Goal: Information Seeking & Learning: Check status

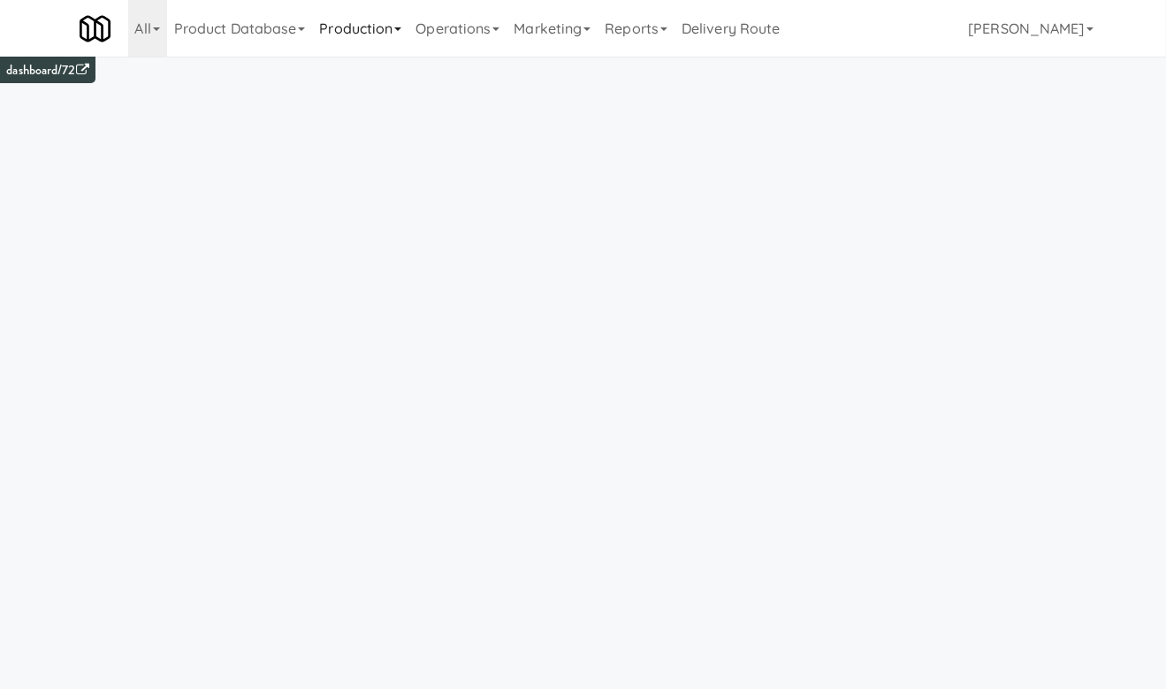
click at [381, 35] on link "Production" at bounding box center [360, 28] width 96 height 57
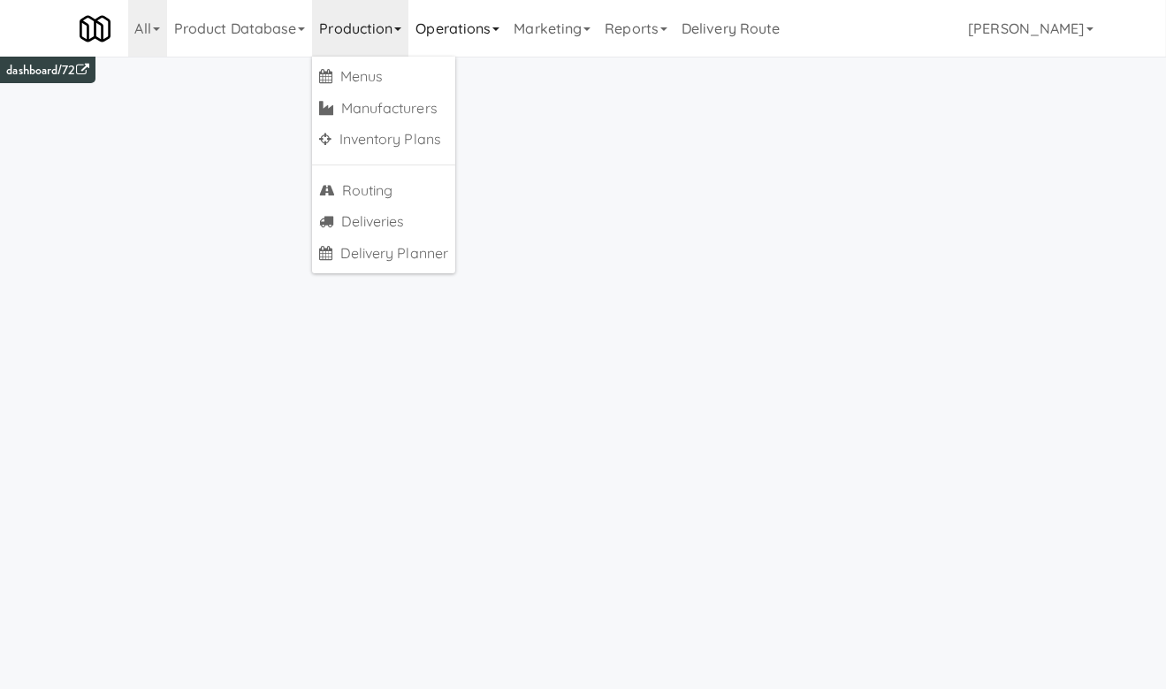
click at [446, 39] on link "Operations" at bounding box center [457, 28] width 98 height 57
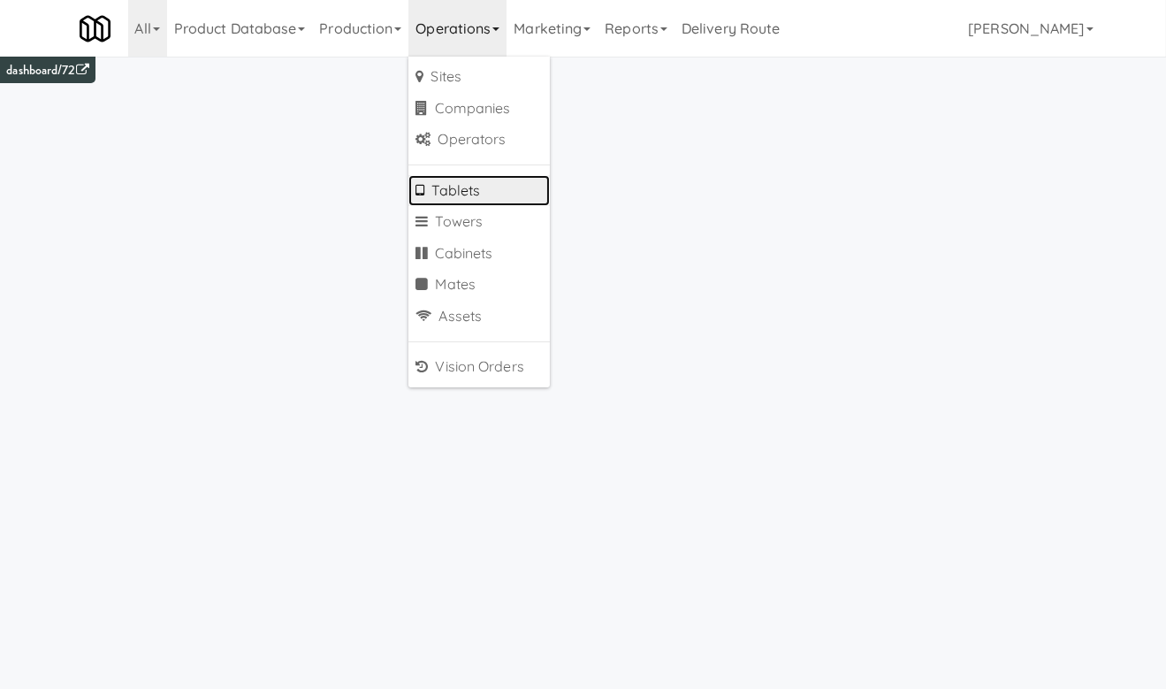
click at [475, 186] on link "Tablets" at bounding box center [478, 191] width 141 height 32
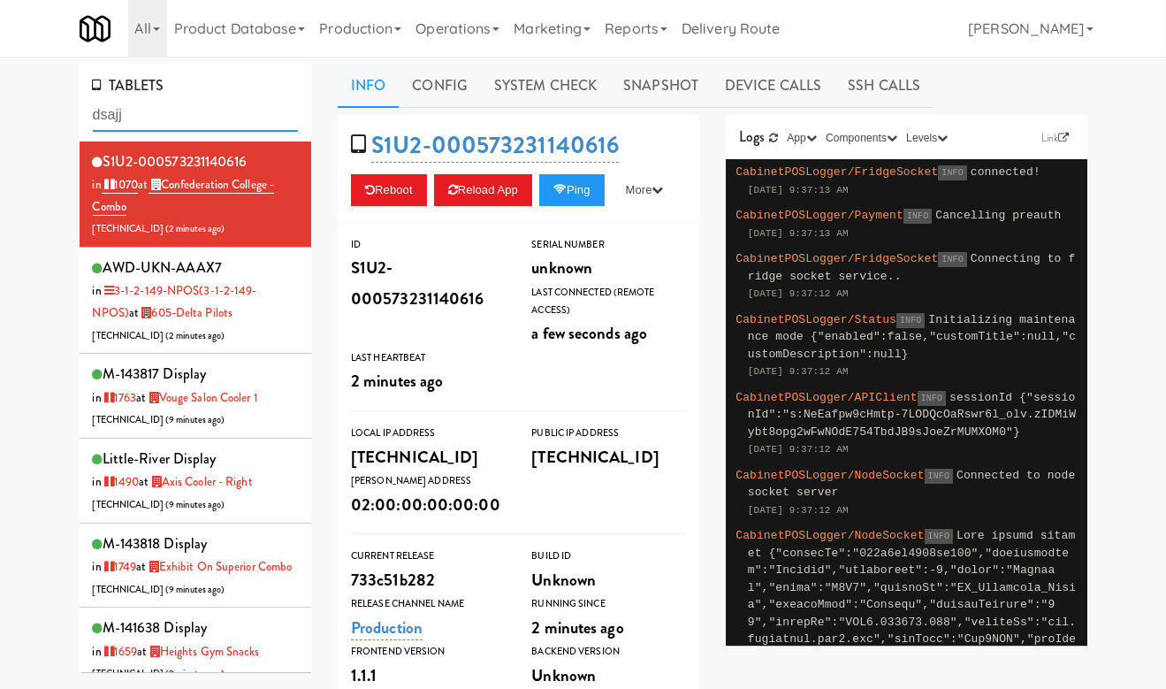
type input "dsajj"
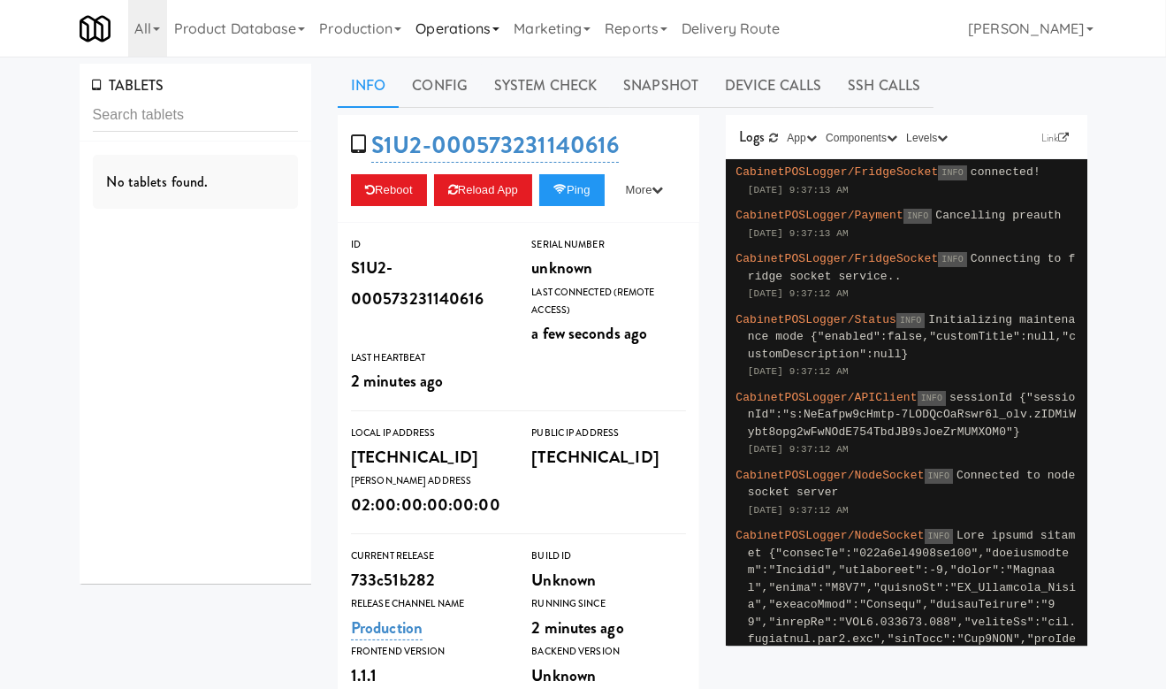
click at [462, 48] on link "Operations" at bounding box center [457, 28] width 98 height 57
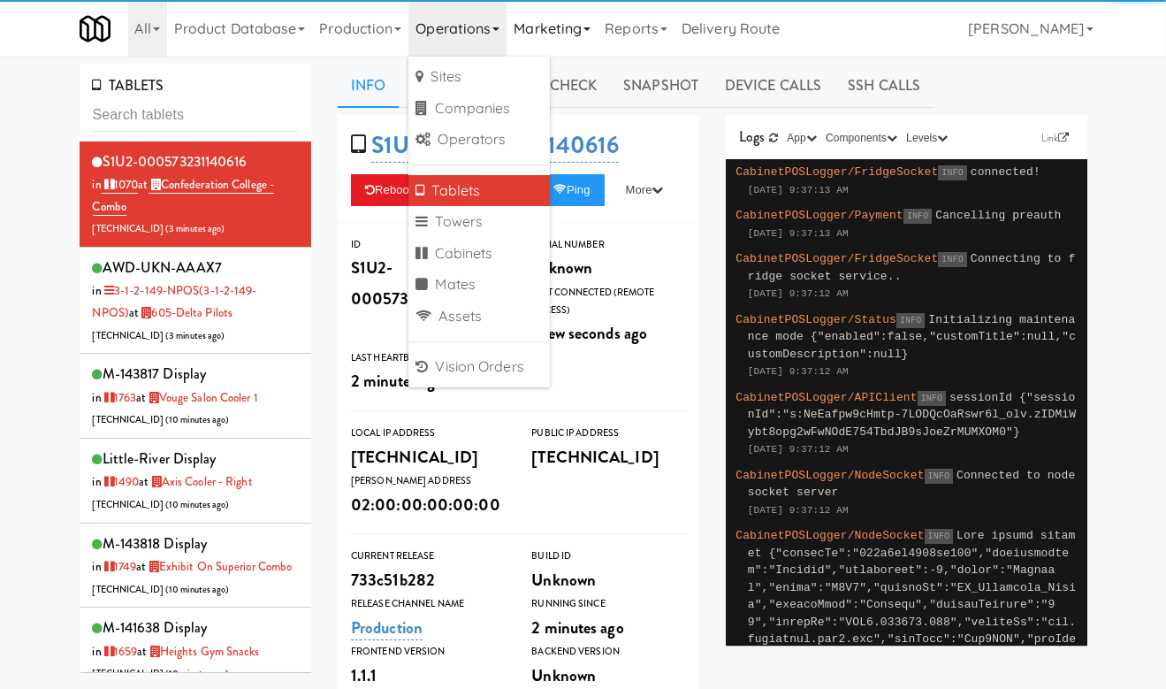
click at [554, 43] on link "Marketing" at bounding box center [552, 28] width 91 height 57
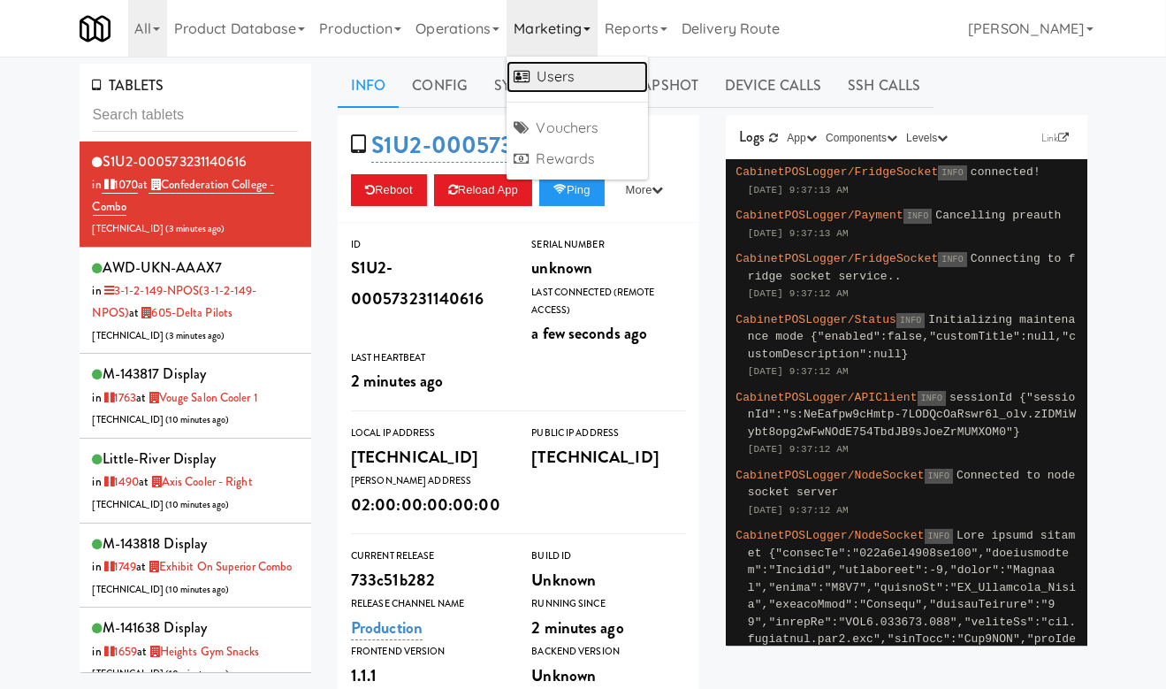
click at [565, 70] on link "Users" at bounding box center [577, 77] width 141 height 32
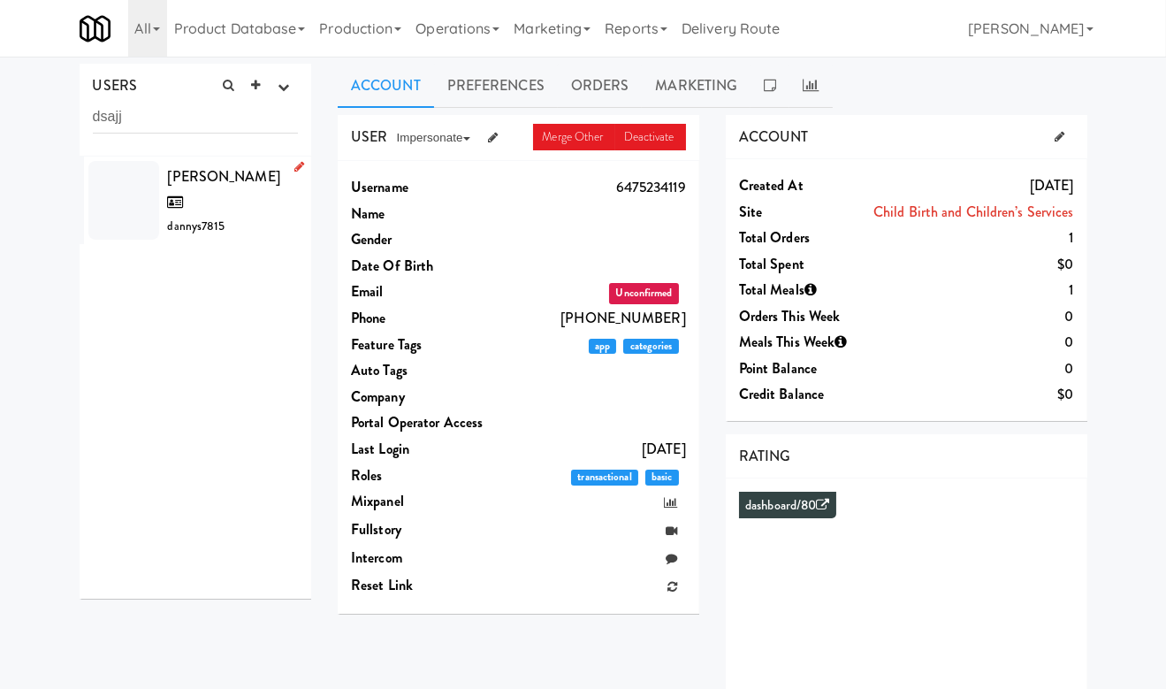
click at [279, 189] on div "Danny S dannys7815" at bounding box center [233, 201] width 131 height 74
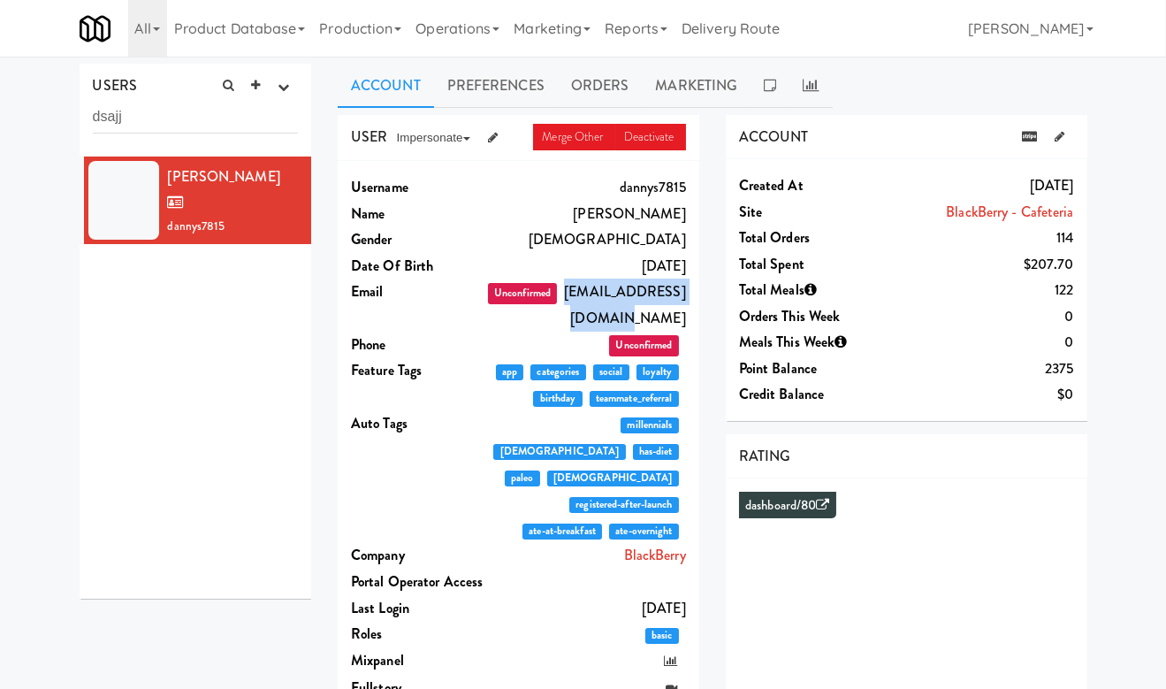
drag, startPoint x: 565, startPoint y: 291, endPoint x: 698, endPoint y: 292, distance: 133.5
click at [686, 292] on dd "Unconfirmed dsajjad@blackberry.com" at bounding box center [585, 304] width 201 height 52
copy dd "dsajjad@blackberry.com"
click at [616, 79] on link "Orders" at bounding box center [600, 86] width 85 height 44
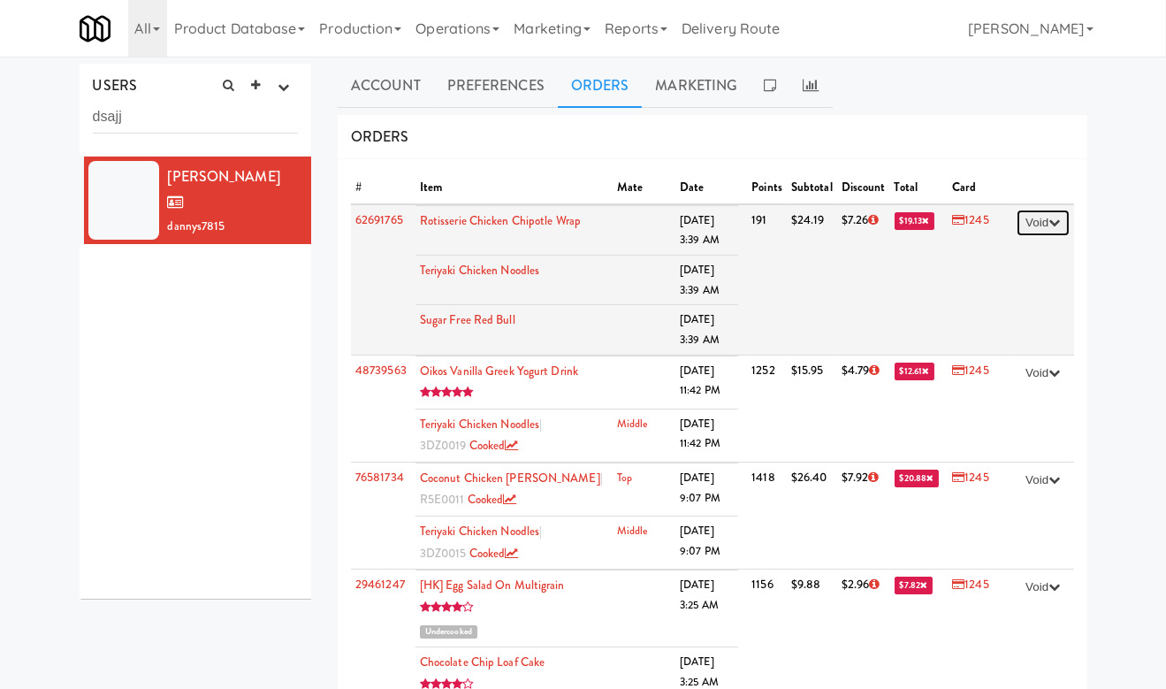
click at [1025, 222] on button "Void" at bounding box center [1043, 223] width 52 height 27
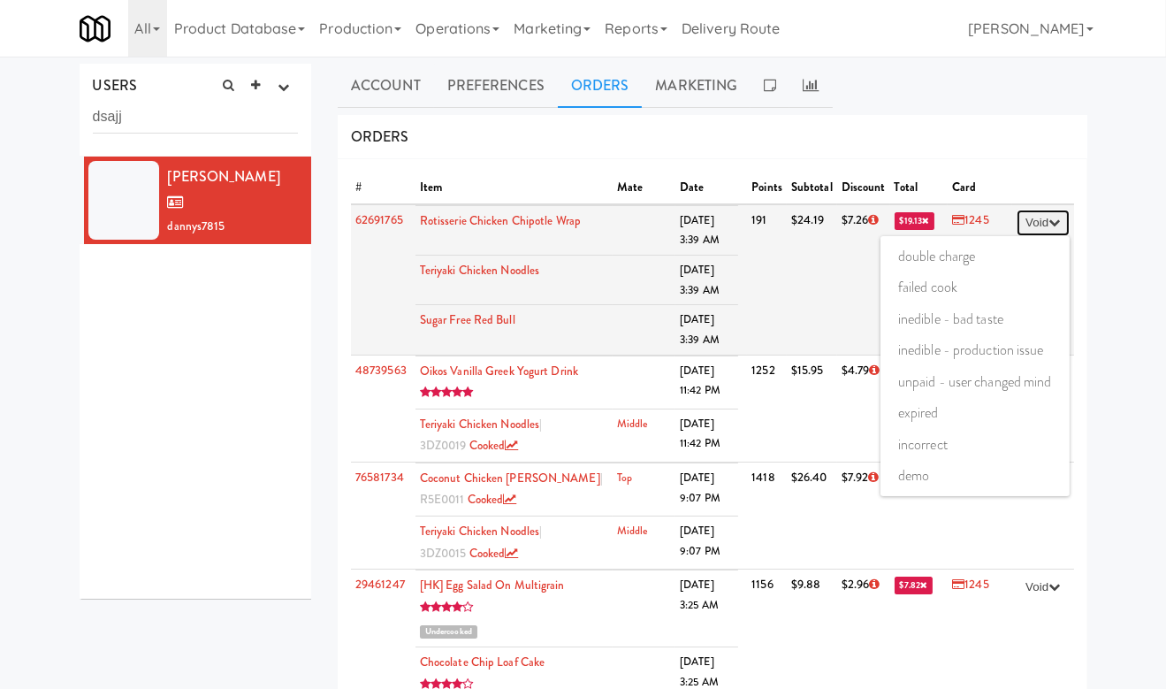
click at [1025, 222] on button "Void" at bounding box center [1043, 223] width 52 height 27
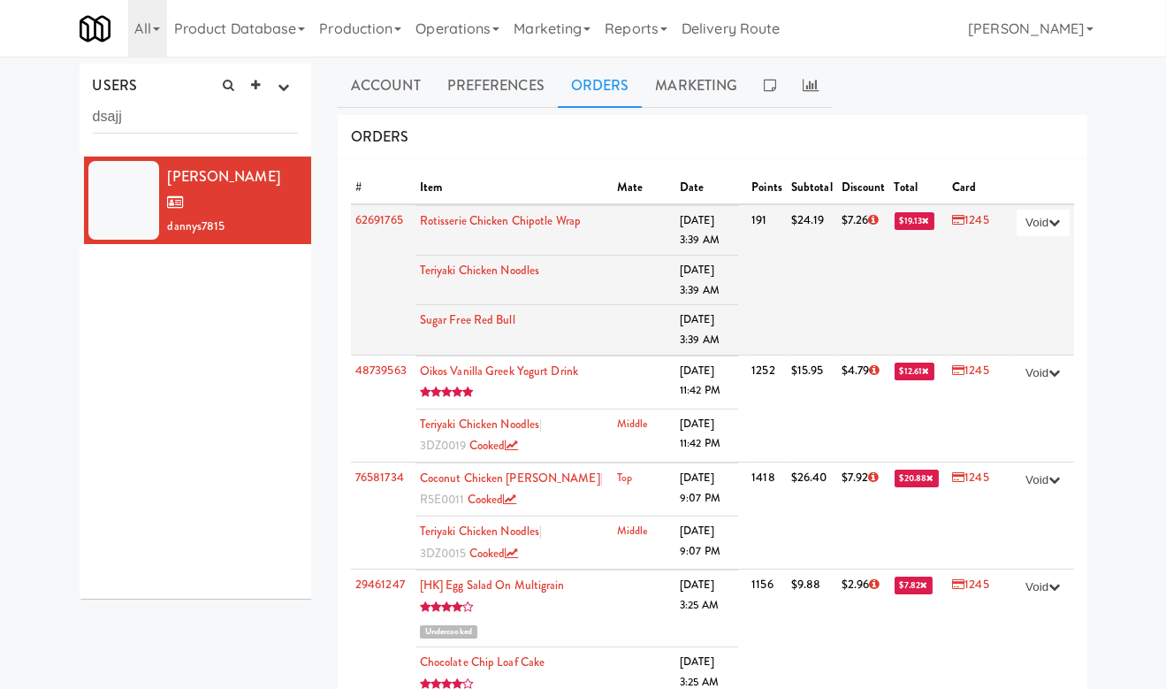
click at [911, 225] on span "$19.13" at bounding box center [915, 221] width 41 height 18
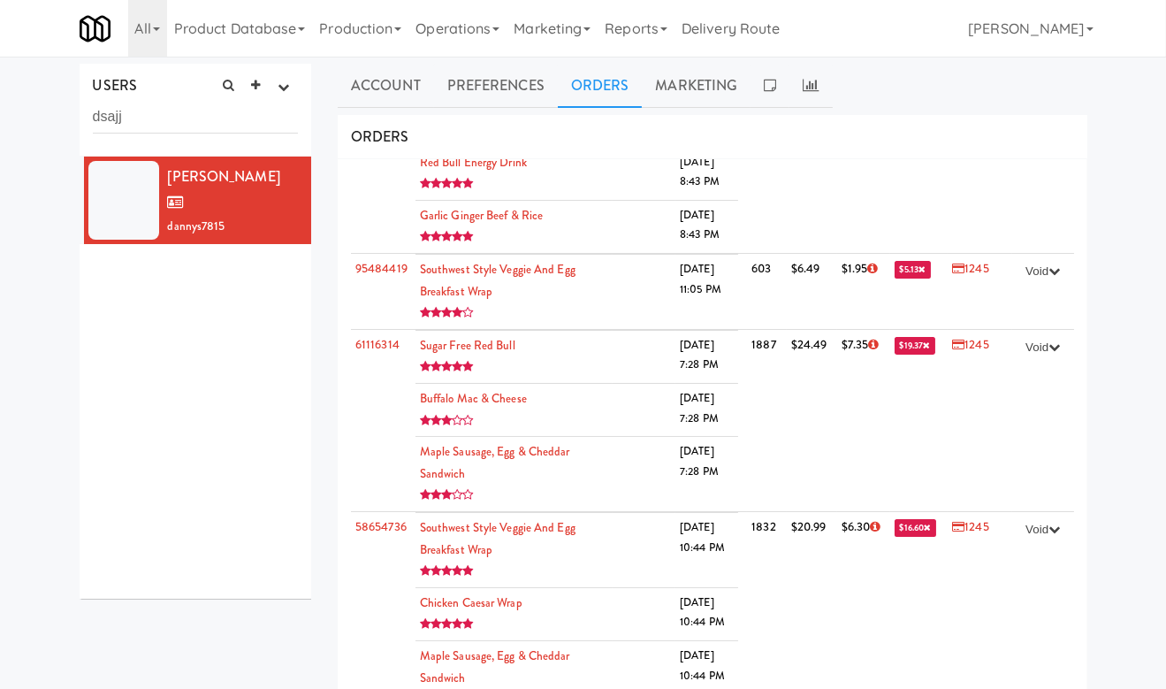
scroll to position [2709, 0]
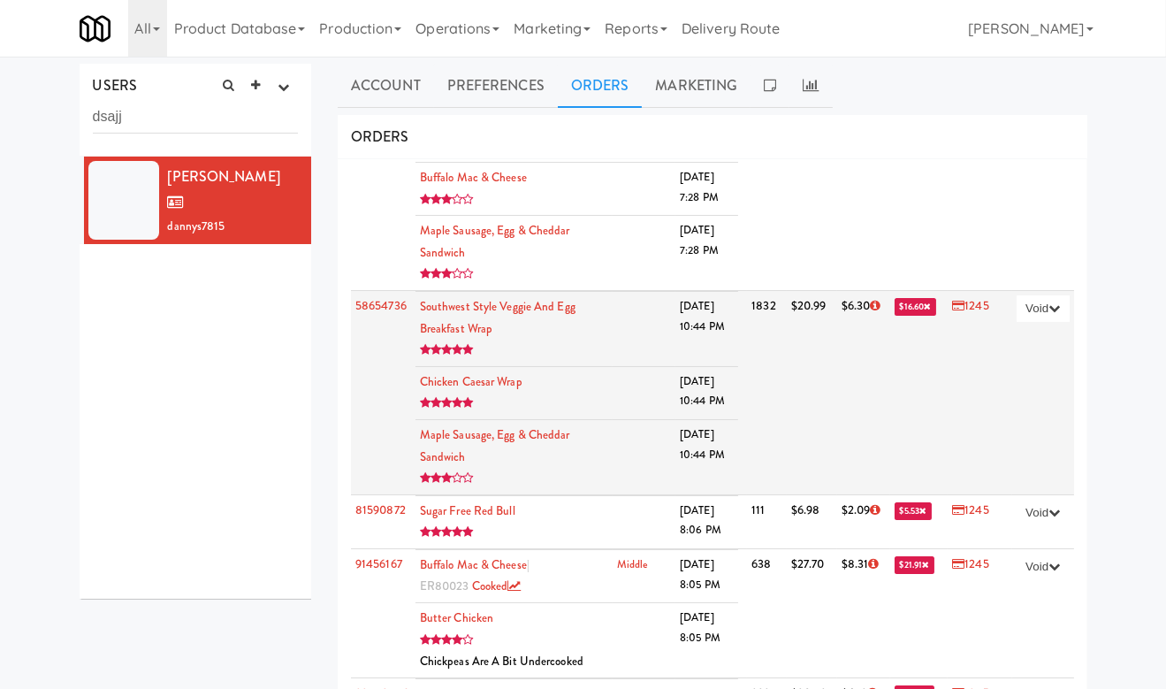
click at [895, 316] on span "$16.60" at bounding box center [916, 307] width 42 height 18
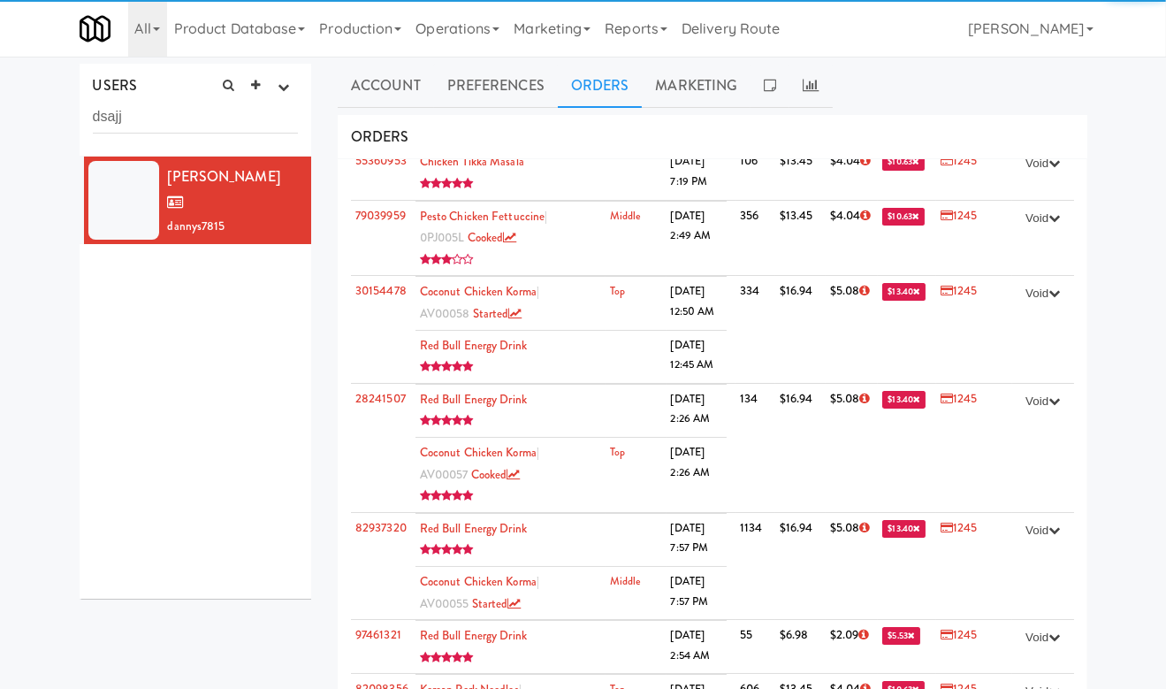
scroll to position [6853, 0]
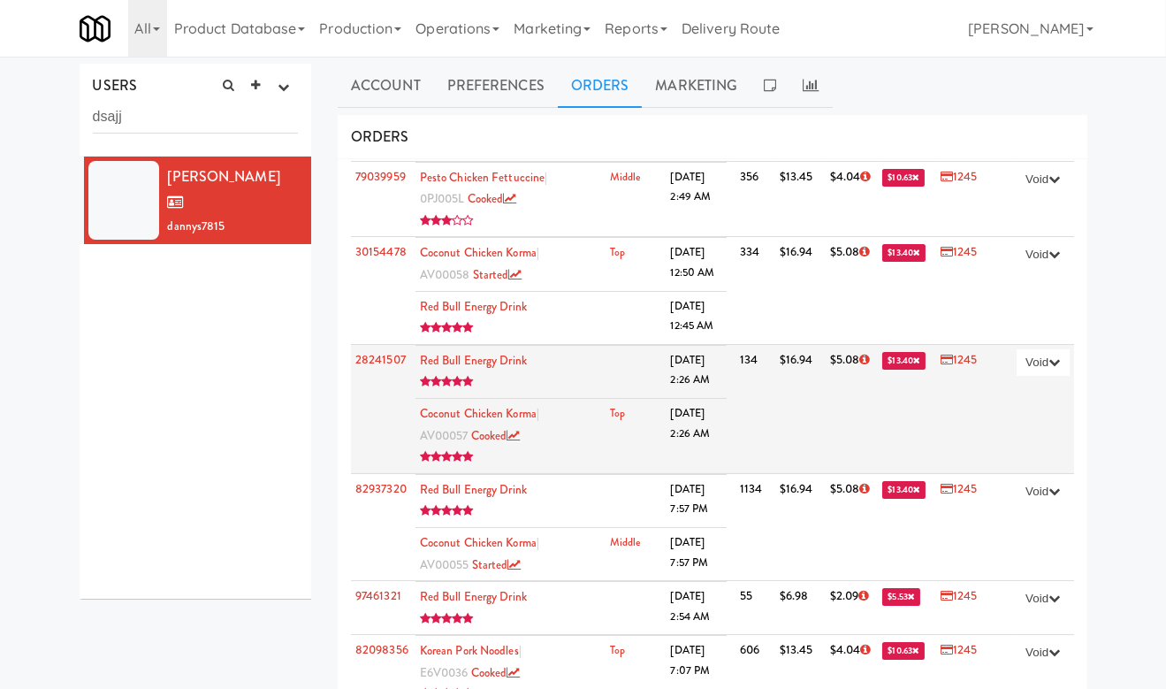
click at [893, 352] on span "$13.40" at bounding box center [903, 361] width 43 height 18
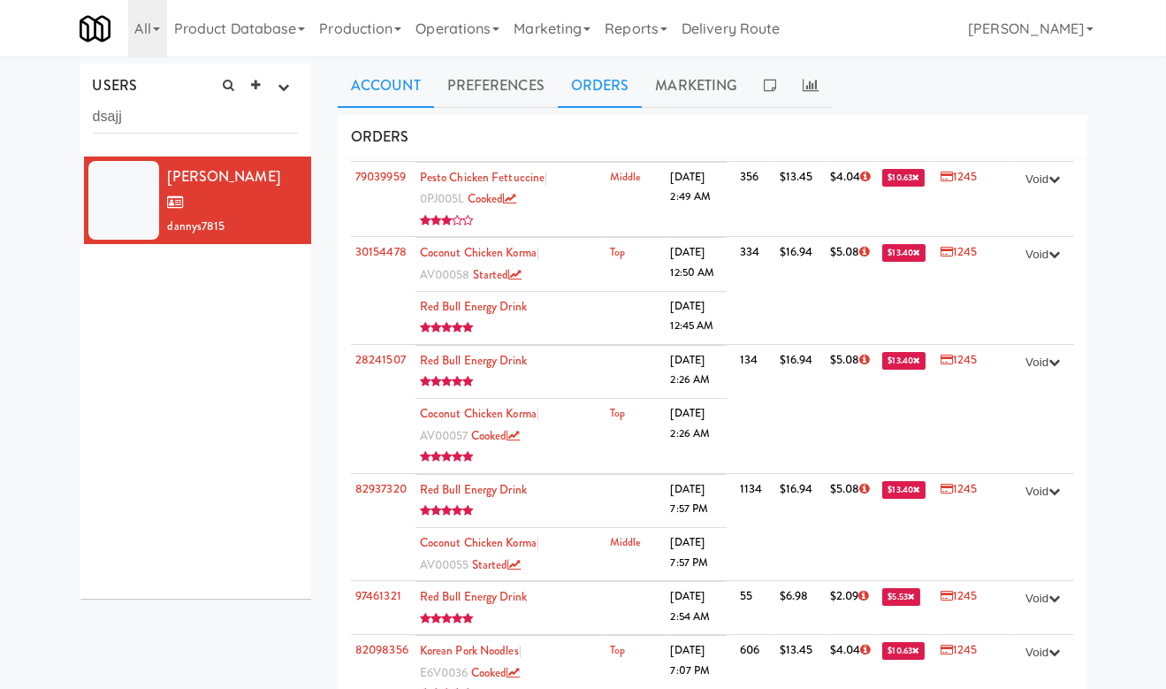
click at [385, 87] on link "Account" at bounding box center [386, 86] width 96 height 44
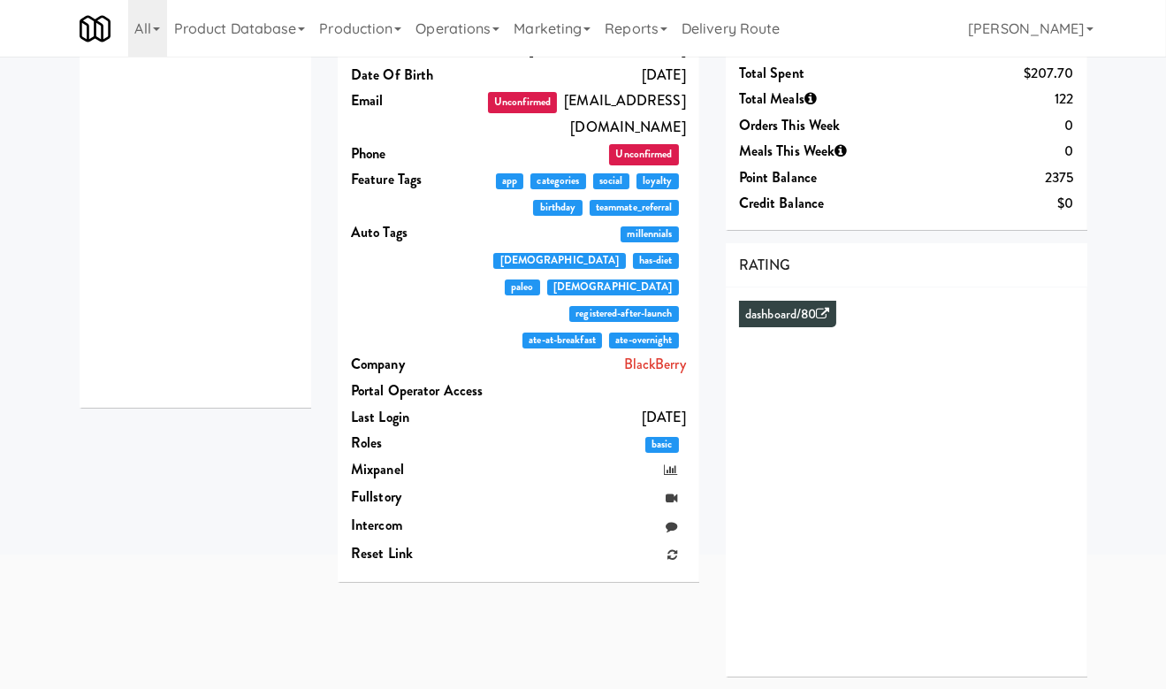
scroll to position [0, 0]
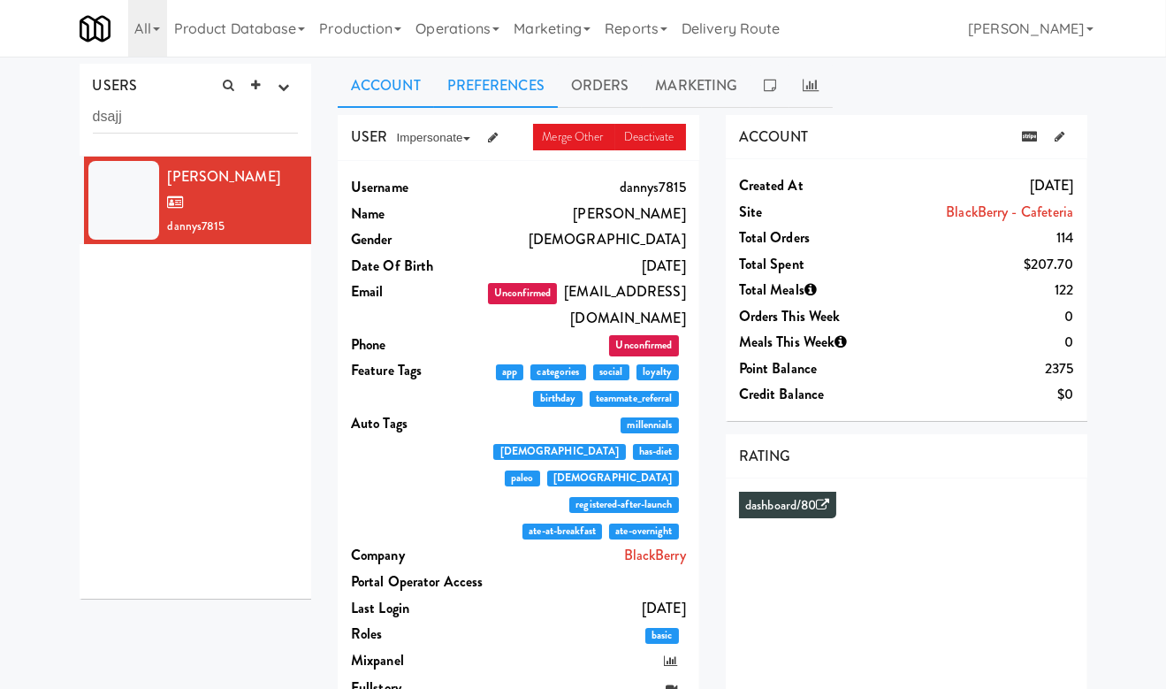
click at [499, 97] on link "Preferences" at bounding box center [496, 86] width 124 height 44
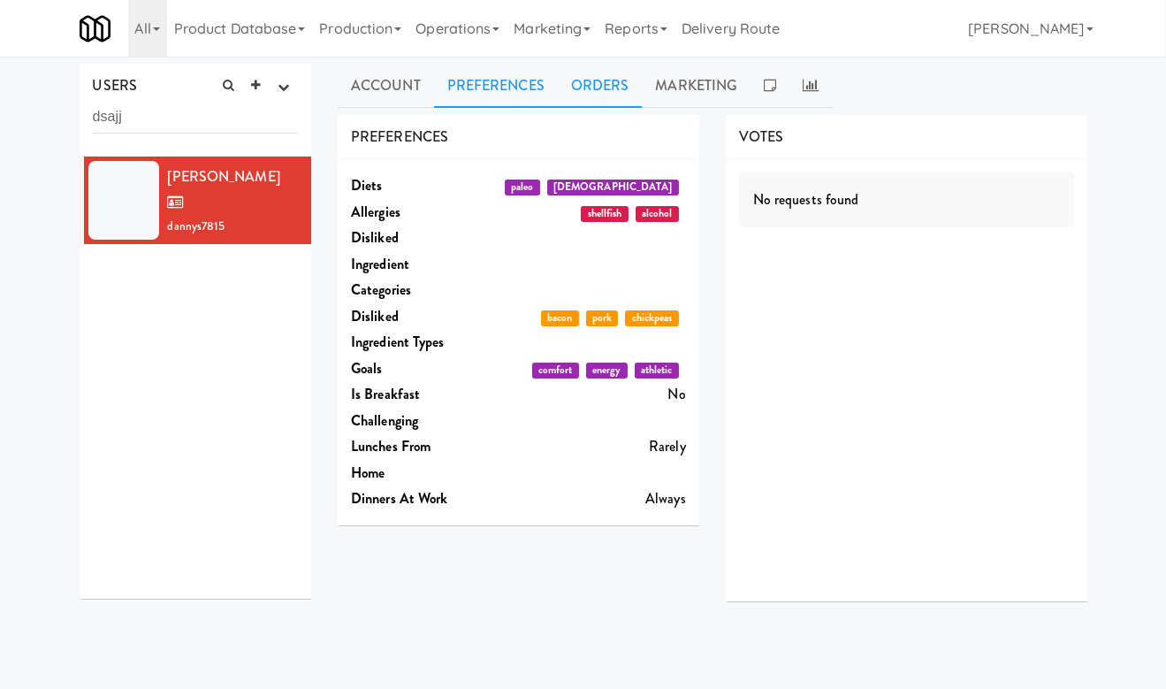
click at [579, 81] on link "Orders" at bounding box center [600, 86] width 85 height 44
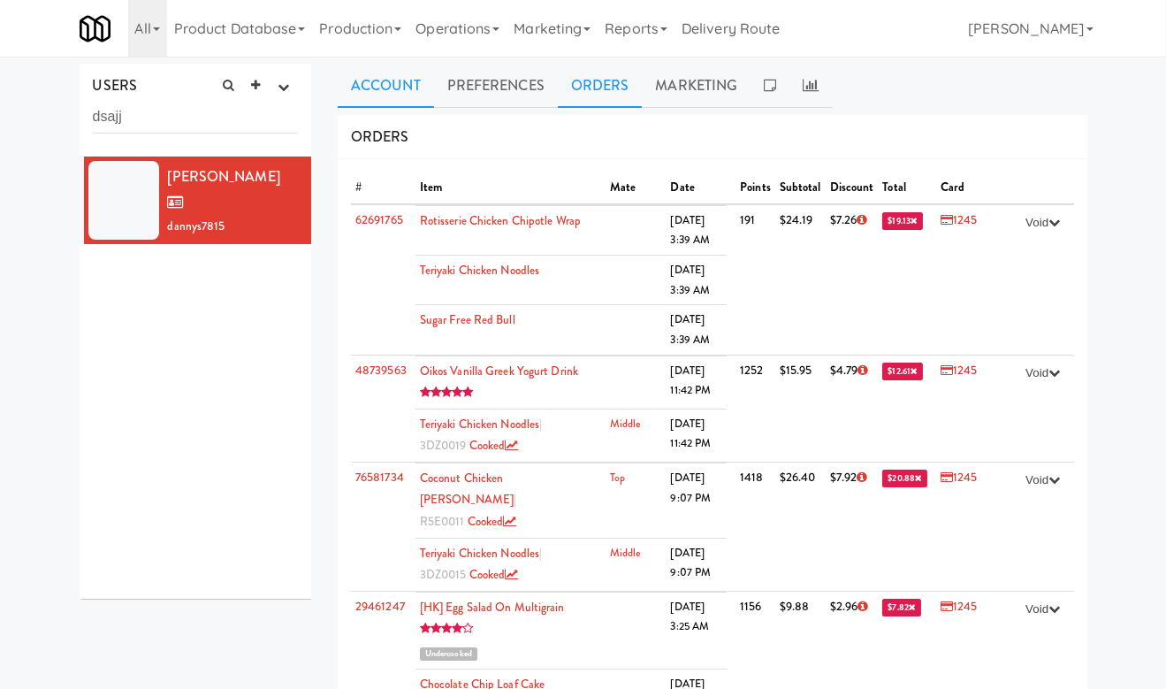
click at [386, 91] on link "Account" at bounding box center [386, 86] width 96 height 44
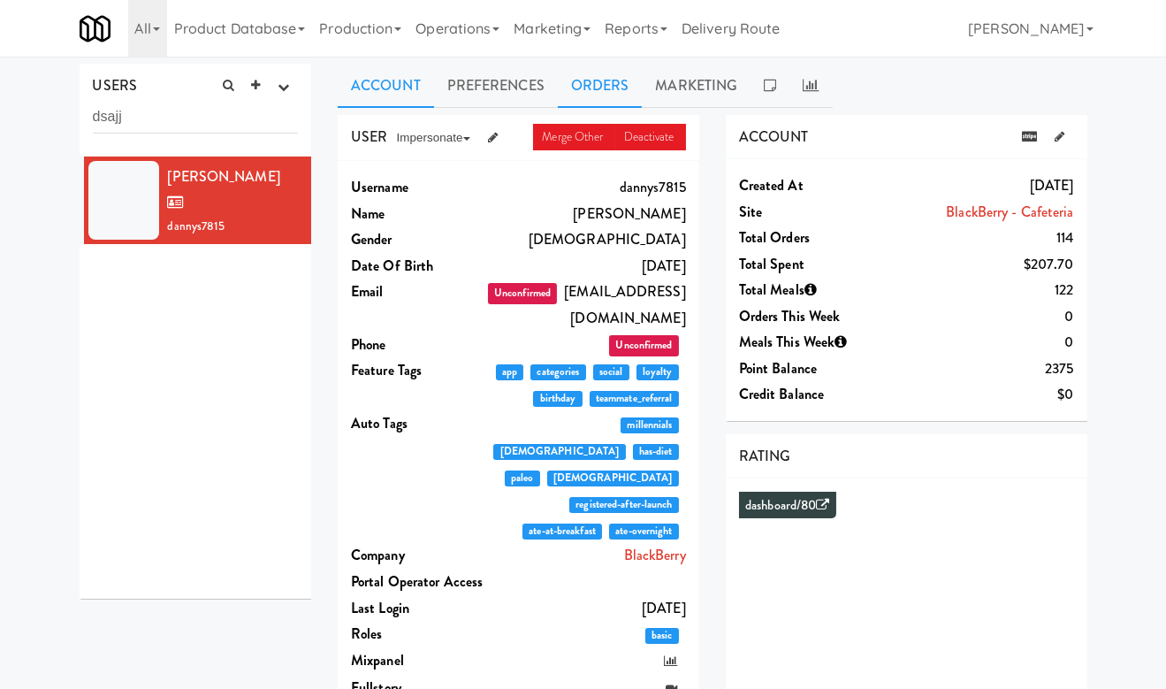
click at [636, 94] on link "Orders" at bounding box center [600, 86] width 85 height 44
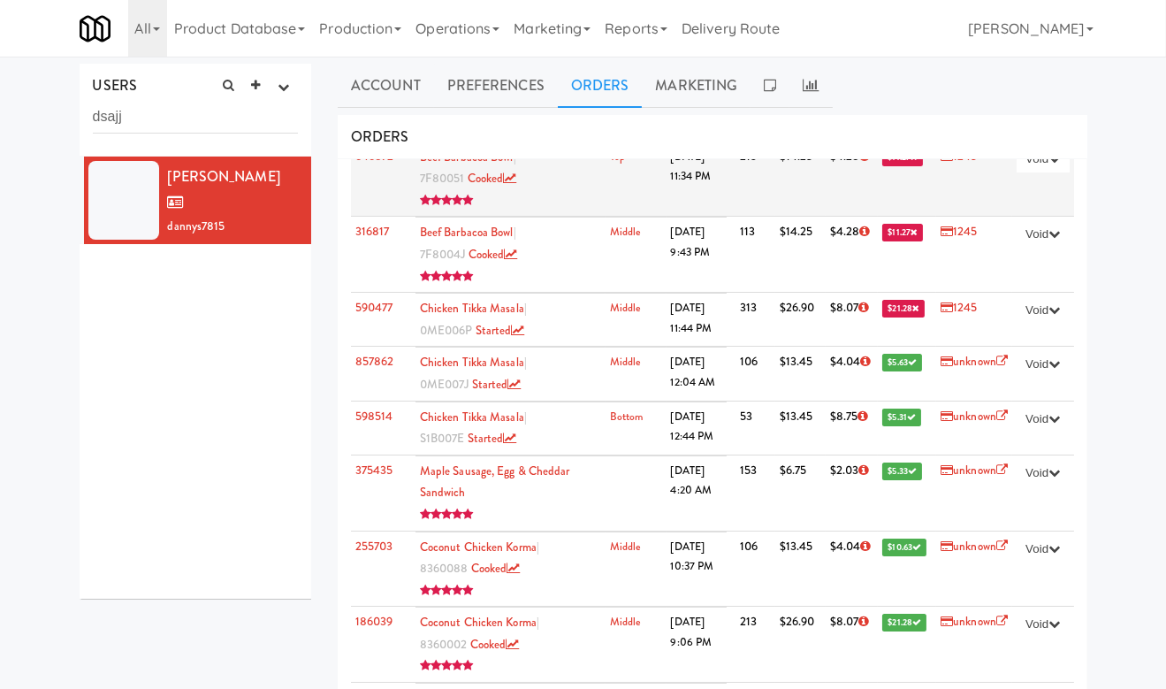
scroll to position [8564, 0]
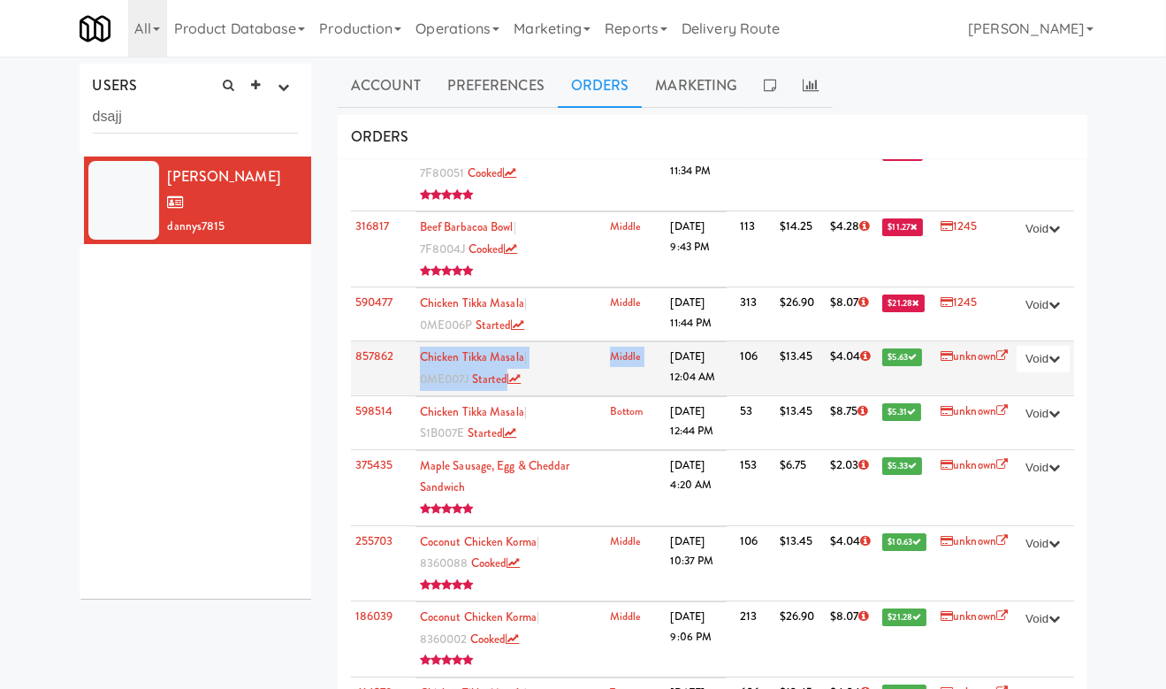
drag, startPoint x: 663, startPoint y: 278, endPoint x: 723, endPoint y: 278, distance: 60.1
click at [723, 341] on td "Chicken Tikka Masala | 0ME007J started Middle 4/22/25 12:04 AM" at bounding box center [575, 368] width 320 height 54
drag, startPoint x: 663, startPoint y: 278, endPoint x: 704, endPoint y: 278, distance: 40.7
click at [704, 342] on td "4/22/25 12:04 AM" at bounding box center [697, 368] width 61 height 53
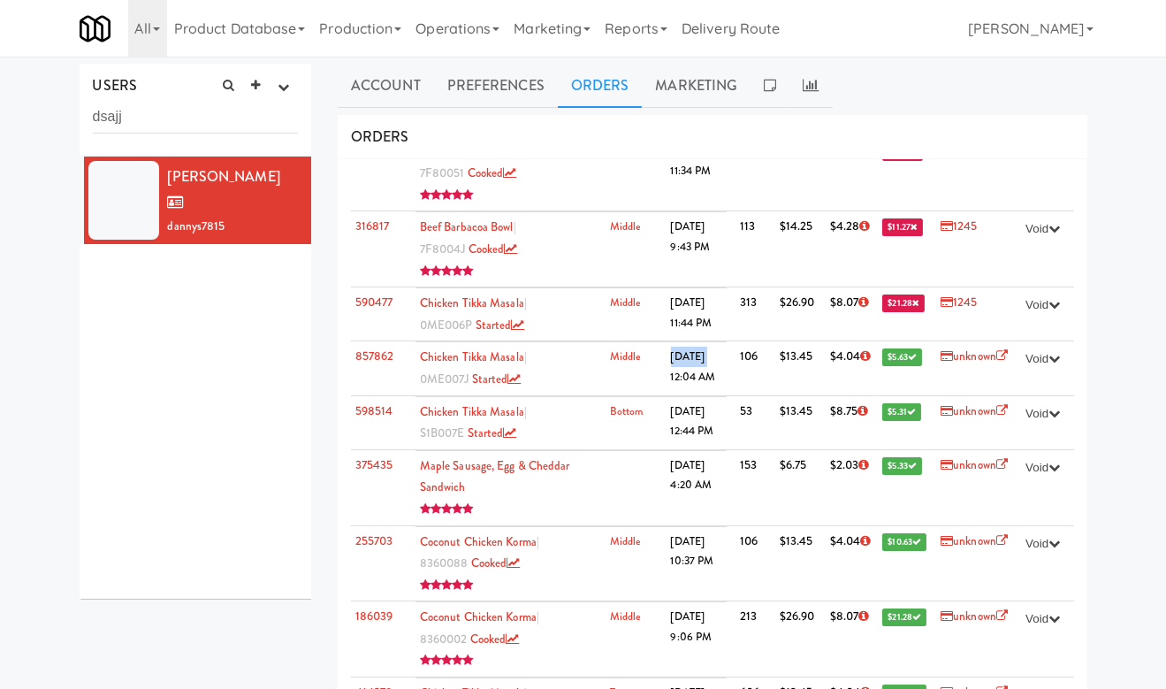
copy td "4/22/25"
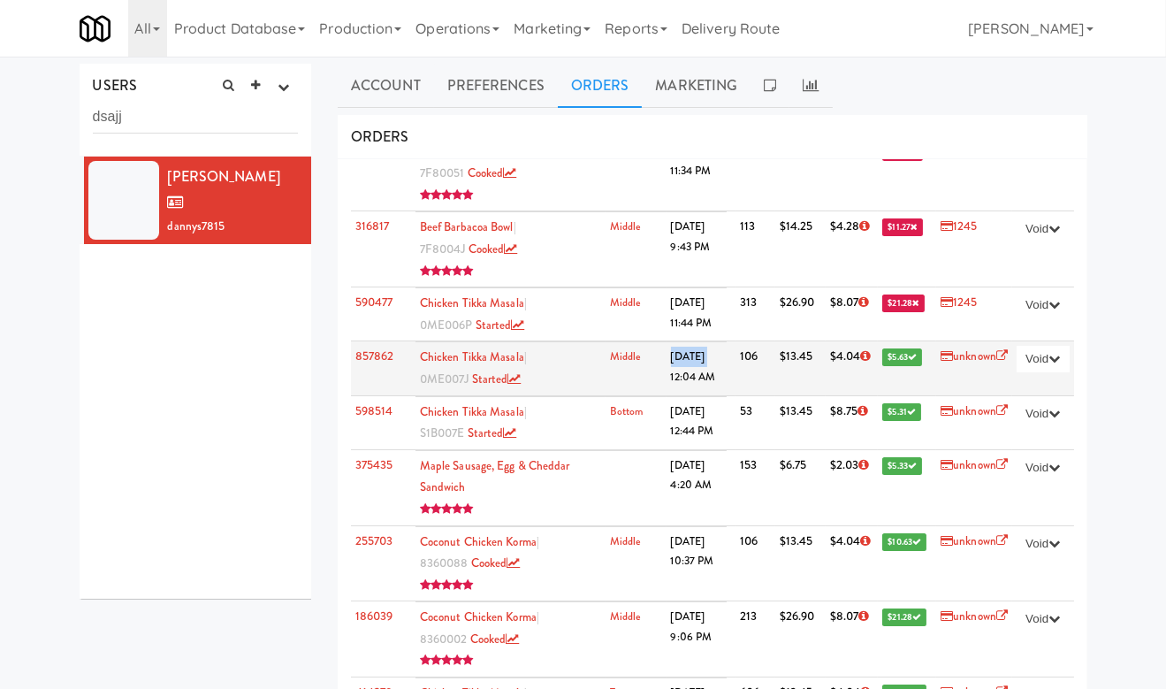
click at [702, 342] on td "4/22/25 12:04 AM" at bounding box center [697, 368] width 61 height 53
drag, startPoint x: 705, startPoint y: 278, endPoint x: 664, endPoint y: 278, distance: 40.7
click at [667, 342] on td "4/22/25 12:04 AM" at bounding box center [697, 368] width 61 height 53
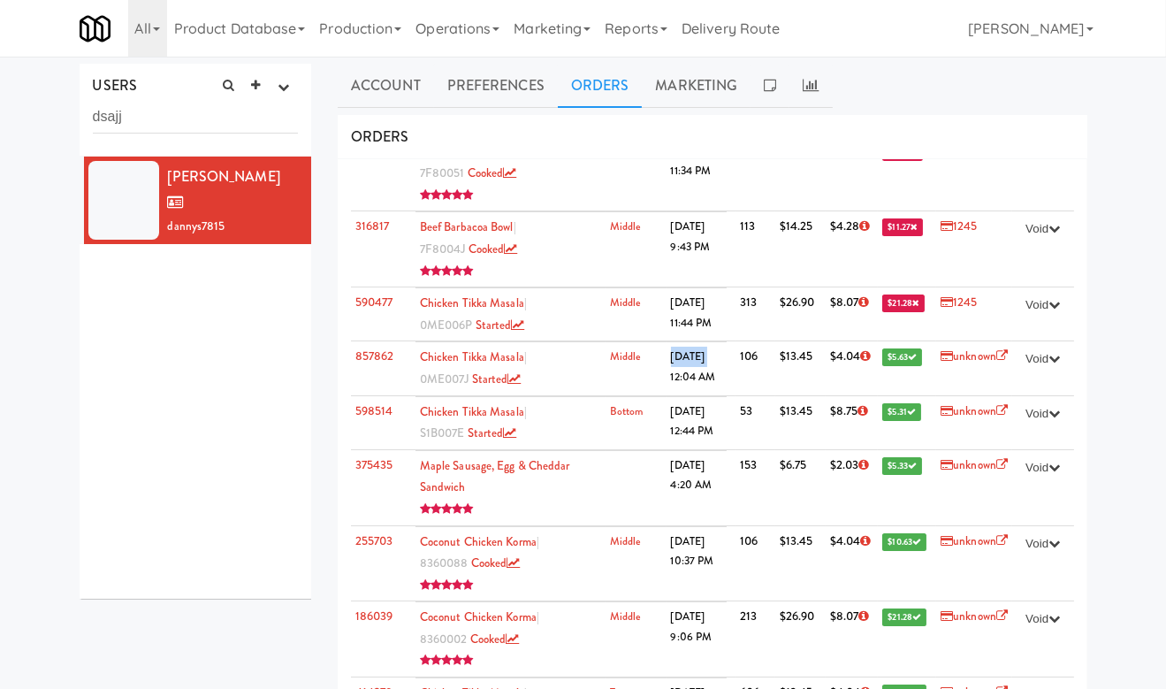
copy td "4/22/25"
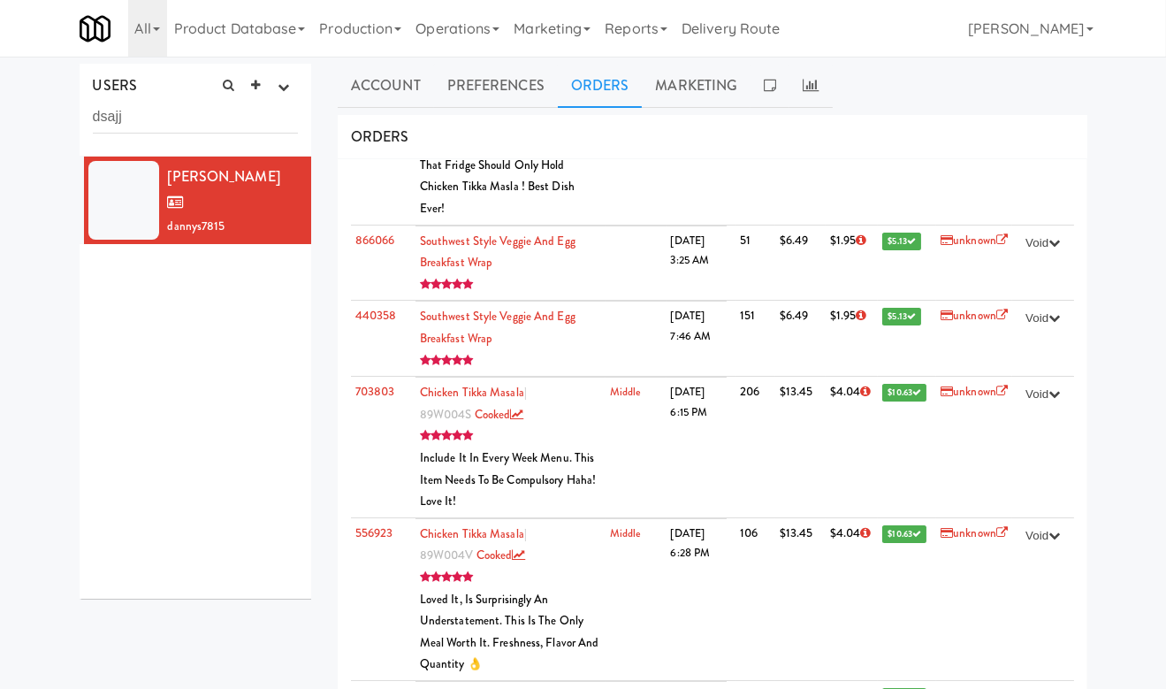
scroll to position [88, 0]
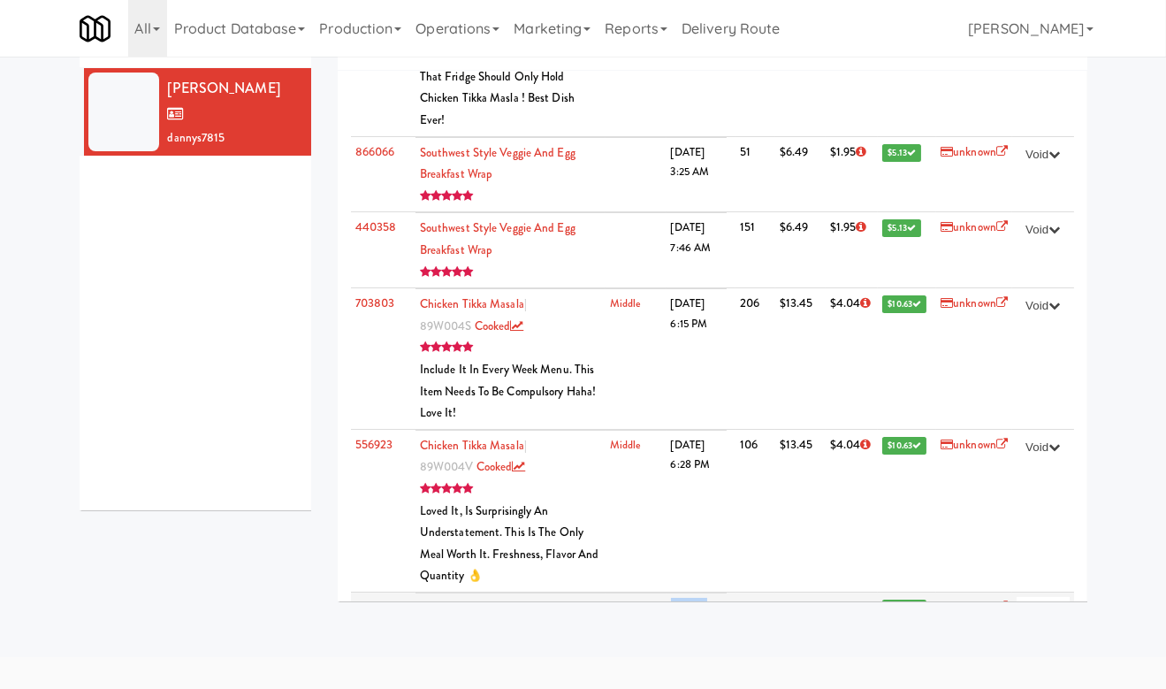
drag, startPoint x: 662, startPoint y: 549, endPoint x: 710, endPoint y: 549, distance: 47.7
click at [710, 592] on td "8/22/24 2:55 AM" at bounding box center [697, 618] width 61 height 53
copy td "8/22/24"
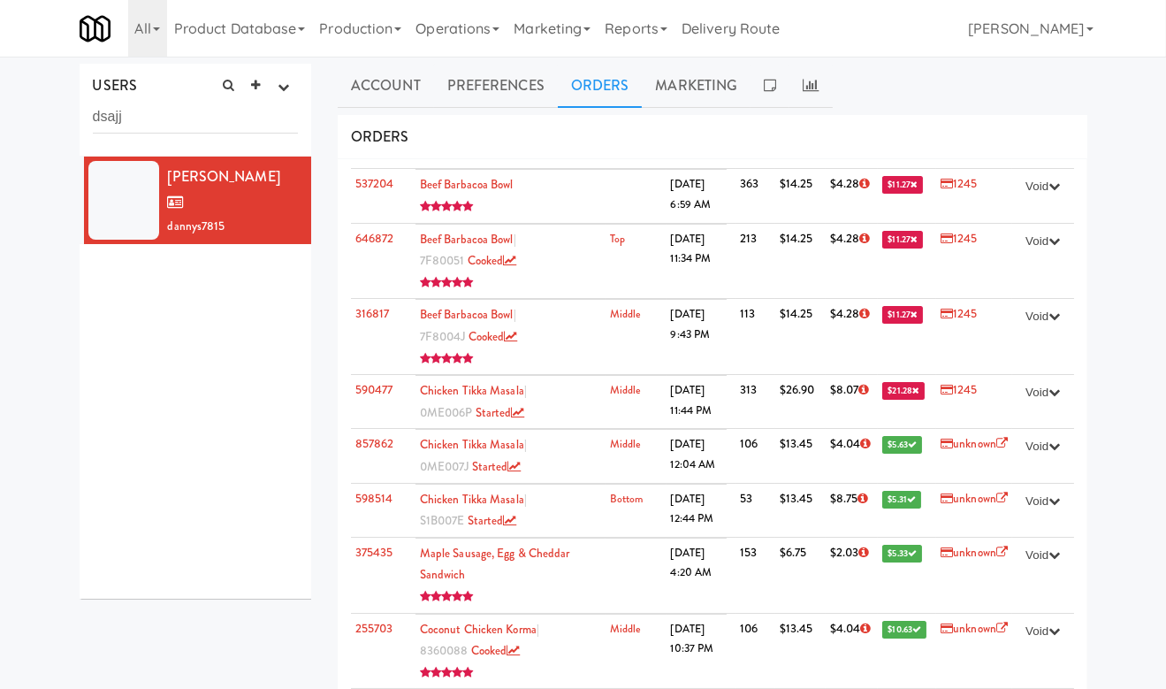
scroll to position [8455, 0]
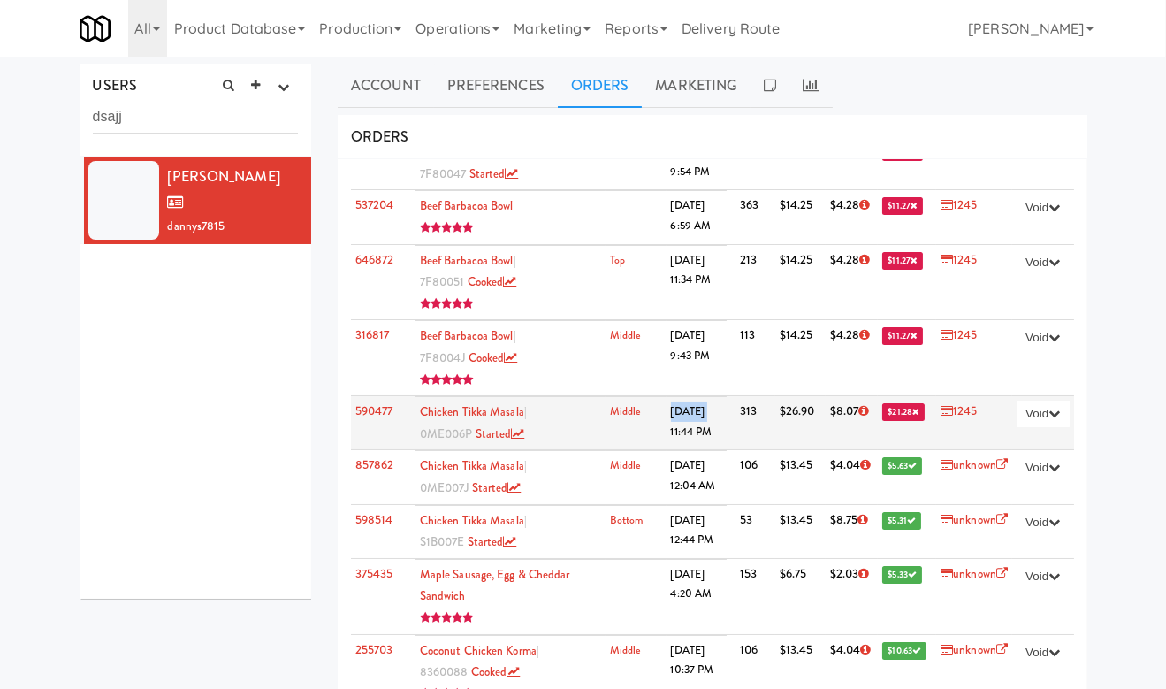
drag, startPoint x: 700, startPoint y: 335, endPoint x: 662, endPoint y: 335, distance: 38.0
click at [667, 397] on td "4/25/25 11:44 PM" at bounding box center [697, 423] width 61 height 53
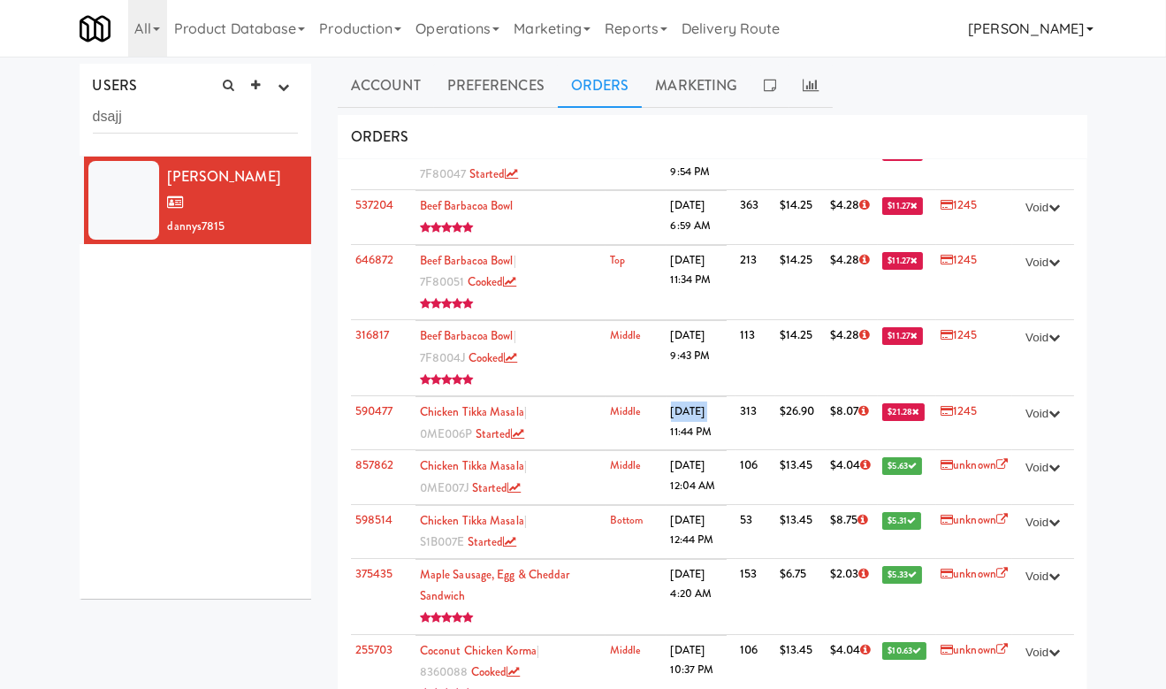
copy td "4/25/25"
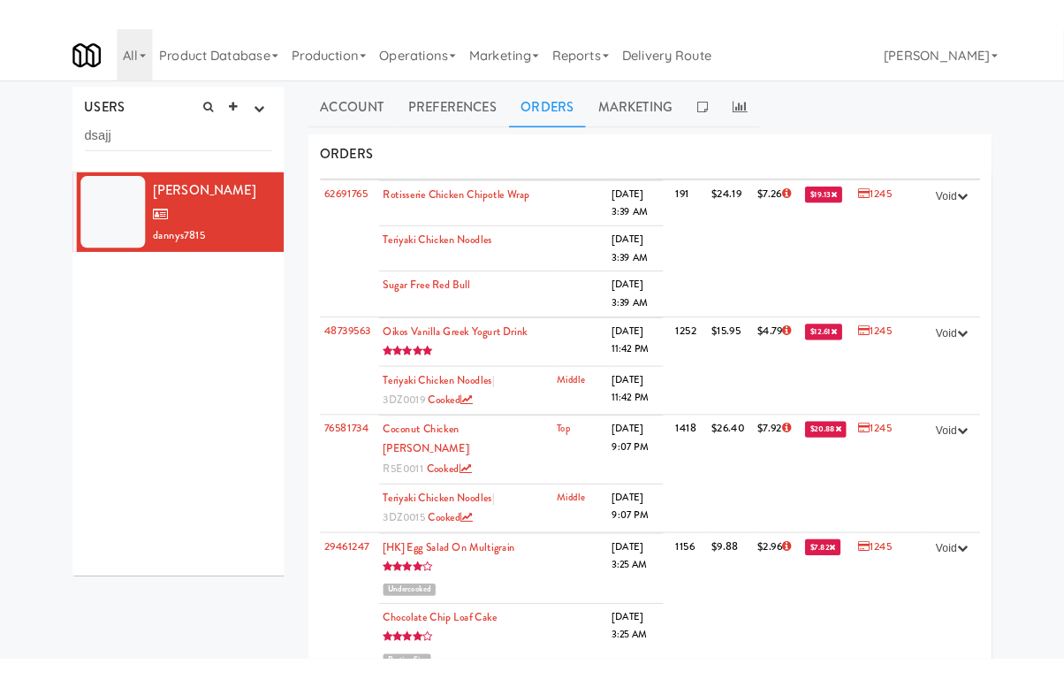
scroll to position [0, 0]
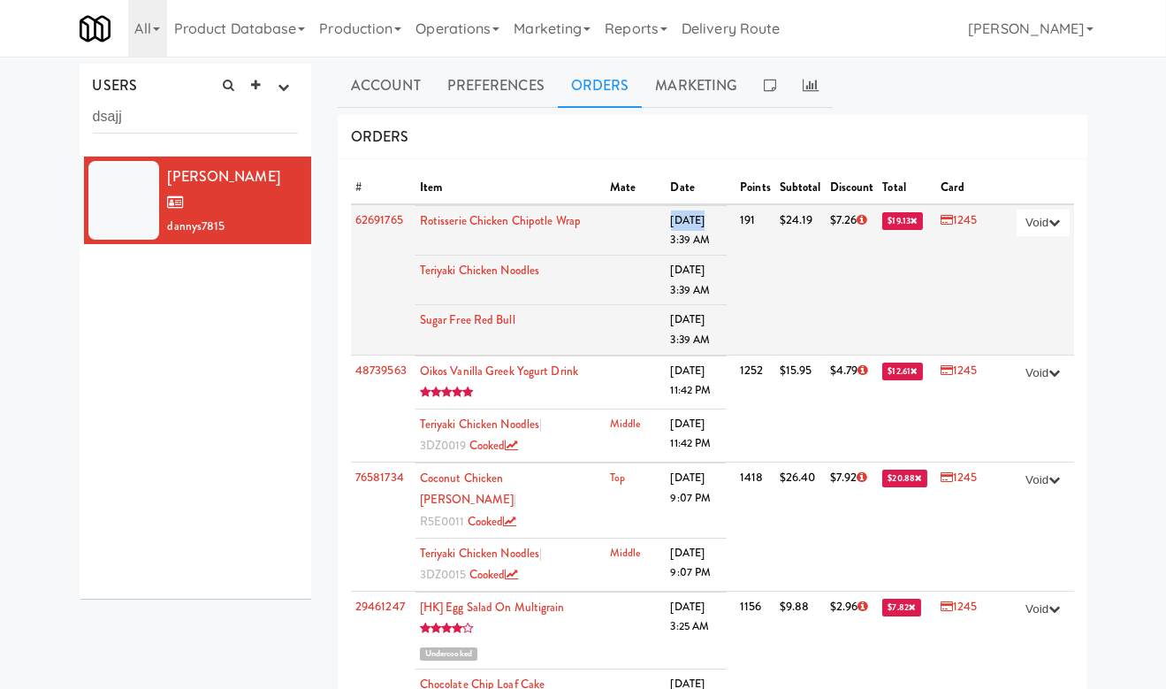
drag, startPoint x: 664, startPoint y: 218, endPoint x: 706, endPoint y: 218, distance: 42.4
click at [706, 218] on td "[DATE] 3:39 AM" at bounding box center [697, 230] width 61 height 50
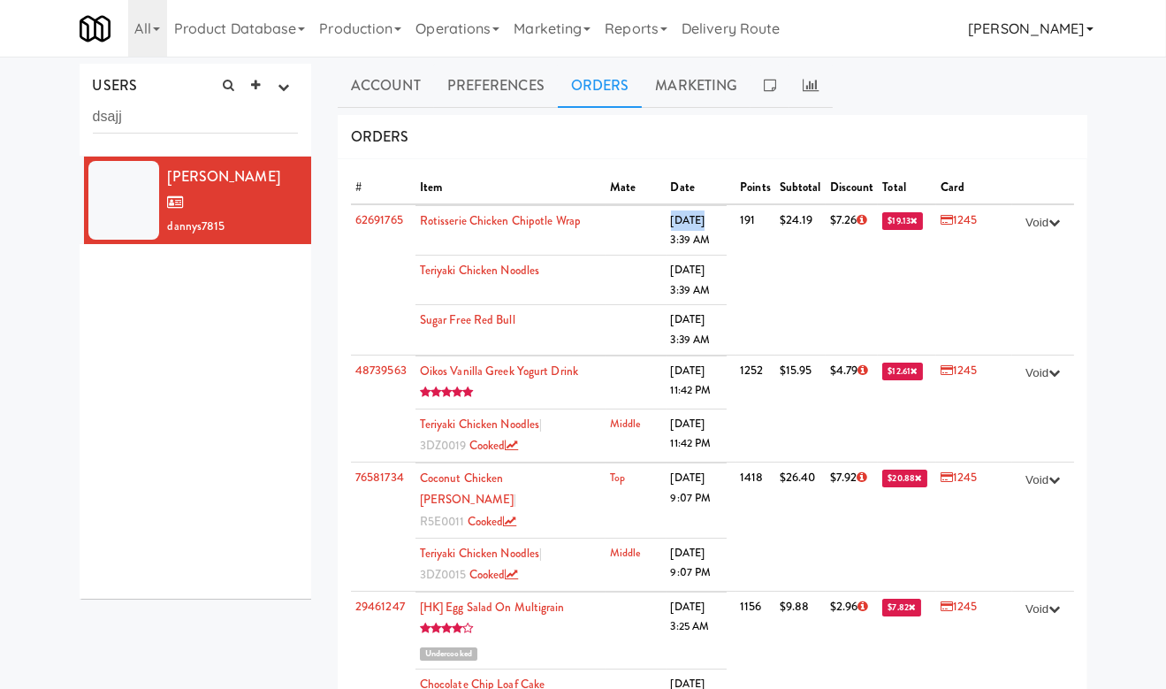
copy td "9/4/25"
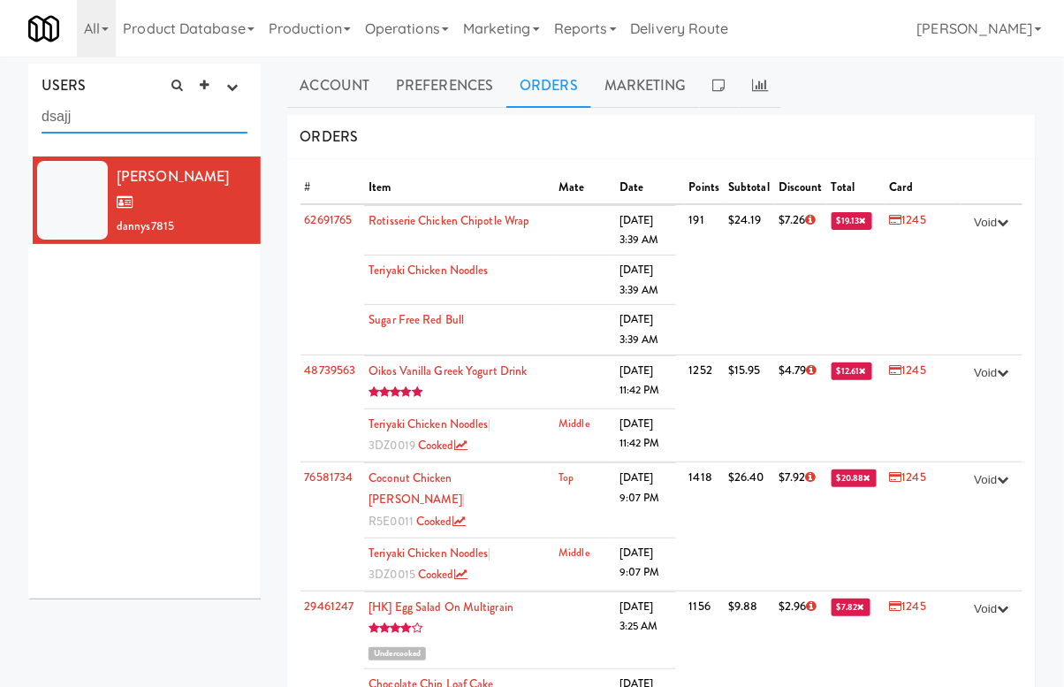
click at [167, 115] on input "dsajj" at bounding box center [145, 117] width 206 height 33
paste input "alexandr1661"
type input "alexandr1661"
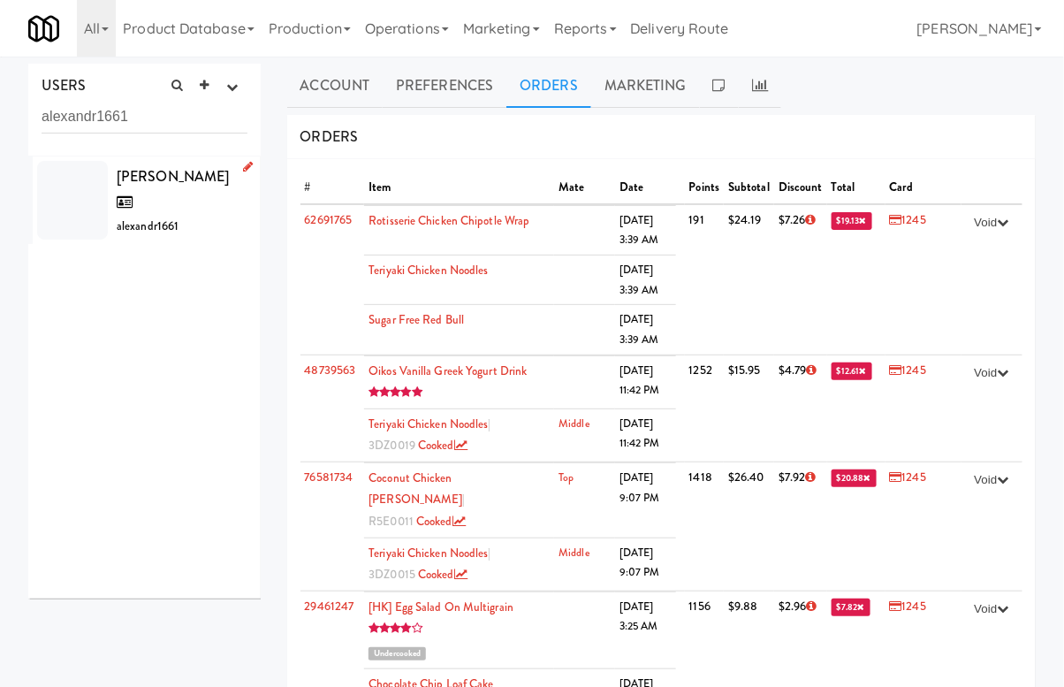
click at [200, 203] on div "Alexandria Hutchings alexandr1661" at bounding box center [182, 201] width 131 height 74
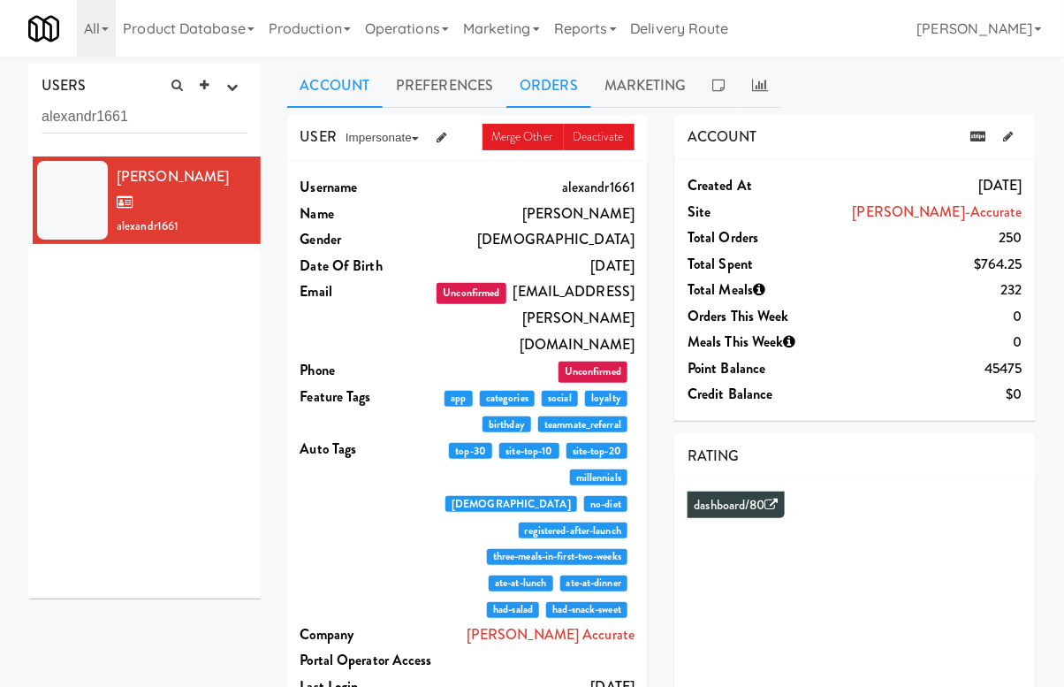
click at [555, 83] on link "Orders" at bounding box center [549, 86] width 85 height 44
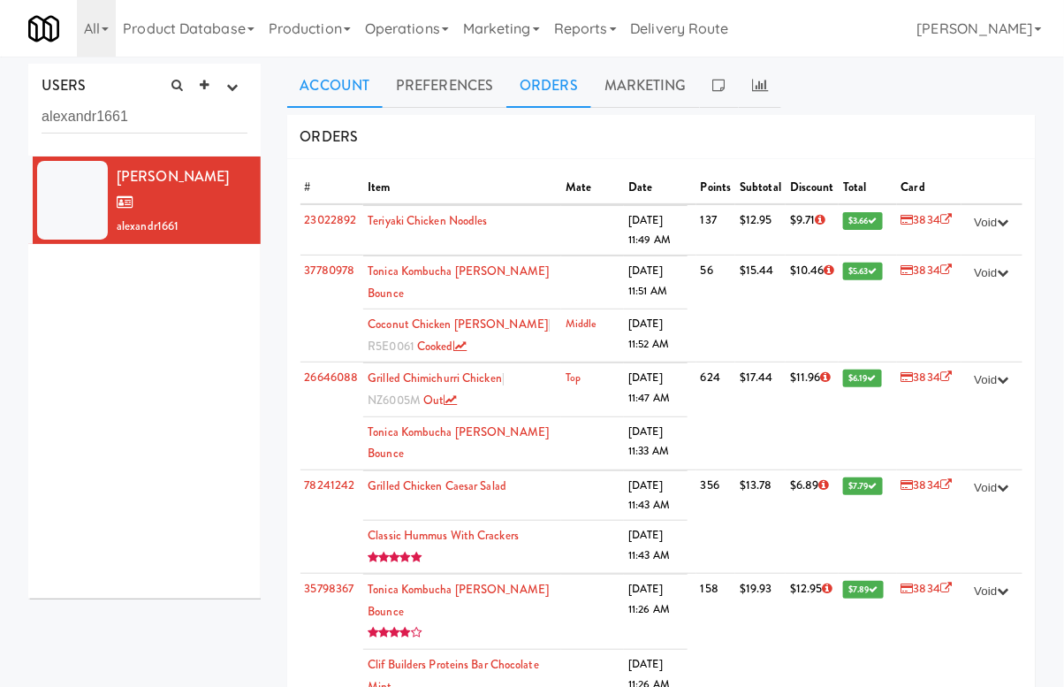
click at [354, 95] on link "Account" at bounding box center [335, 86] width 96 height 44
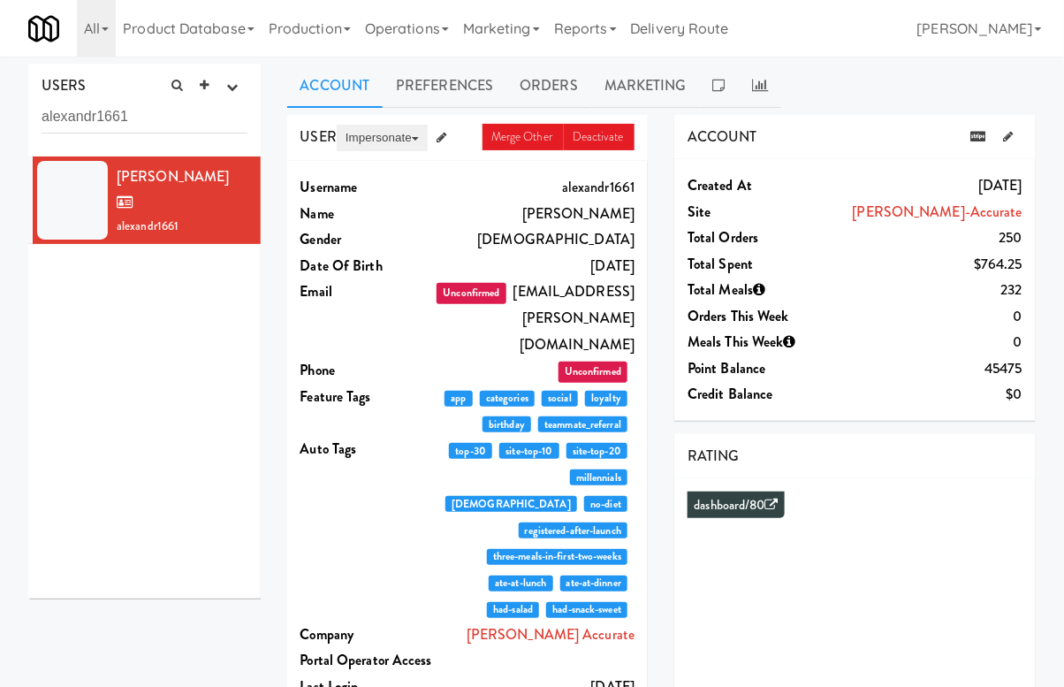
click at [396, 142] on button "Impersonate" at bounding box center [382, 138] width 91 height 27
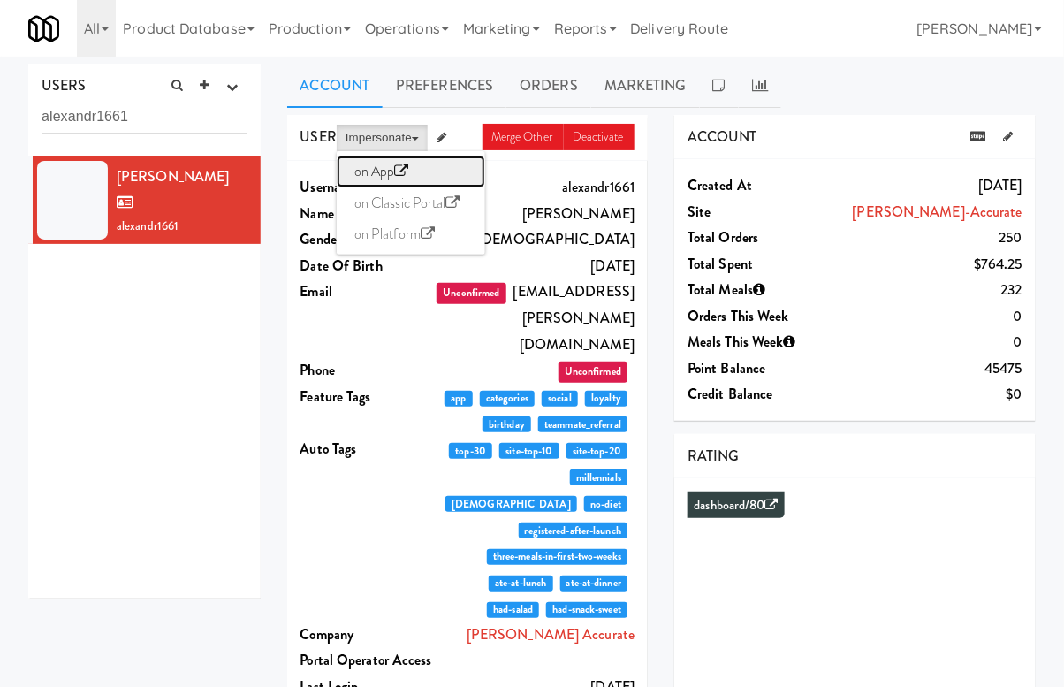
click at [399, 175] on icon at bounding box center [402, 171] width 14 height 14
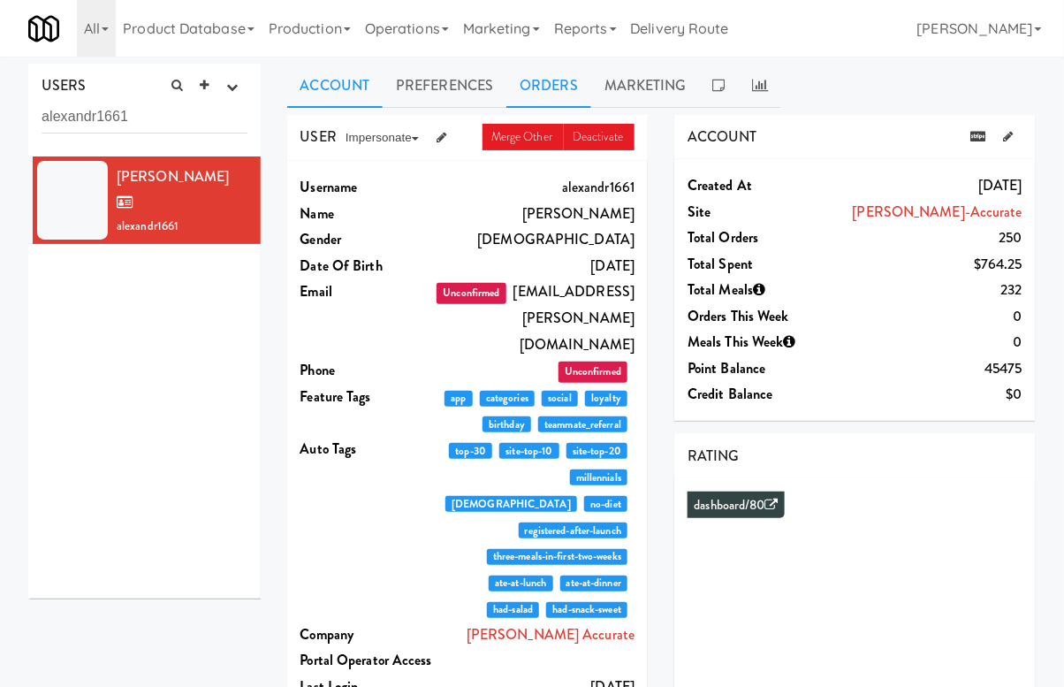
click at [550, 87] on link "Orders" at bounding box center [549, 86] width 85 height 44
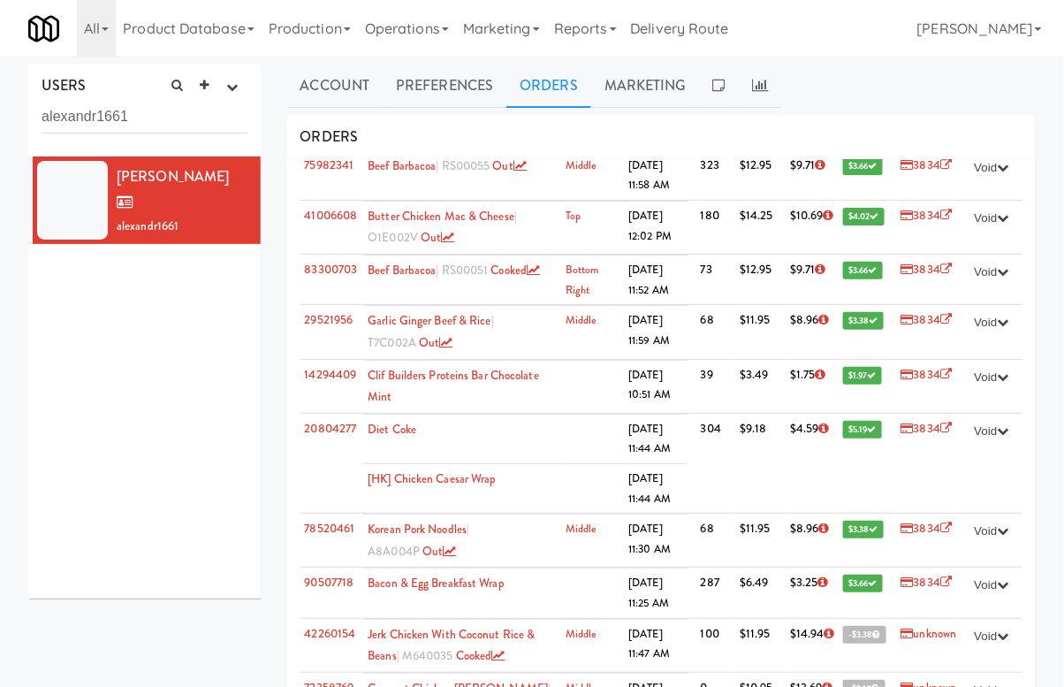
scroll to position [1275, 0]
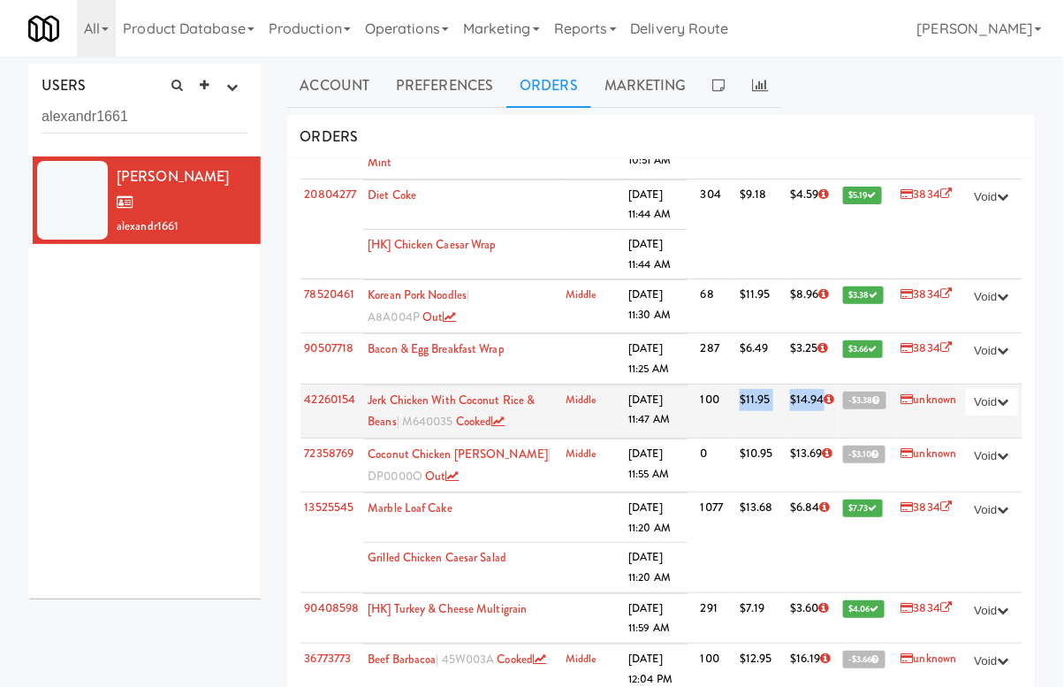
drag, startPoint x: 731, startPoint y: 347, endPoint x: 815, endPoint y: 347, distance: 84.0
click at [815, 384] on tr "42260154 Jerk Chicken with Coconut Rice & Beans | M640035 cooked Middle 7/22/25…" at bounding box center [662, 411] width 723 height 54
drag, startPoint x: 360, startPoint y: 347, endPoint x: 306, endPoint y: 346, distance: 54.0
click at [306, 384] on td "42260154" at bounding box center [333, 411] width 64 height 54
click at [323, 391] on link "42260154" at bounding box center [330, 399] width 51 height 17
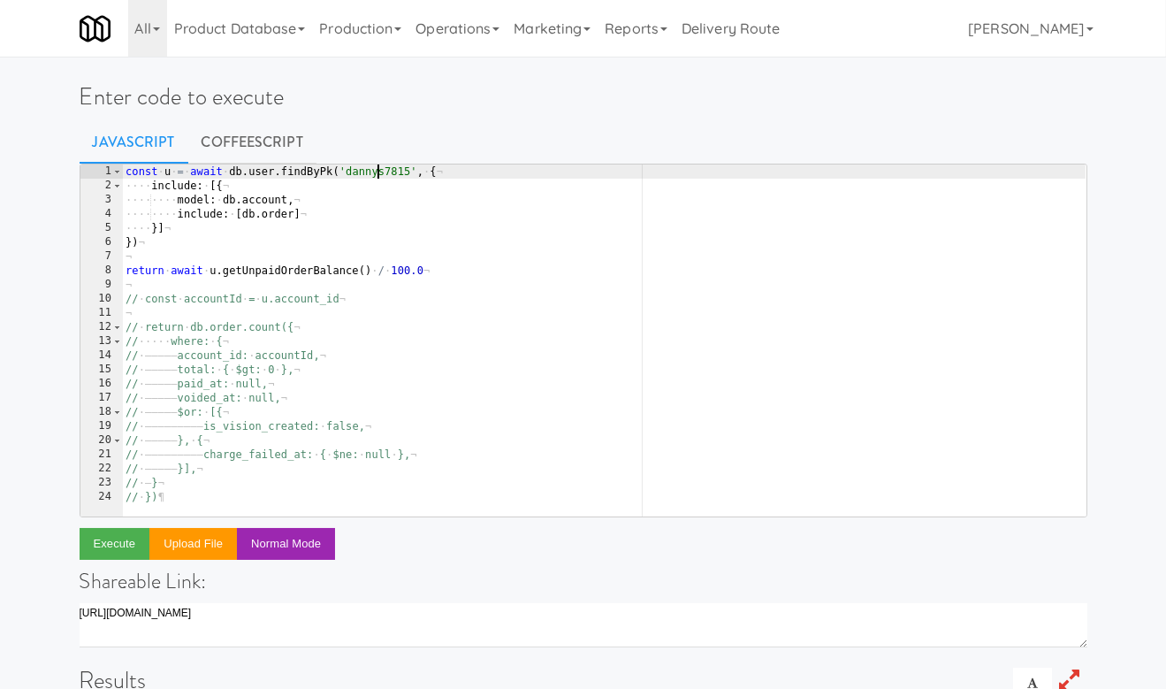
click at [380, 174] on div "const · u · = · await · db . user . findByPk ( 'dannys7815' , · { ¬ ···· includ…" at bounding box center [604, 354] width 964 height 380
click at [127, 536] on button "Execute" at bounding box center [115, 544] width 71 height 32
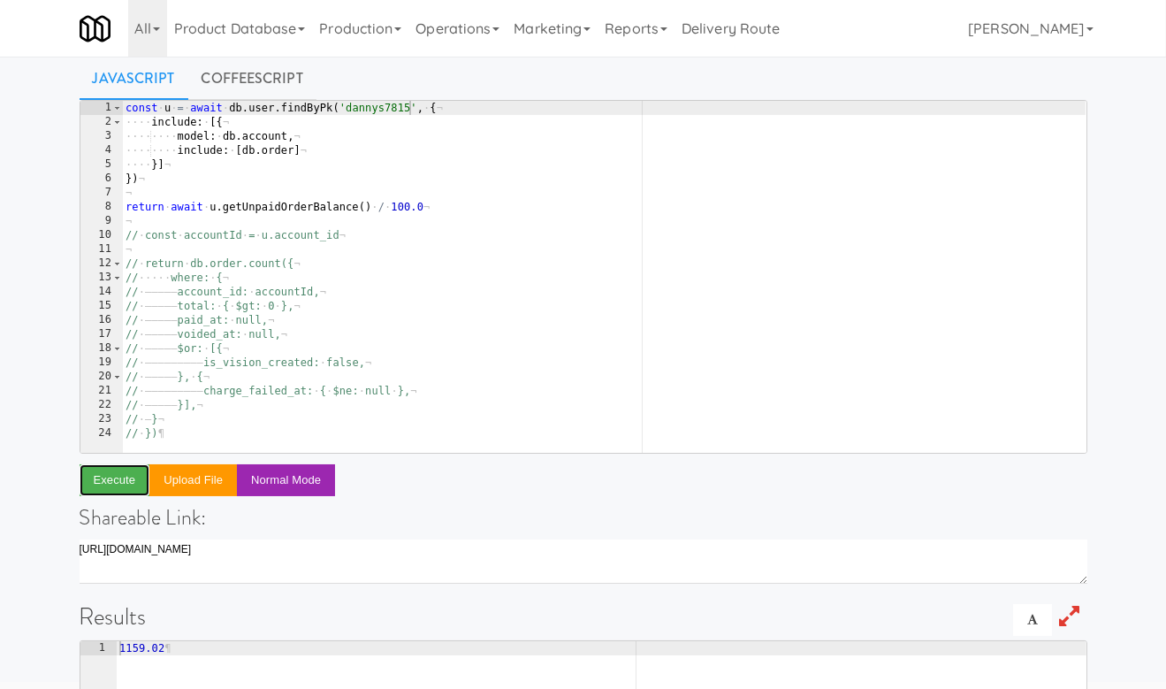
scroll to position [62, 0]
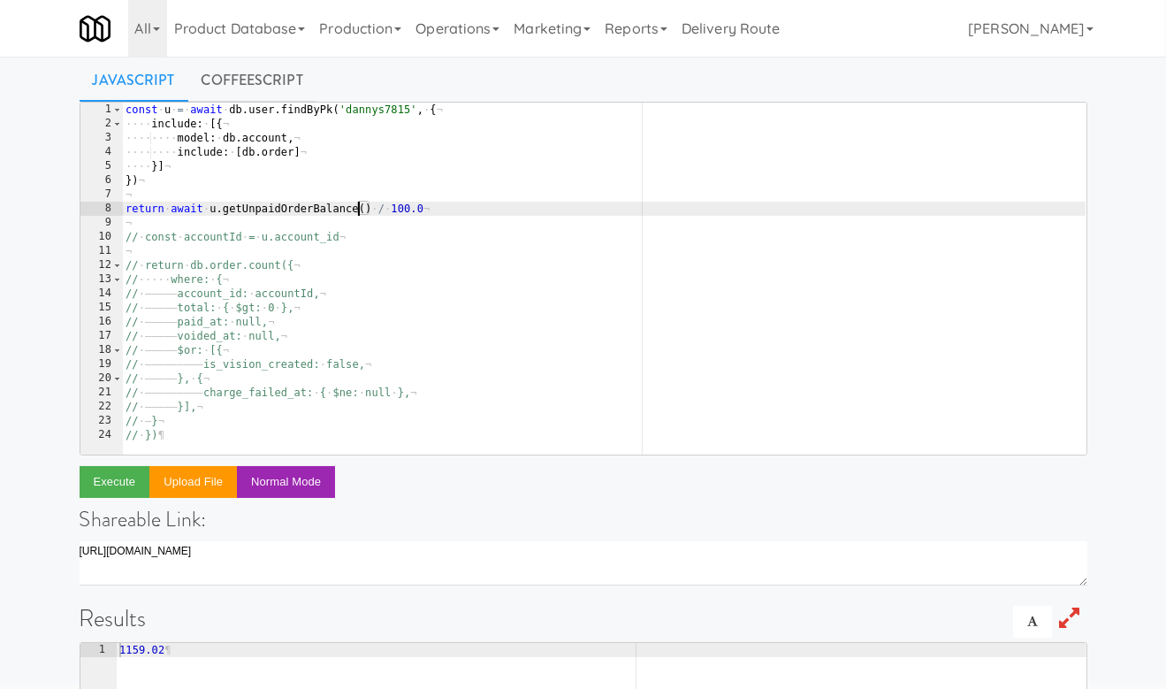
click at [359, 210] on div "const · u · = · await · db . user . findByPk ( 'dannys7815' , · { ¬ ···· includ…" at bounding box center [604, 293] width 964 height 380
click at [293, 233] on div "const · u · = · await · db . user . findByPk ( 'dannys7815' , · { ¬ ···· includ…" at bounding box center [604, 293] width 964 height 380
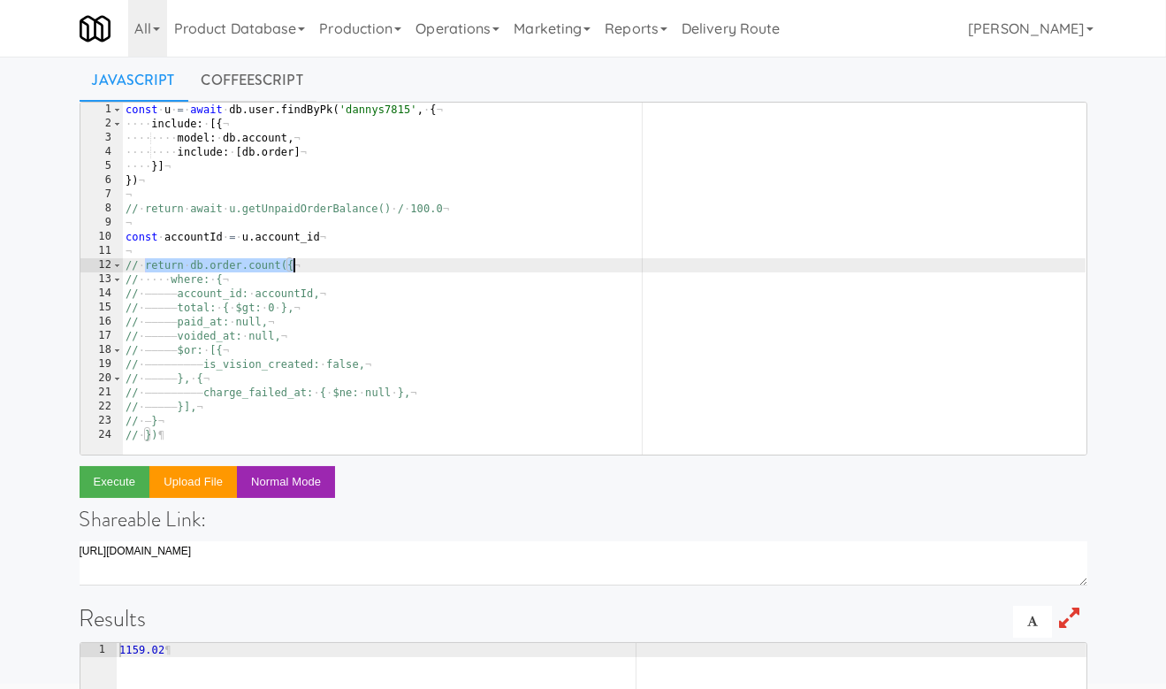
drag, startPoint x: 144, startPoint y: 264, endPoint x: 316, endPoint y: 267, distance: 171.5
click at [317, 267] on div "const · u · = · await · db . user . findByPk ( 'dannys7815' , · { ¬ ···· includ…" at bounding box center [604, 293] width 964 height 380
click at [345, 240] on div "const · u · = · await · db . user . findByPk ( 'dannys7815' , · { ¬ ···· includ…" at bounding box center [604, 293] width 964 height 380
type textarea "const accountId = u.account_id"
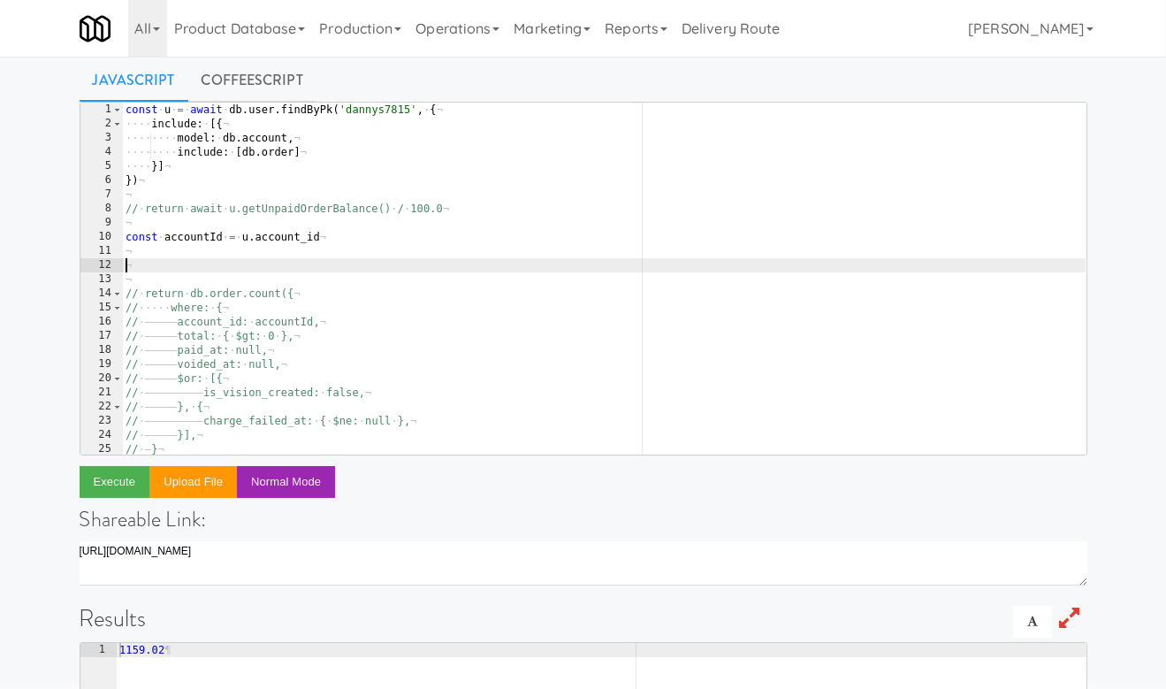
paste textarea "return db.order.count({"
type textarea "return db.order.count({"
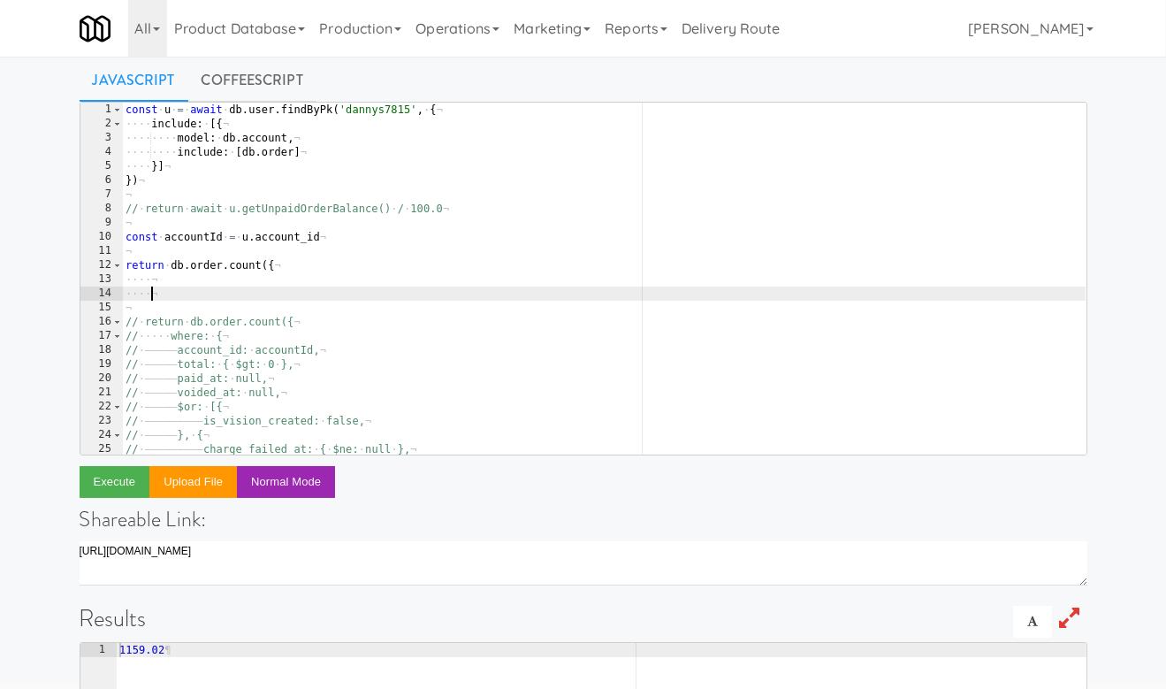
type textarea "})"
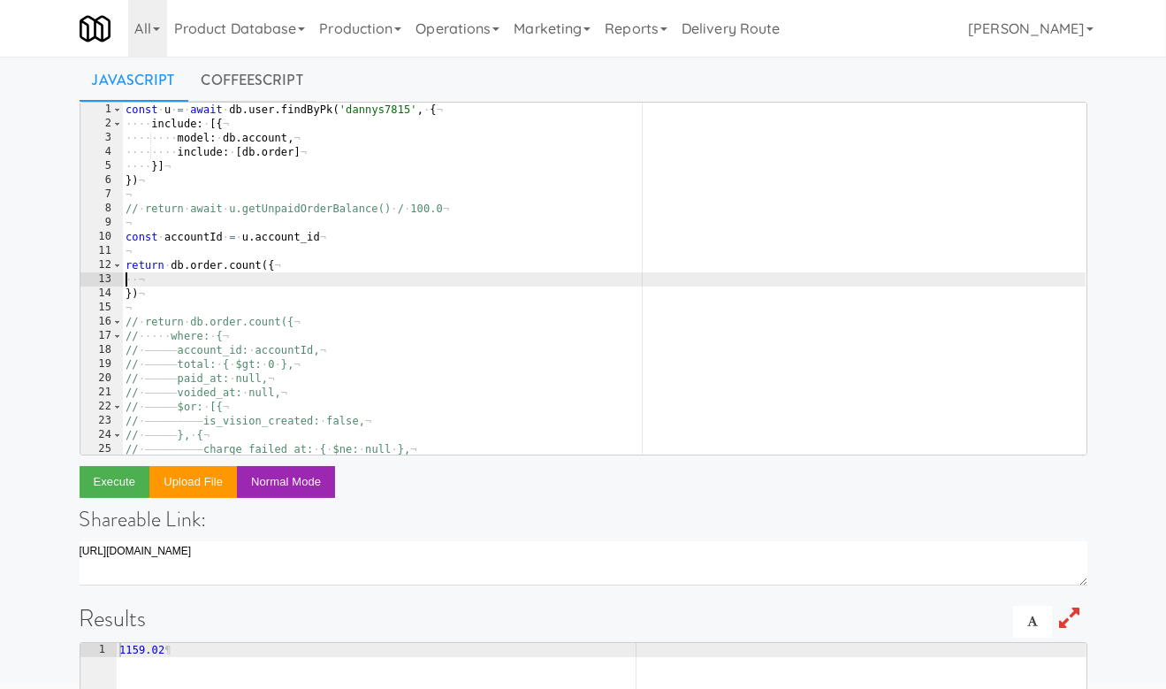
scroll to position [0, 0]
type textarea "where: {"
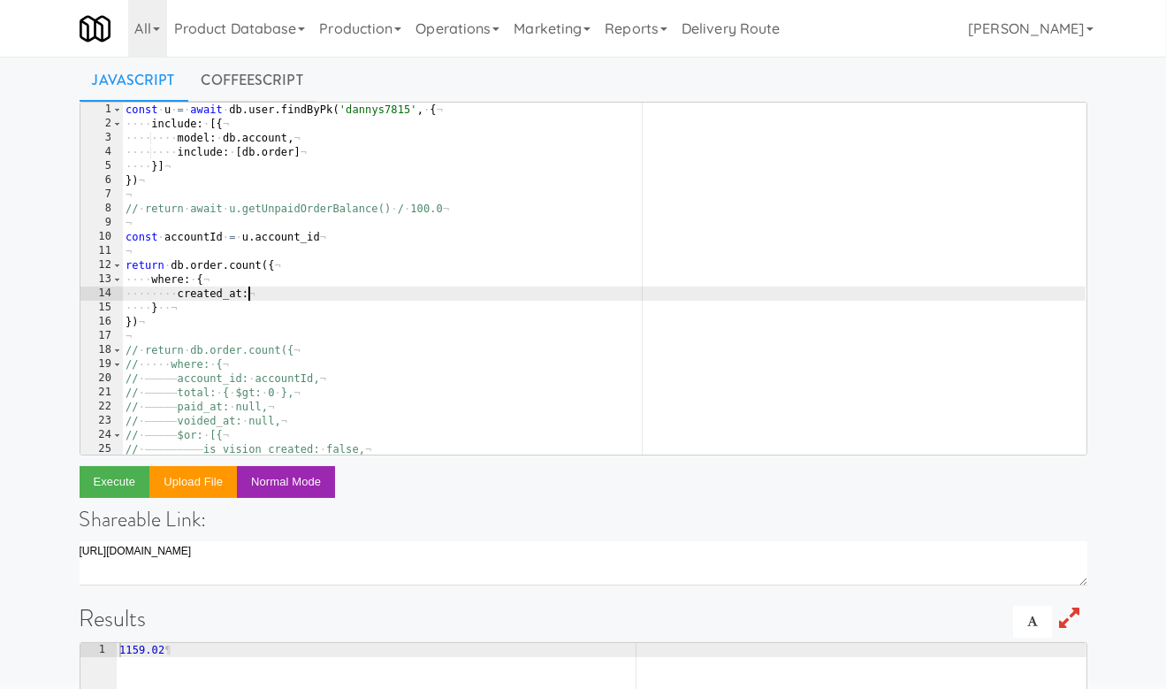
type textarea "created_at: {"
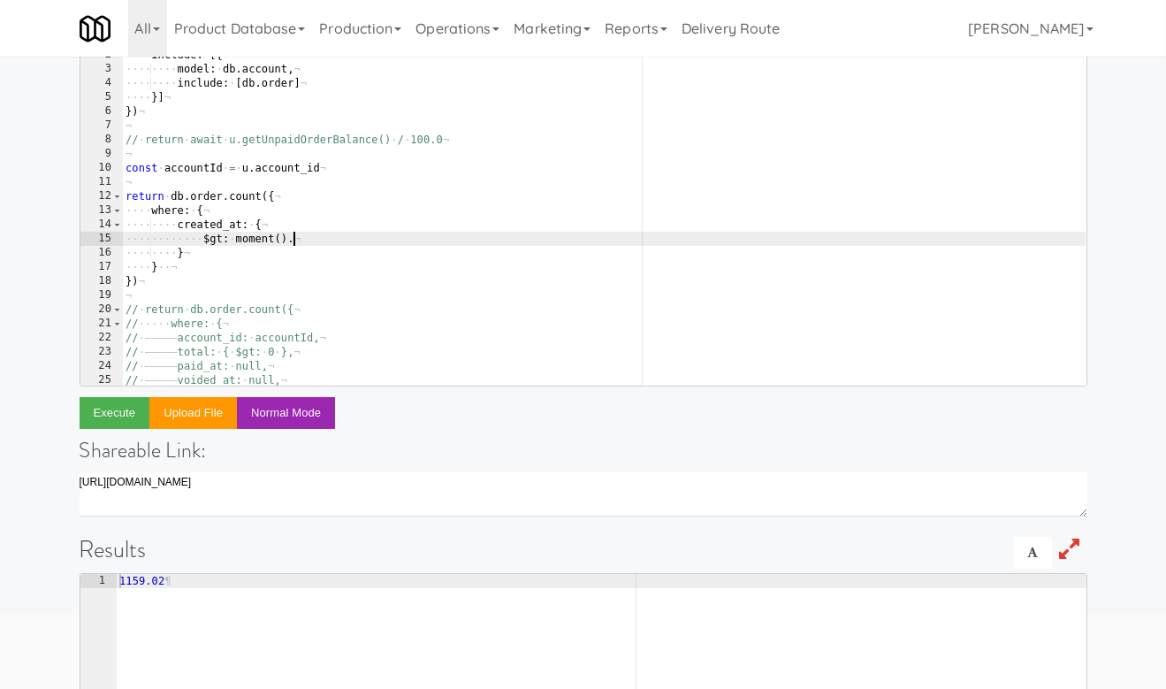
scroll to position [150, 0]
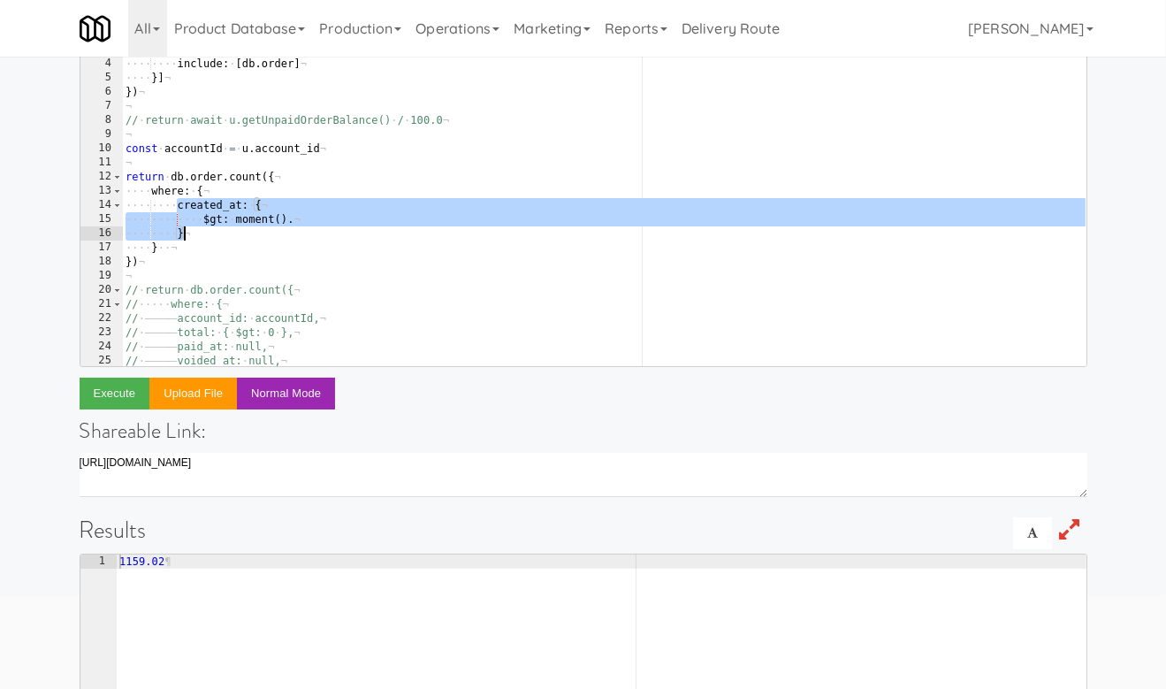
drag, startPoint x: 175, startPoint y: 204, endPoint x: 205, endPoint y: 234, distance: 42.5
click at [205, 234] on div "const · u · = · await · db . user . findByPk ( 'dannys7815' , · { ¬ ···· includ…" at bounding box center [604, 204] width 964 height 380
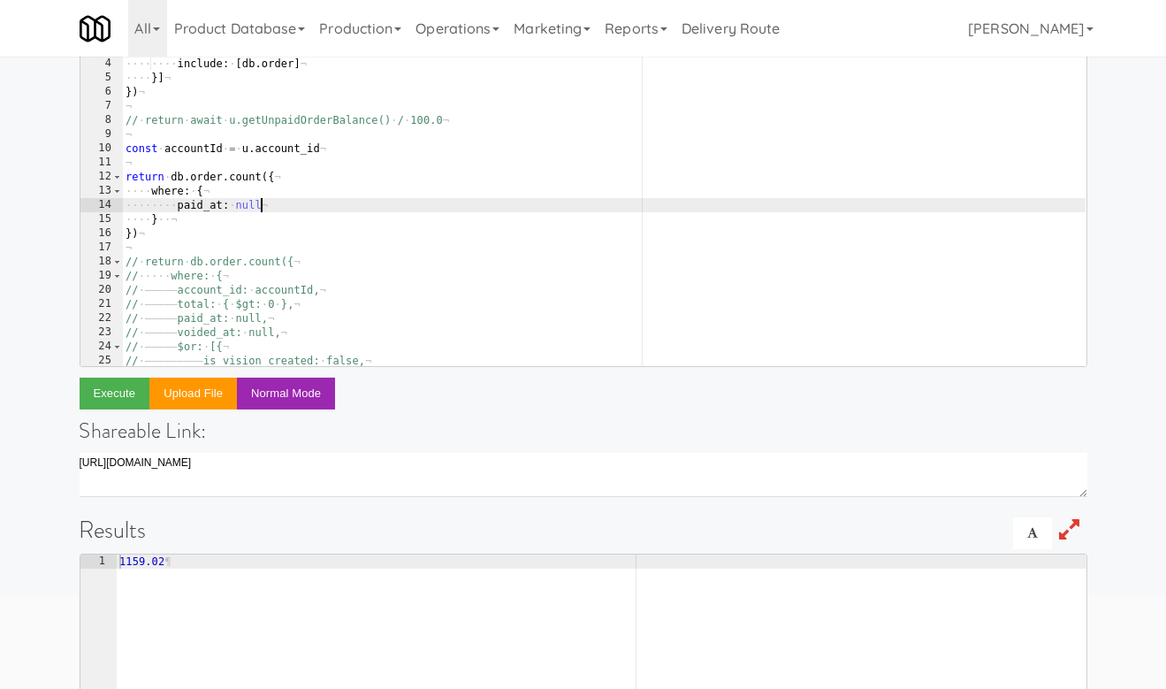
scroll to position [0, 5]
click at [133, 397] on button "Execute" at bounding box center [115, 393] width 71 height 32
click at [249, 194] on div "const · u · = · await · db . user . findByPk ( 'dannys7815' , · { ¬ ···· includ…" at bounding box center [604, 204] width 964 height 380
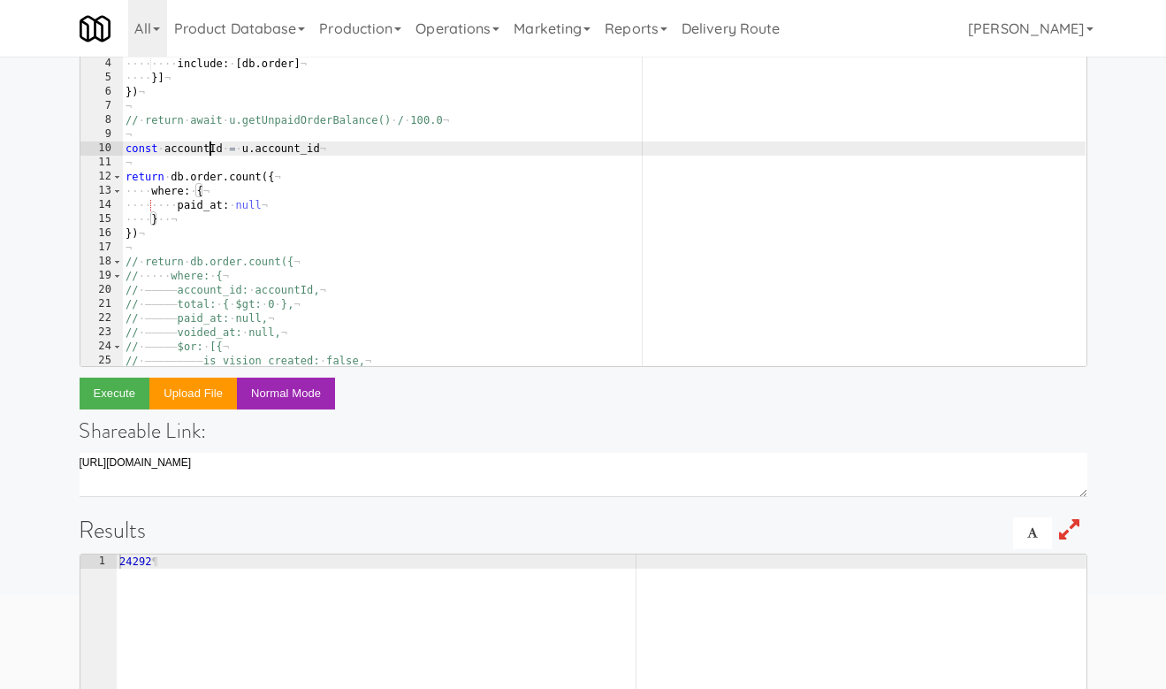
click at [212, 149] on div "const · u · = · await · db . user . findByPk ( 'dannys7815' , · { ¬ ···· includ…" at bounding box center [604, 204] width 964 height 380
click at [230, 190] on div "const · u · = · await · db . user . findByPk ( 'dannys7815' , · { ¬ ···· includ…" at bounding box center [604, 204] width 964 height 380
type textarea "where: {"
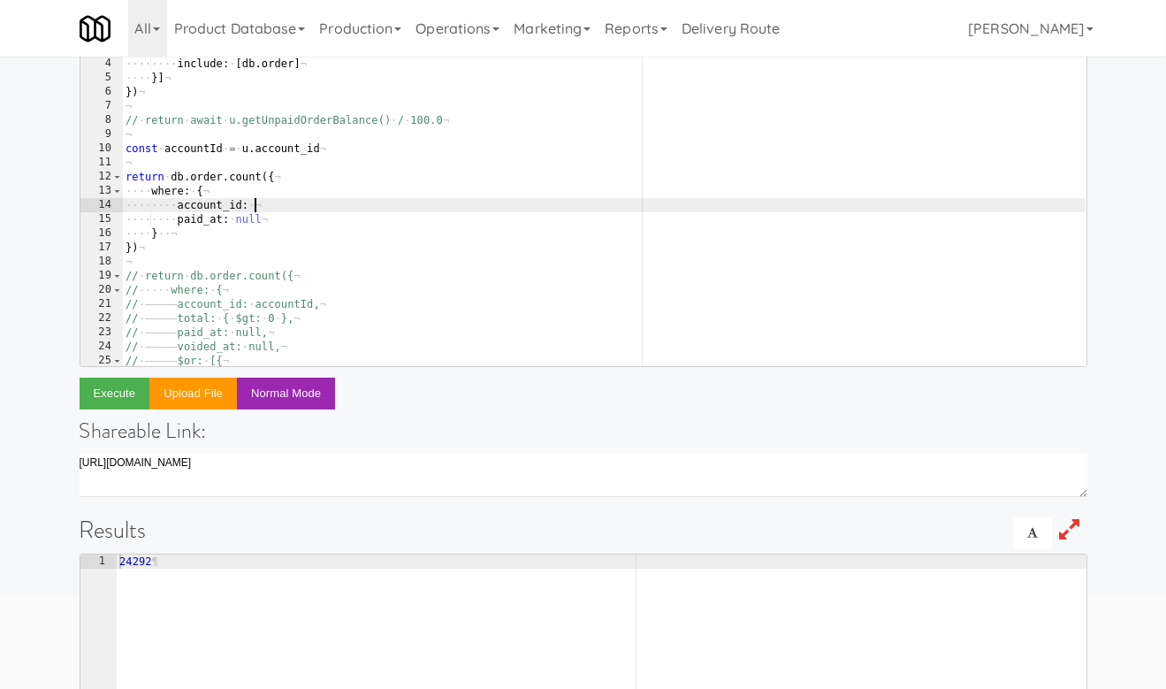
paste textarea "accountId"
type textarea "paid_at: null"
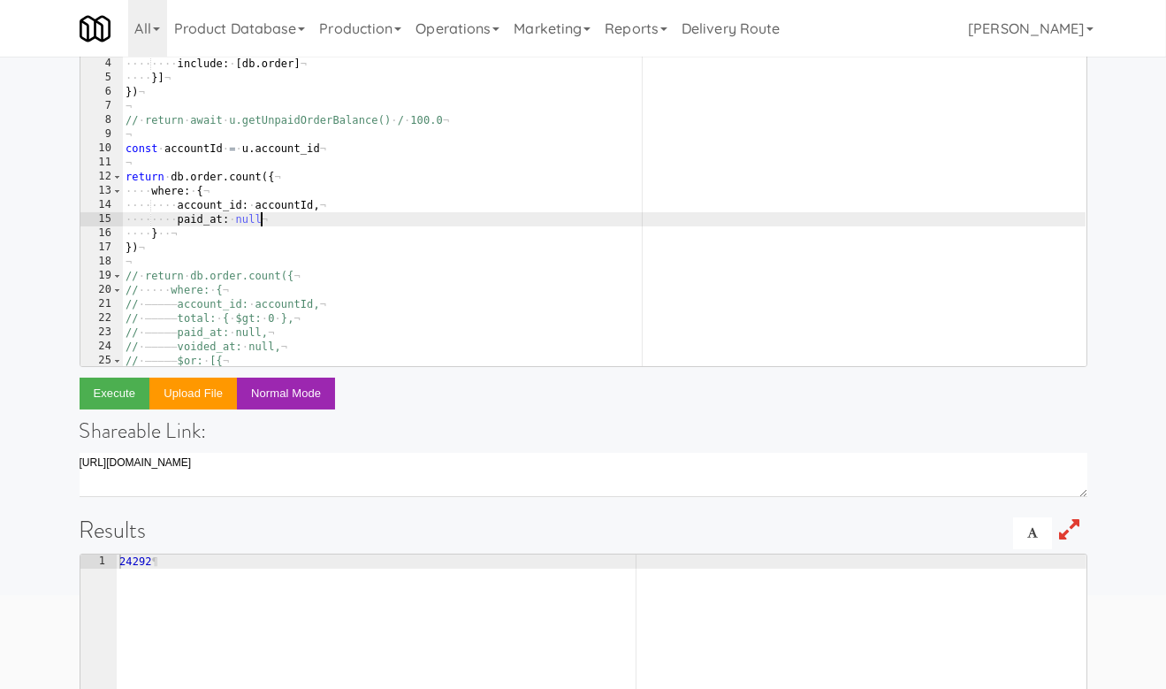
scroll to position [0, 4]
type textarea "paid_at: null,"
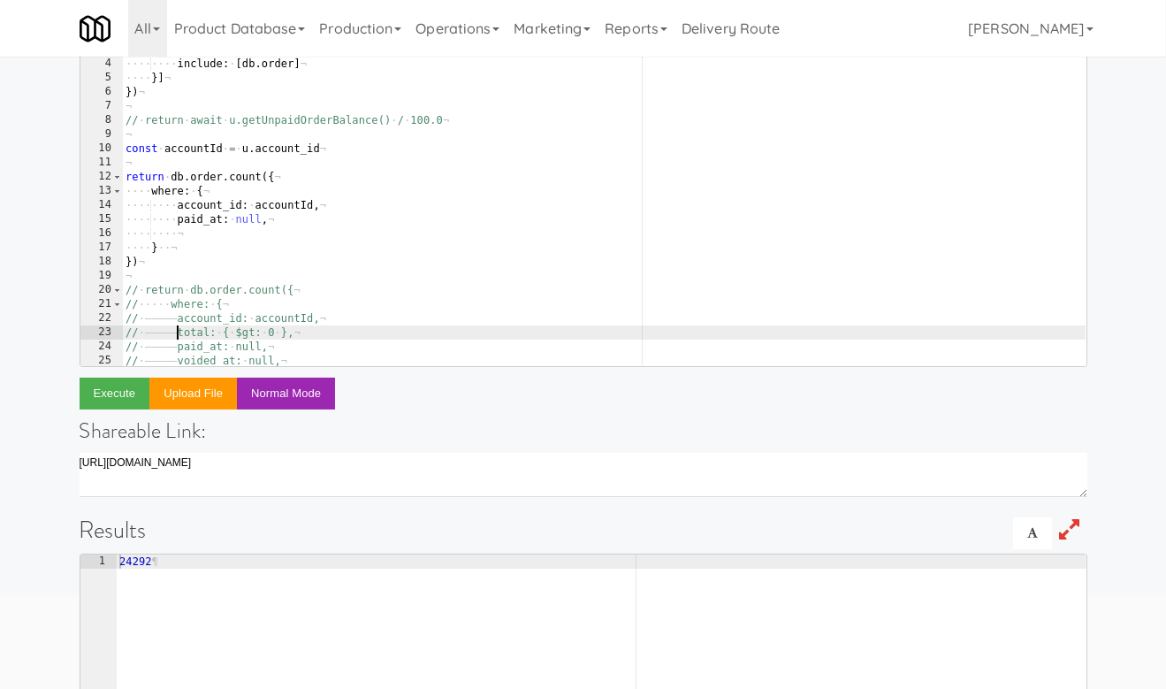
drag, startPoint x: 178, startPoint y: 328, endPoint x: 358, endPoint y: 328, distance: 180.3
click at [358, 328] on div "const · u · = · await · db . user . findByPk ( 'dannys7815' , · { ¬ ···· includ…" at bounding box center [604, 204] width 964 height 380
type textarea "// total: { $gt: 0 },"
click at [259, 226] on div "const · u · = · await · db . user . findByPk ( 'dannys7815' , · { ¬ ···· includ…" at bounding box center [604, 204] width 964 height 380
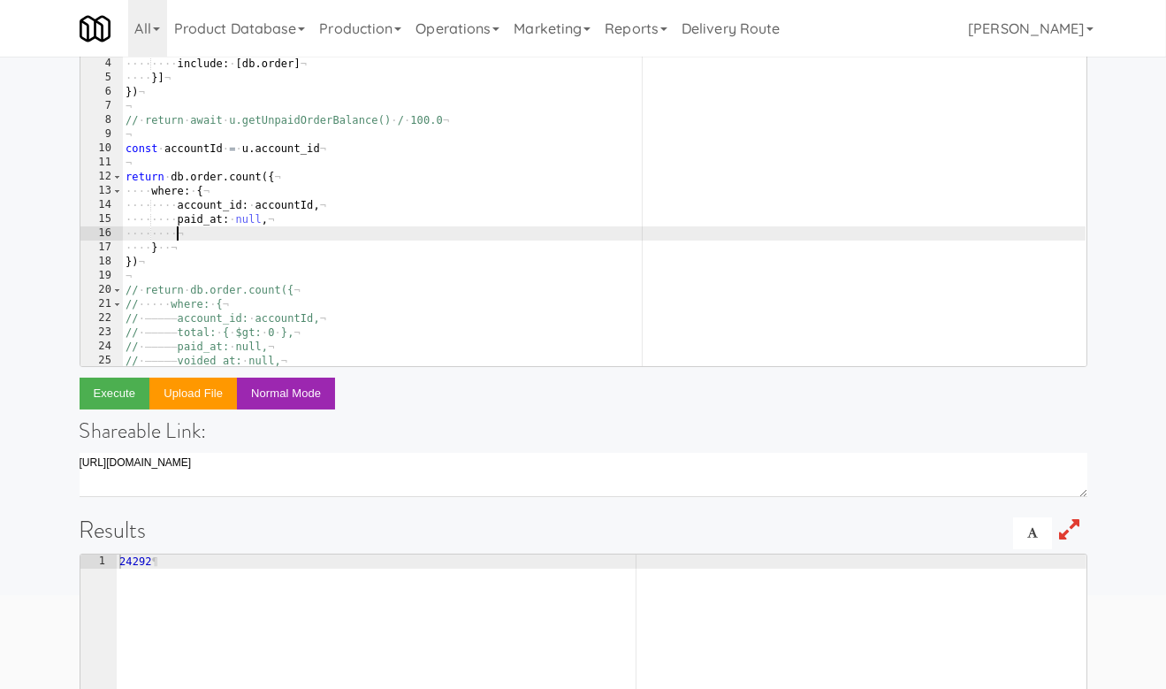
paste textarea "total: { $gt: 0 },"
click at [126, 392] on button "Execute" at bounding box center [115, 393] width 71 height 32
type textarea "const accountId = u.account_id"
click at [333, 152] on div "const · u · = · await · db . user . findByPk ( 'dannys7815' , · { ¬ ···· includ…" at bounding box center [604, 204] width 964 height 380
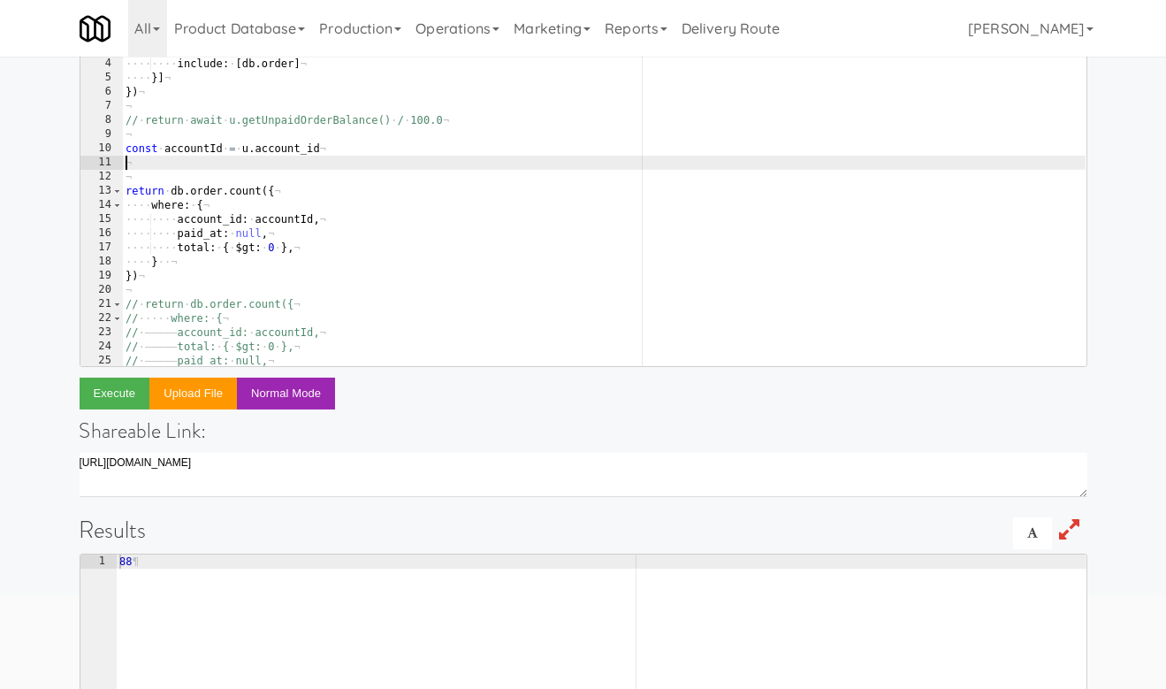
scroll to position [0, 0]
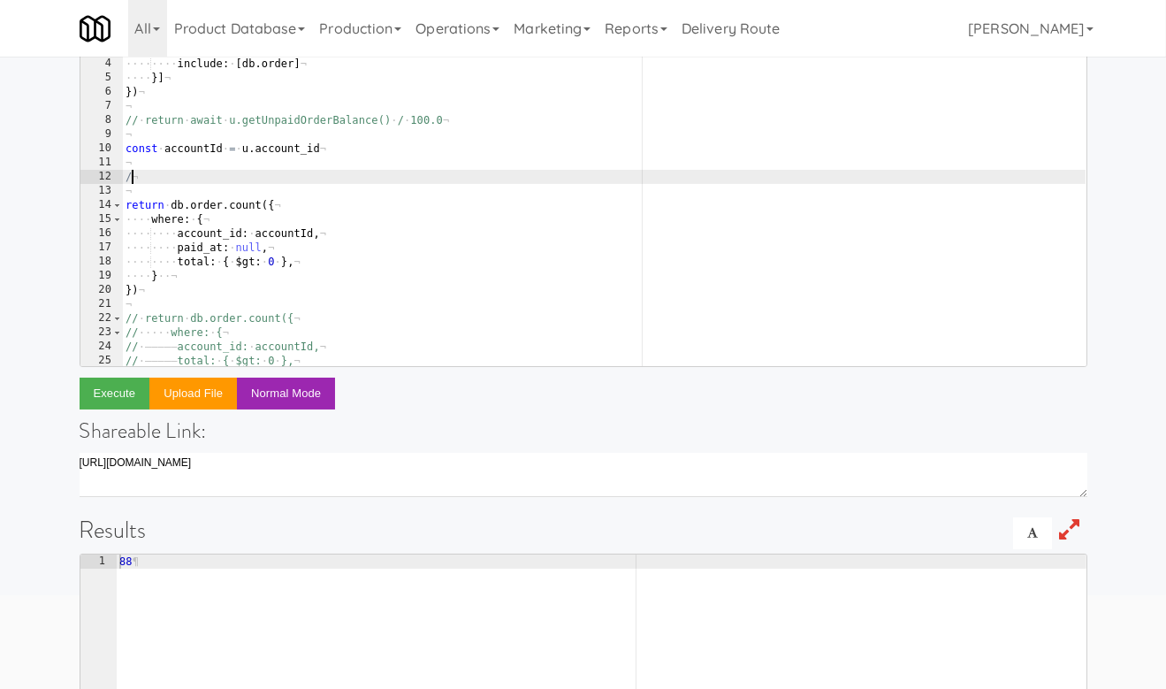
type textarea "/*"
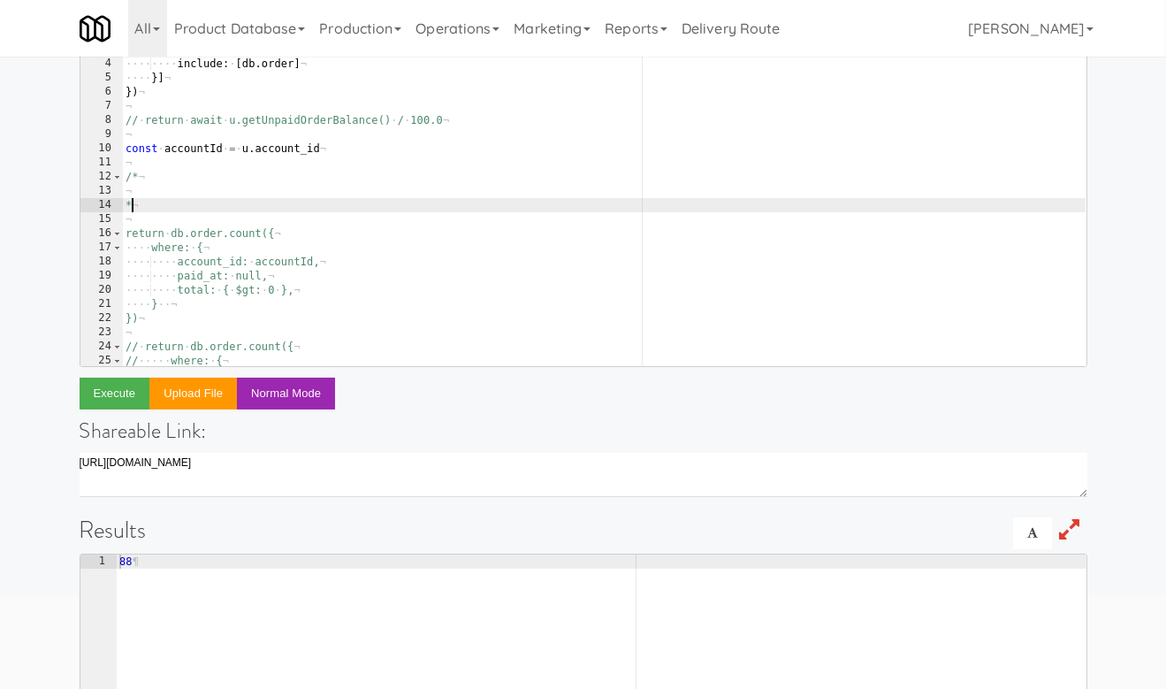
type textarea "*/"
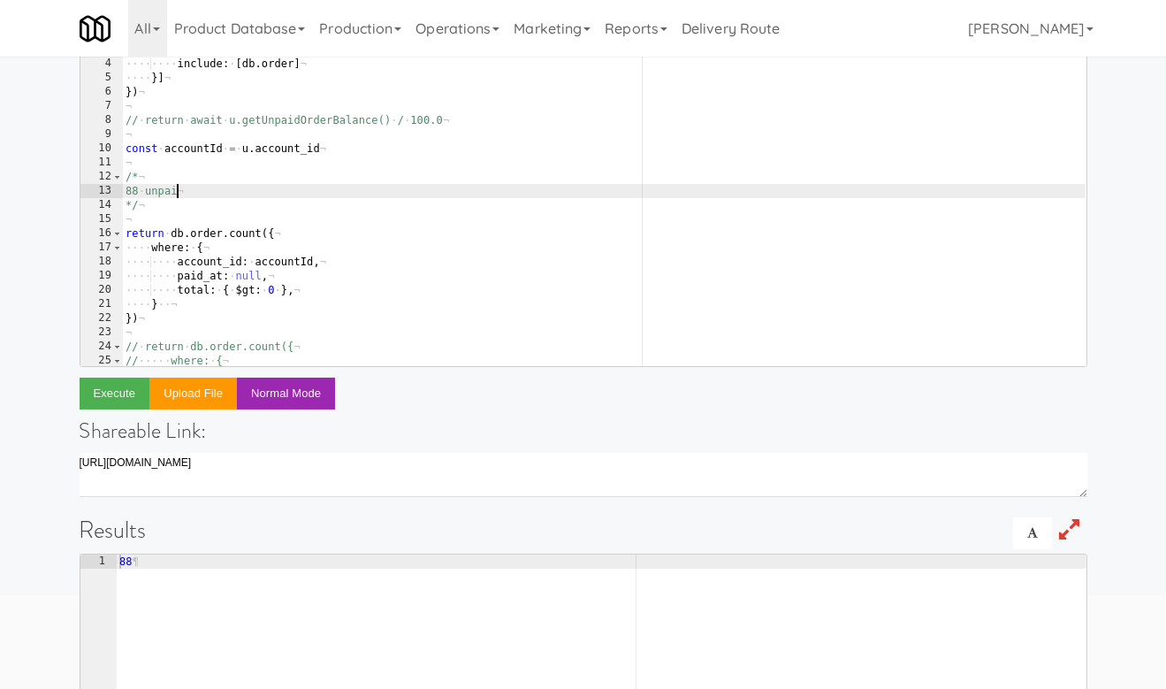
type textarea "88 unpaid"
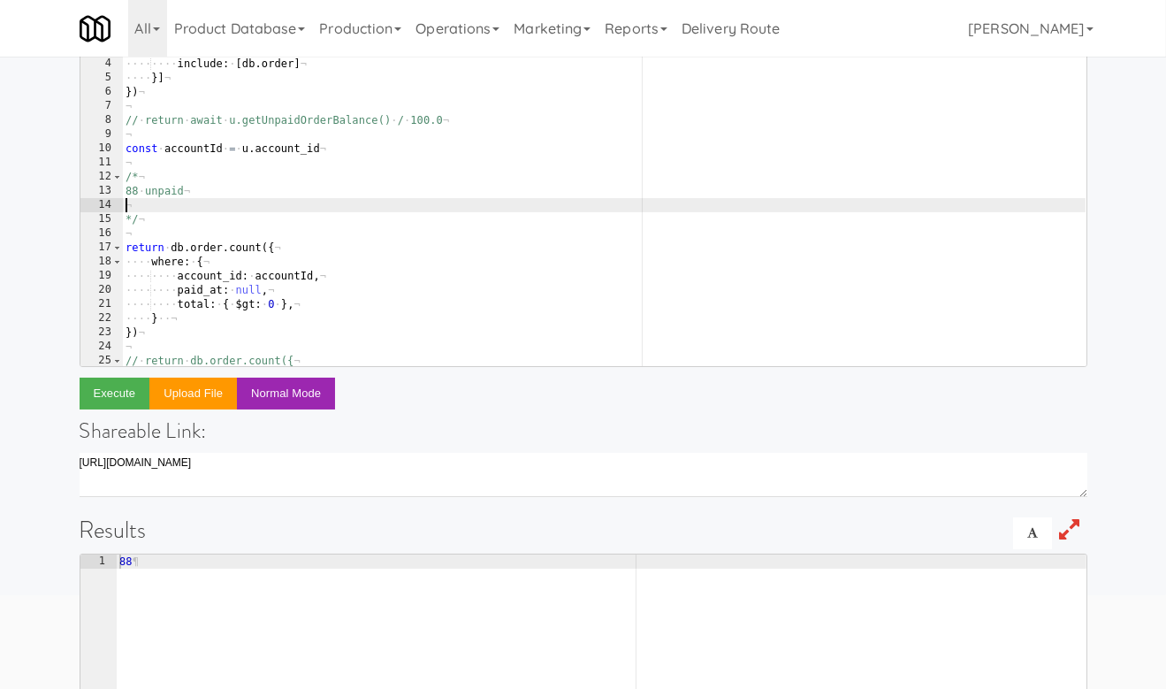
click at [246, 286] on div "const · u · = · await · db . user . findByPk ( 'dannys7815' , · { ¬ ···· includ…" at bounding box center [604, 204] width 964 height 380
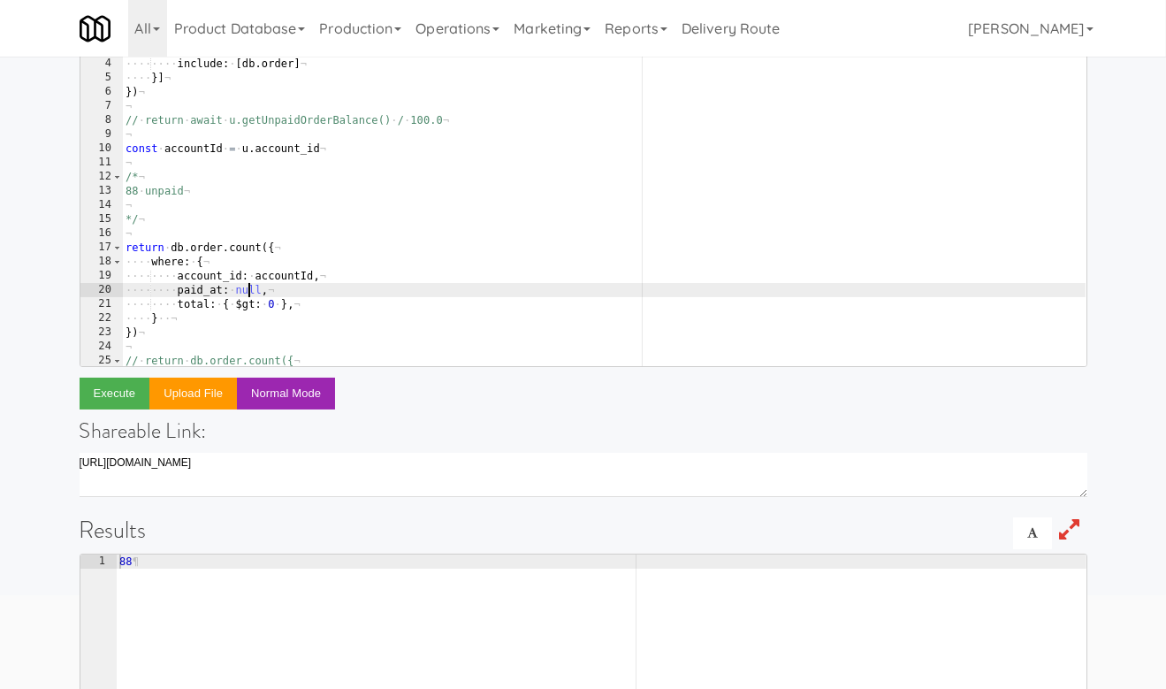
click at [246, 286] on div "const · u · = · await · db . user . findByPk ( 'dannys7815' , · { ¬ ···· includ…" at bounding box center [604, 204] width 964 height 380
type textarea "paid_at: {$ne: null },"
click at [118, 393] on button "Execute" at bounding box center [115, 393] width 71 height 32
click at [157, 206] on div "const · u · = · await · db . user . findByPk ( 'dannys7815' , · { ¬ ···· includ…" at bounding box center [604, 204] width 964 height 380
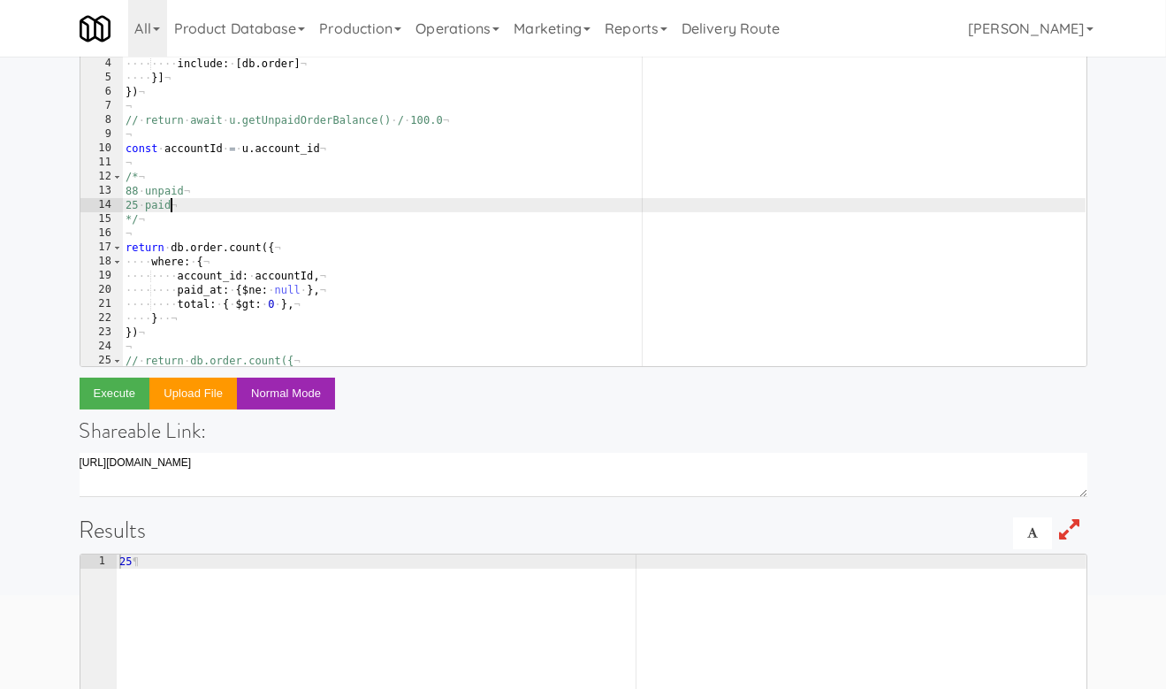
scroll to position [0, 3]
click at [242, 245] on div "const · u · = · await · db . user . findByPk ( 'dannys7815' , · { ¬ ···· includ…" at bounding box center [604, 204] width 964 height 380
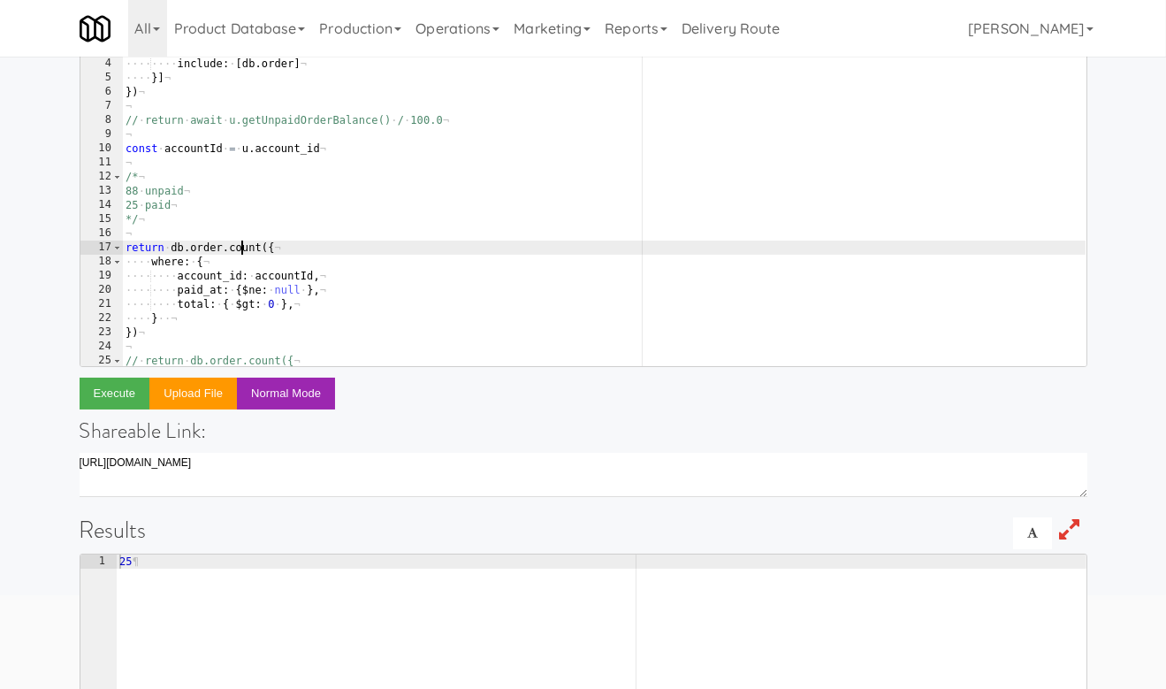
click at [242, 245] on div "const · u · = · await · db . user . findByPk ( 'dannys7815' , · { ¬ ···· includ…" at bounding box center [604, 204] width 964 height 380
click at [144, 244] on div "const · u · = · await · db . user . findByPk ( 'dannys7815' , · { ¬ ···· includ…" at bounding box center [604, 204] width 964 height 380
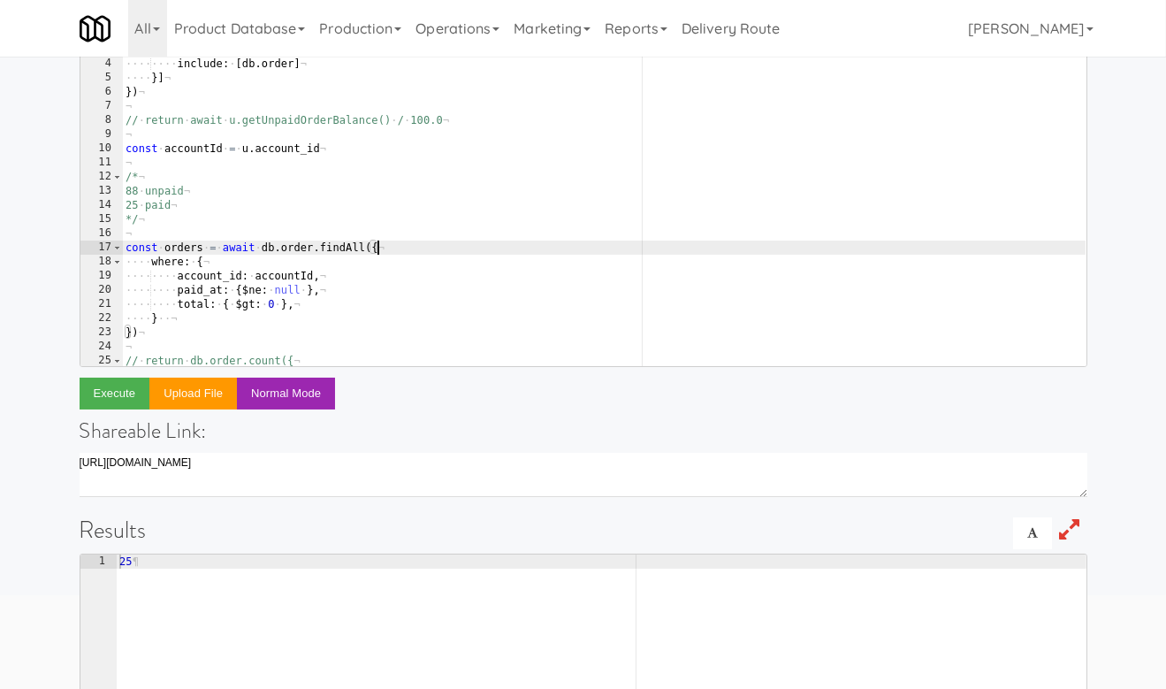
click at [153, 330] on div "const · u · = · await · db . user . findByPk ( 'dannys7815' , · { ¬ ···· includ…" at bounding box center [604, 204] width 964 height 380
type textarea "})"
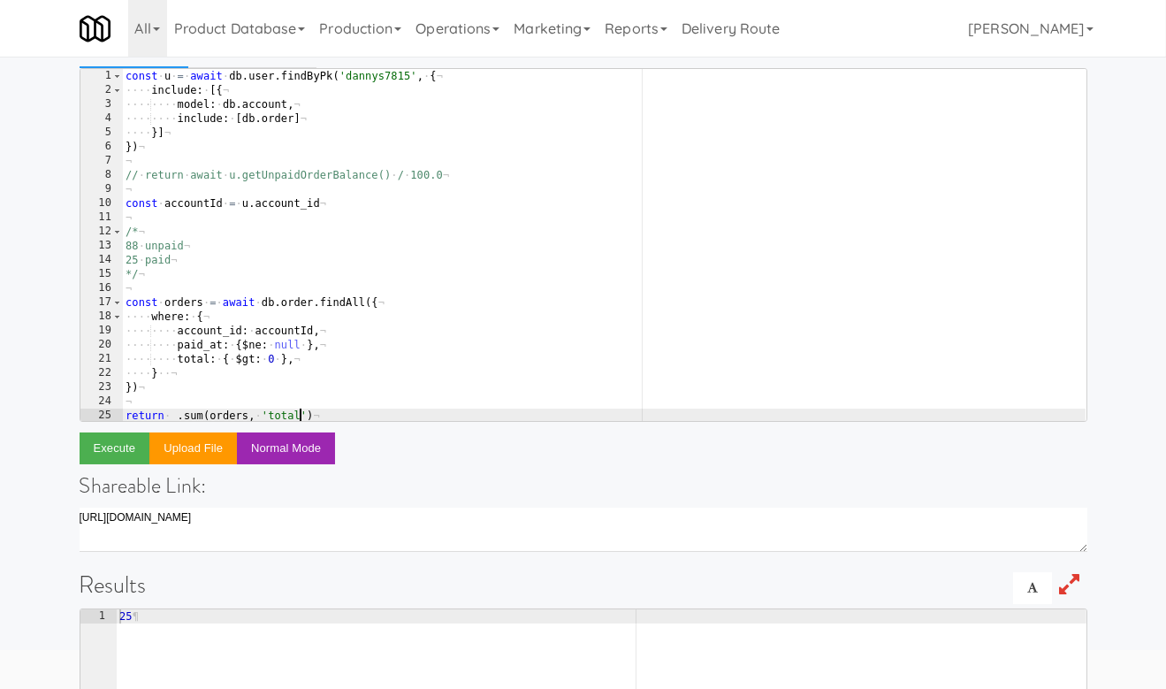
scroll to position [0, 0]
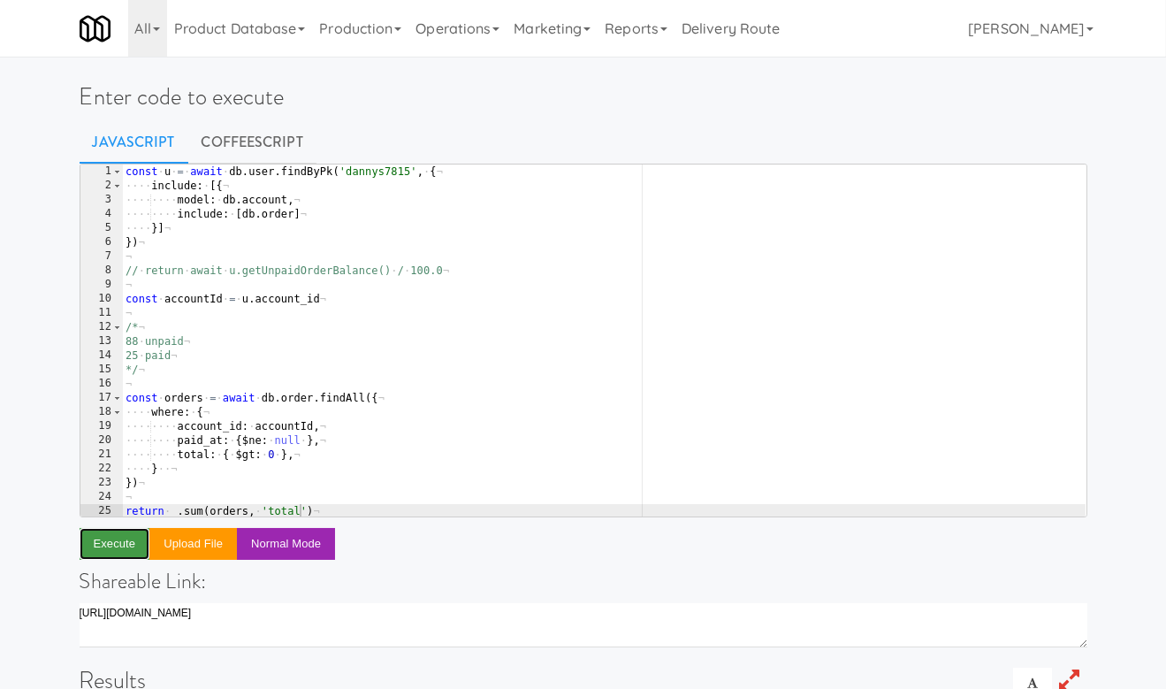
click at [125, 553] on button "Execute" at bounding box center [115, 544] width 71 height 32
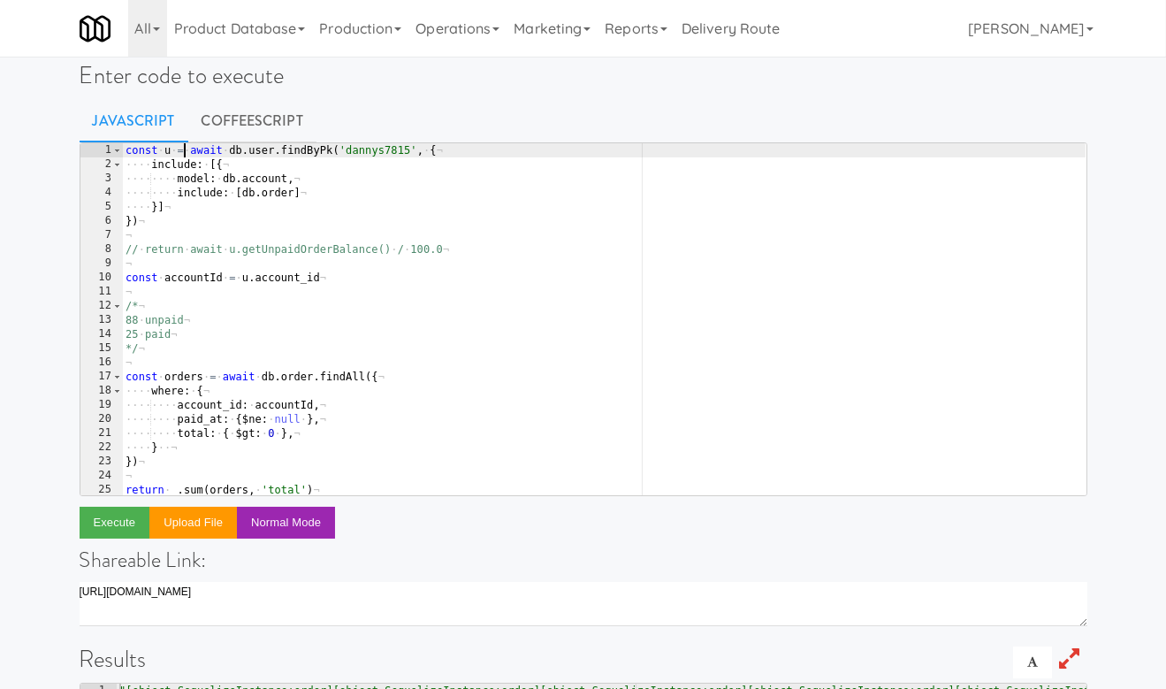
click at [182, 157] on div "const · u · = · await · db . user . findByPk ( 'dannys7815' , · { ¬ ···· includ…" at bounding box center [604, 333] width 964 height 380
type textarea "const u = await db.user.findByPk('dannys7815', {"
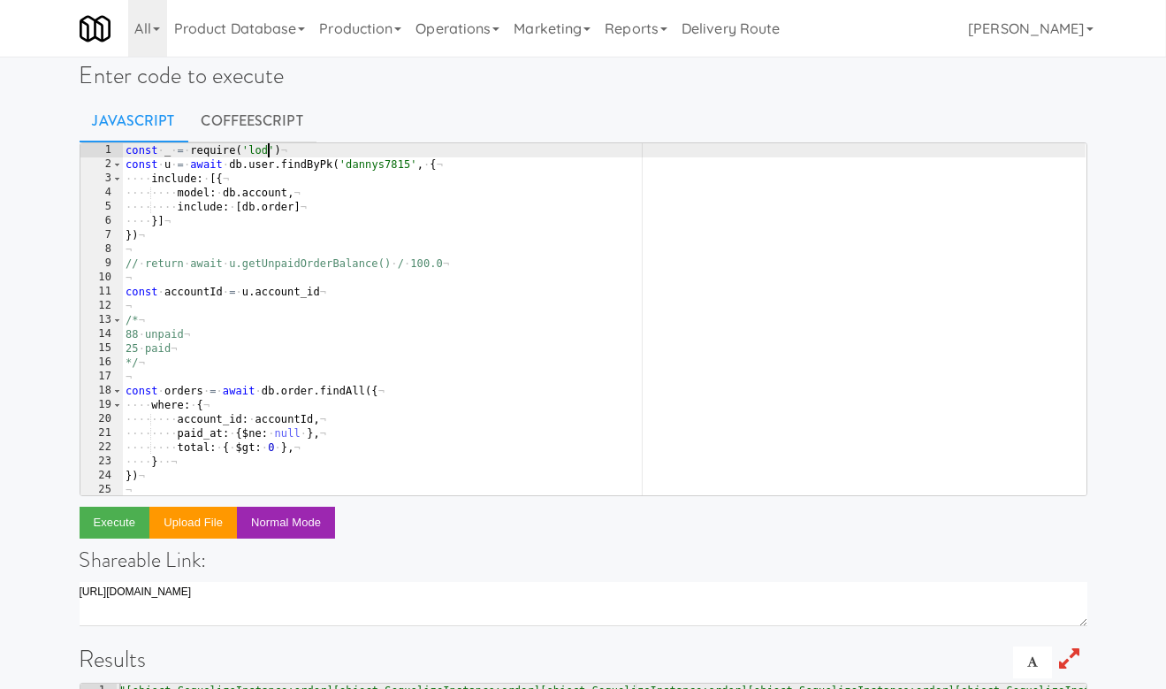
scroll to position [0, 12]
type textarea "const _ = require('lodash')"
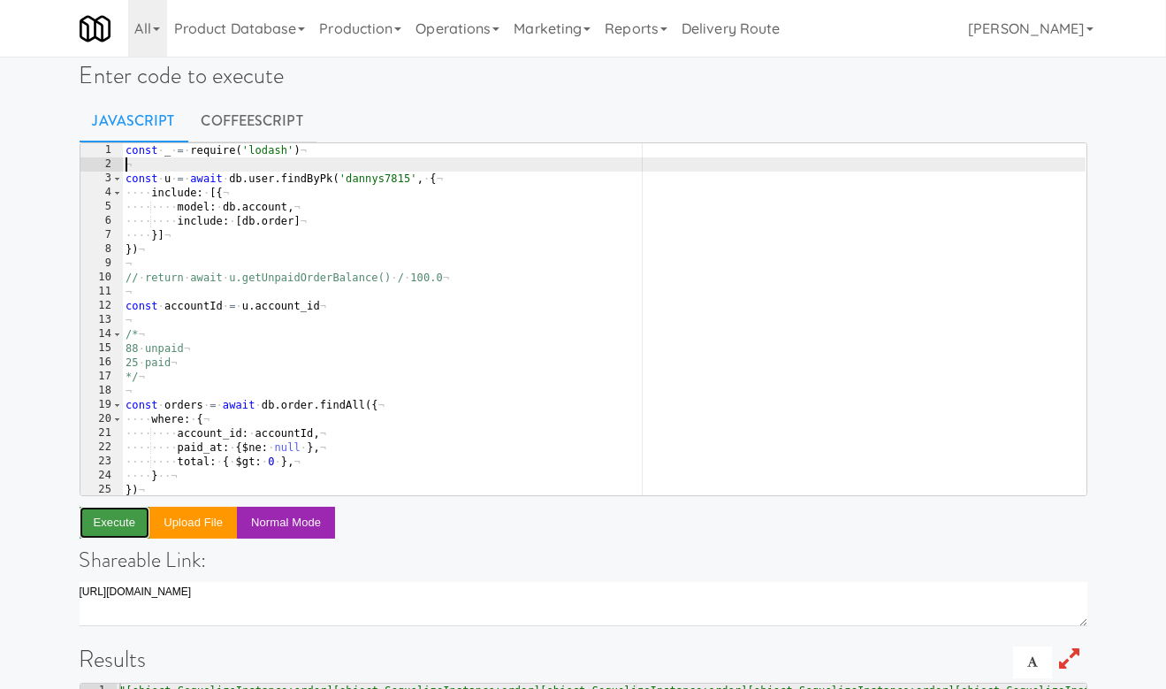
click at [118, 516] on button "Execute" at bounding box center [115, 523] width 71 height 32
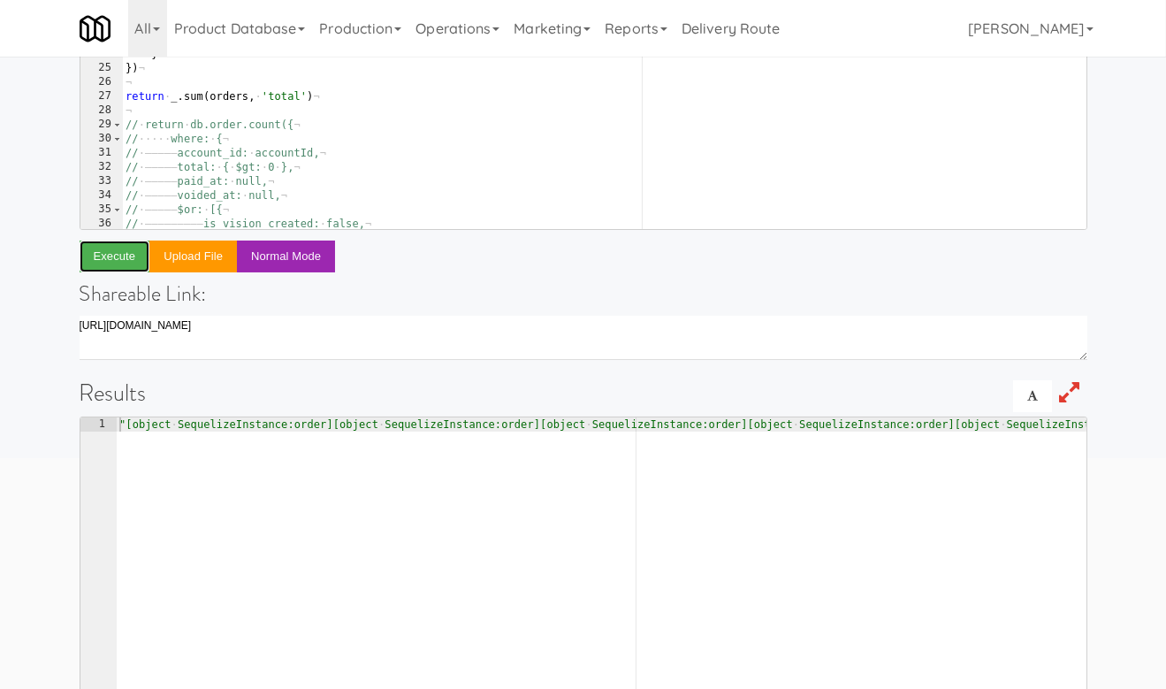
scroll to position [260, 0]
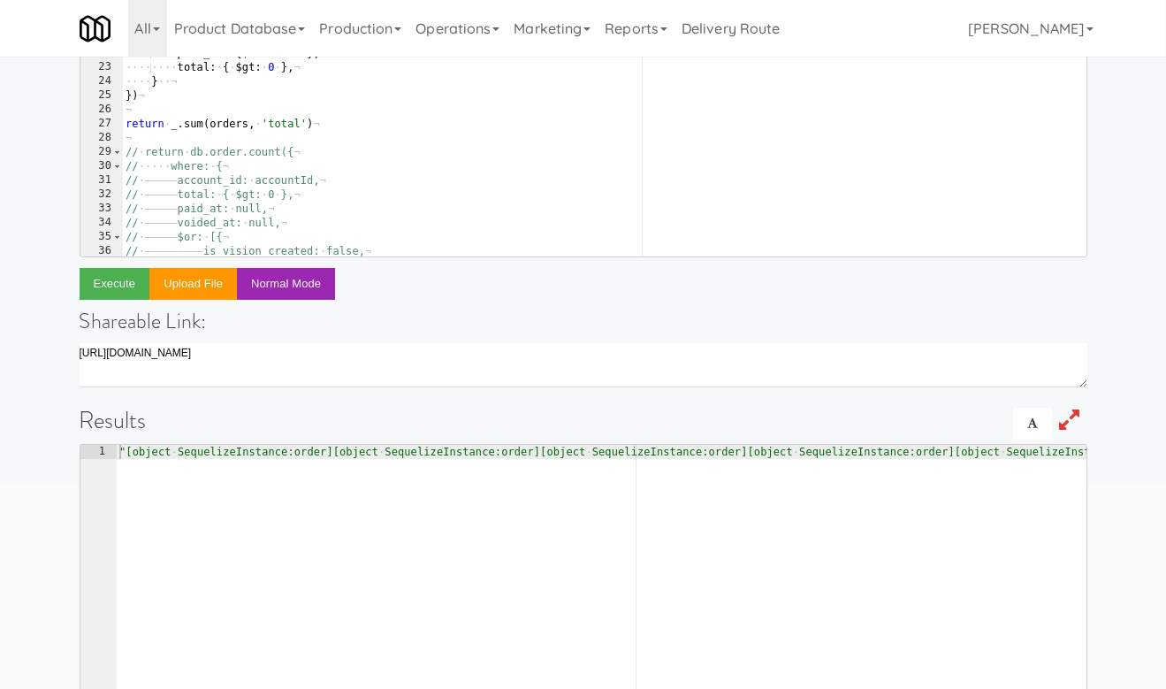
click at [205, 120] on div "¬ const · accountId · = · u . account_id ¬ ¬ /* ¬ 88 · unpaid ¬ 25 · paid ¬ */ …" at bounding box center [604, 80] width 964 height 380
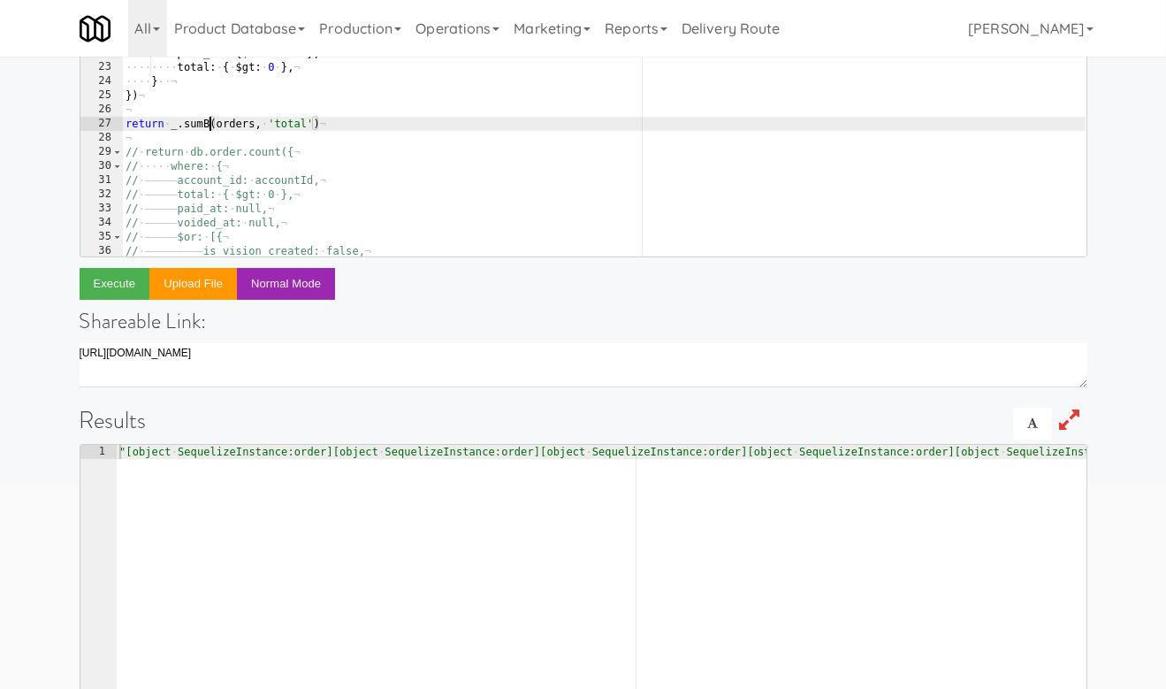
scroll to position [0, 6]
click at [123, 277] on button "Execute" at bounding box center [115, 284] width 71 height 32
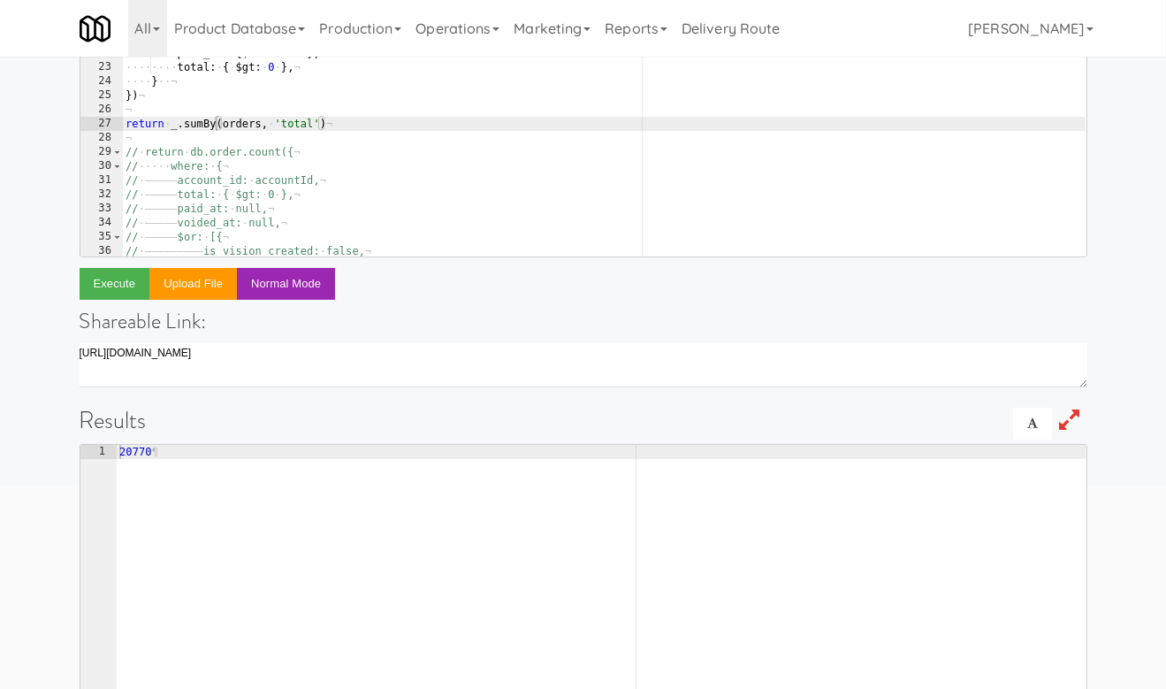
click at [337, 121] on div "¬ const · accountId · = · u . account_id ¬ ¬ /* ¬ 88 · unpaid ¬ 25 · paid ¬ */ …" at bounding box center [604, 80] width 964 height 380
type textarea "return _.sumBy(orders, 'total') / 100.0"
click at [125, 286] on button "Execute" at bounding box center [115, 284] width 71 height 32
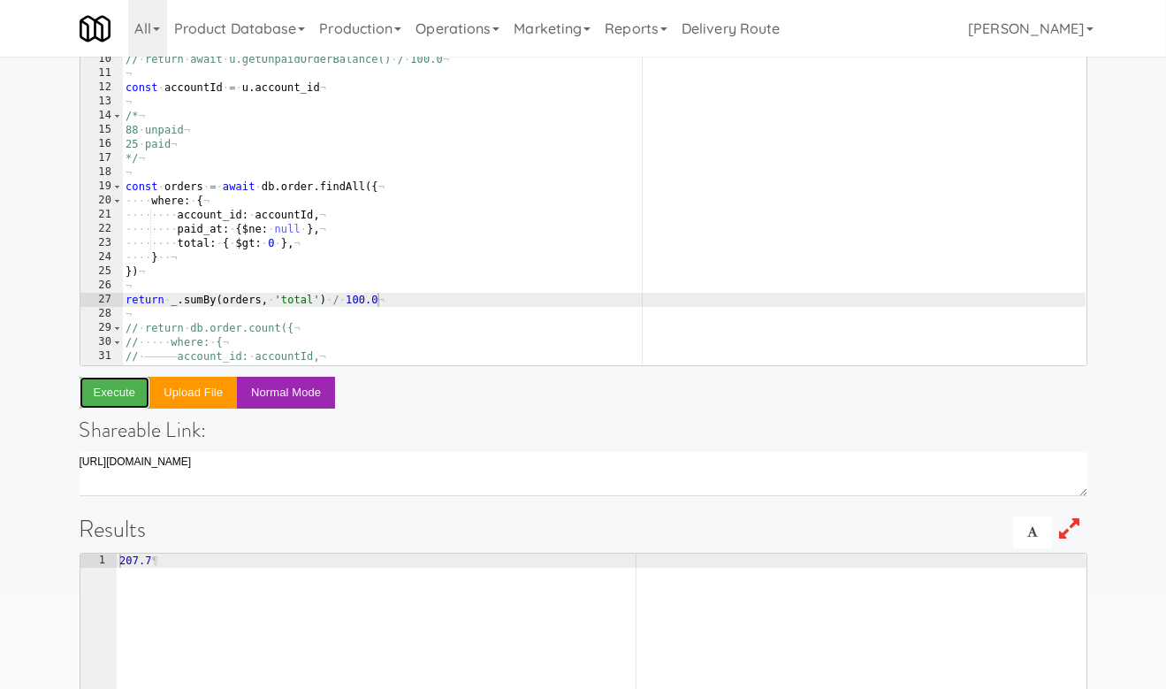
scroll to position [76, 0]
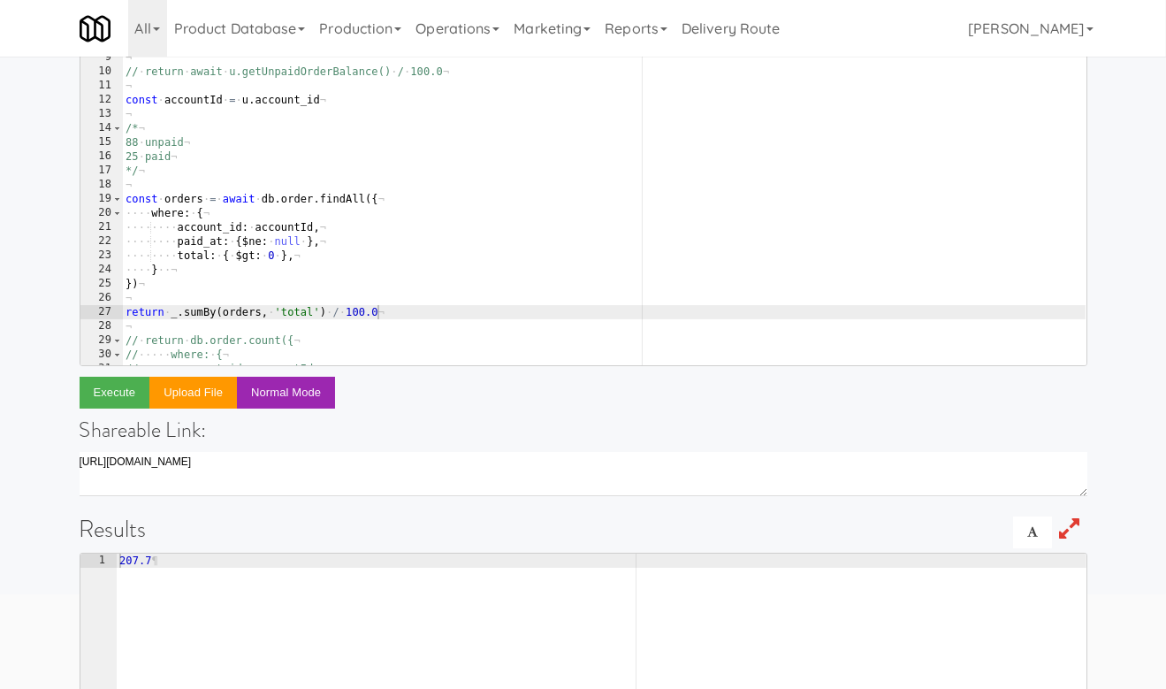
type textarea "207.7"
drag, startPoint x: 159, startPoint y: 557, endPoint x: 95, endPoint y: 557, distance: 64.5
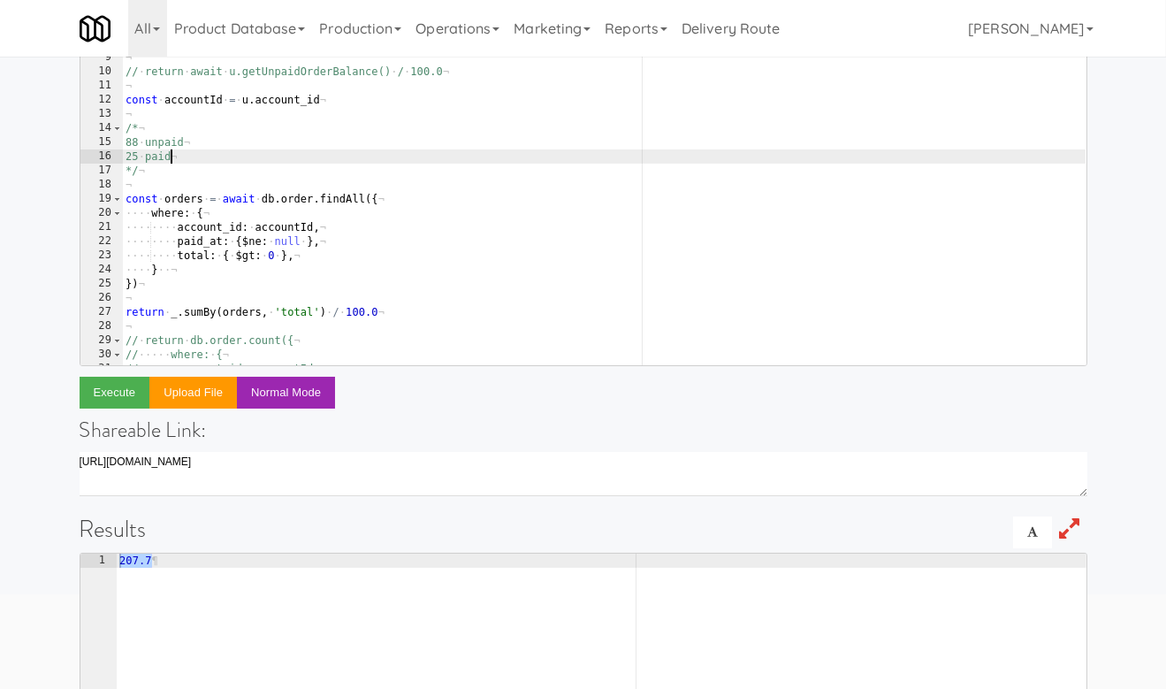
click at [184, 161] on div "···· ···· include : · [ db . order ] ¬ ···· }] ¬ }) ¬ ¬ // · return · await · u…" at bounding box center [604, 198] width 964 height 380
paste textarea "207.7)"
click at [367, 239] on div "···· ···· include : · [ db . order ] ¬ ···· }] ¬ }) ¬ ¬ // · return · await · u…" at bounding box center [604, 198] width 964 height 380
type textarea "paid_at: {$ne: null },"
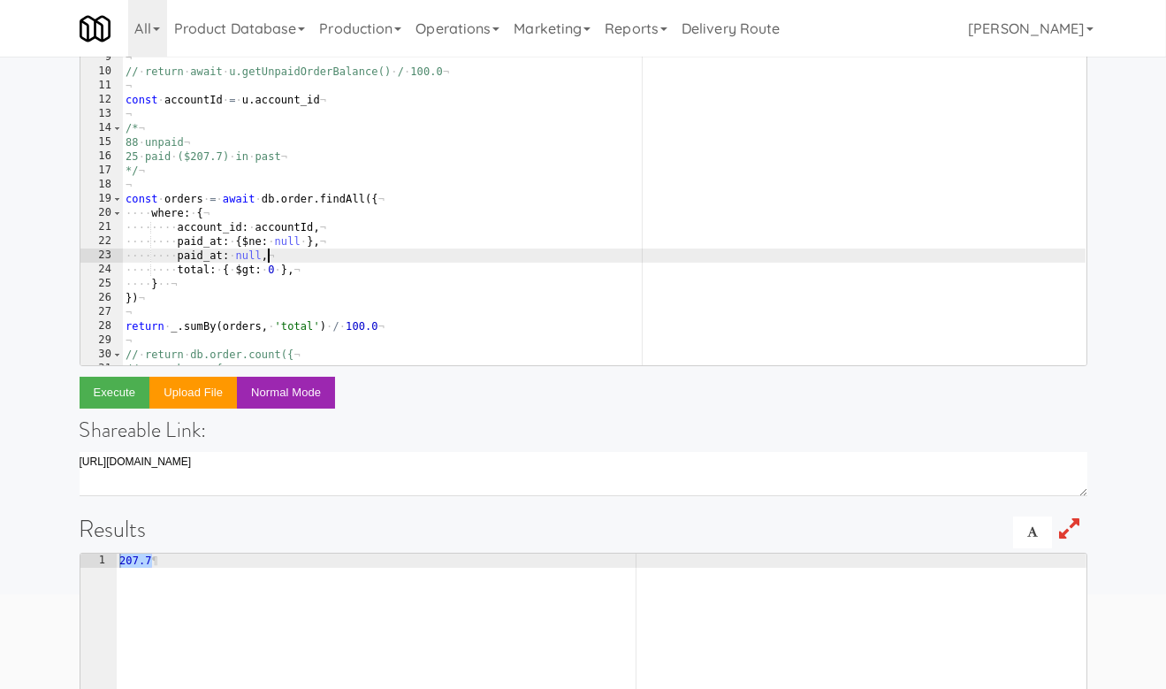
scroll to position [0, 11]
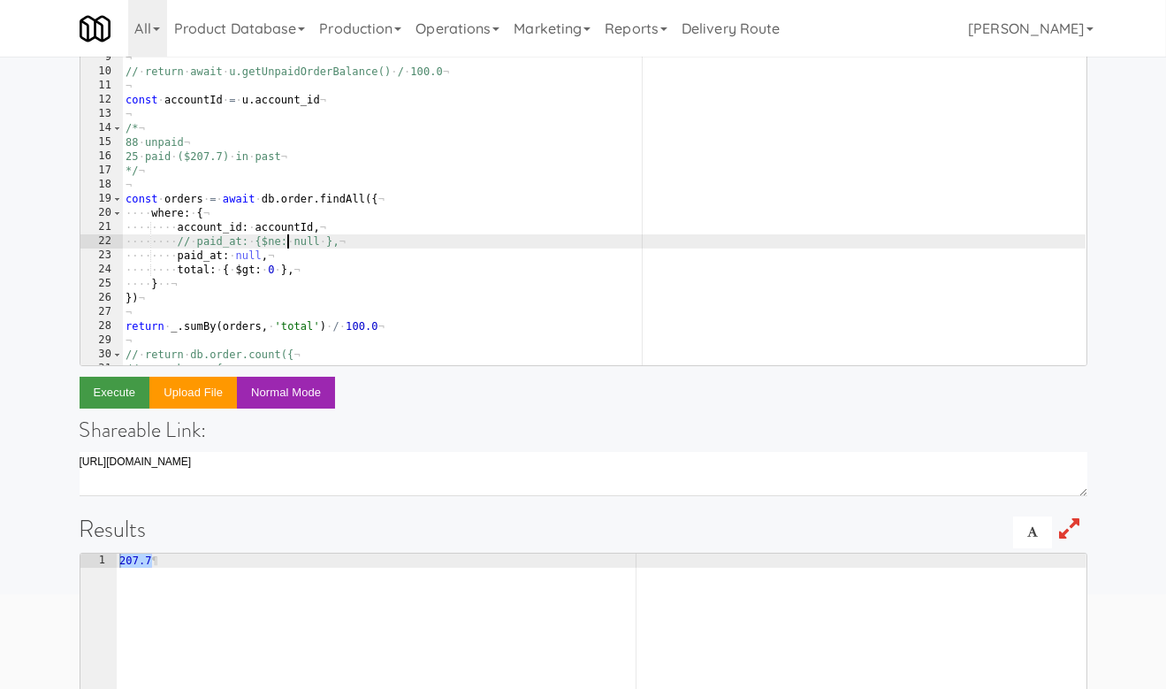
type textarea "// paid_at: {$ne: null },"
click at [126, 387] on button "Execute" at bounding box center [115, 393] width 71 height 32
type textarea "1159.02"
drag, startPoint x: 166, startPoint y: 557, endPoint x: 111, endPoint y: 557, distance: 54.8
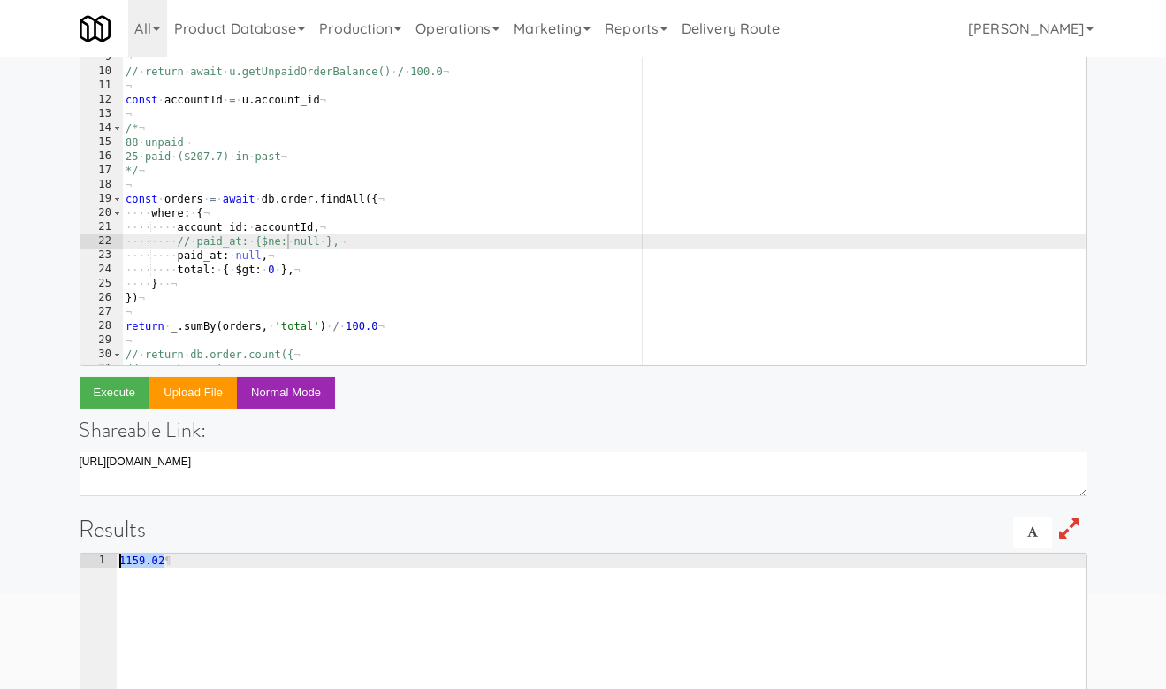
click at [229, 147] on div "···· ···· include : · [ db . order ] ¬ ···· }] ¬ }) ¬ ¬ // · return · await · u…" at bounding box center [604, 198] width 964 height 380
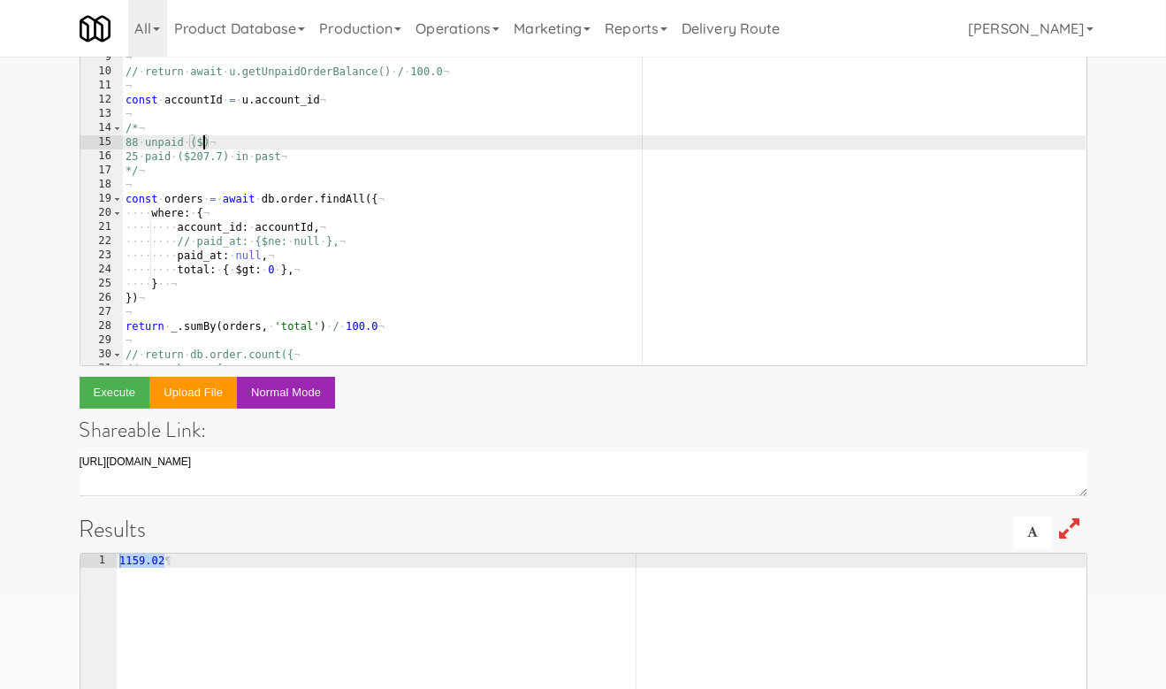
paste textarea "1159.02)"
click at [315, 158] on div "···· ···· include : · [ db . order ] ¬ ···· }] ¬ }) ¬ ¬ // · return · await · u…" at bounding box center [604, 198] width 964 height 380
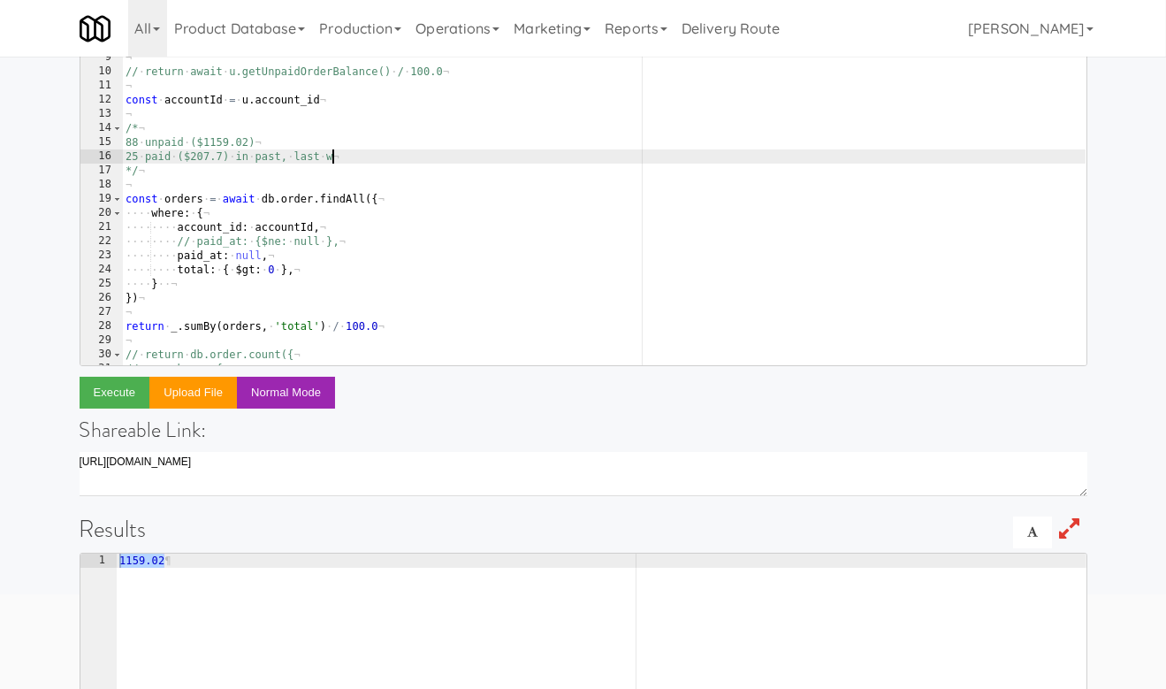
scroll to position [0, 18]
paste textarea "4/22/25"
click at [304, 156] on div "···· ···· include : · [ db . order ] ¬ ···· }] ¬ }) ¬ ¬ // · return · await · u…" at bounding box center [604, 198] width 964 height 380
paste textarea "8/22/24"
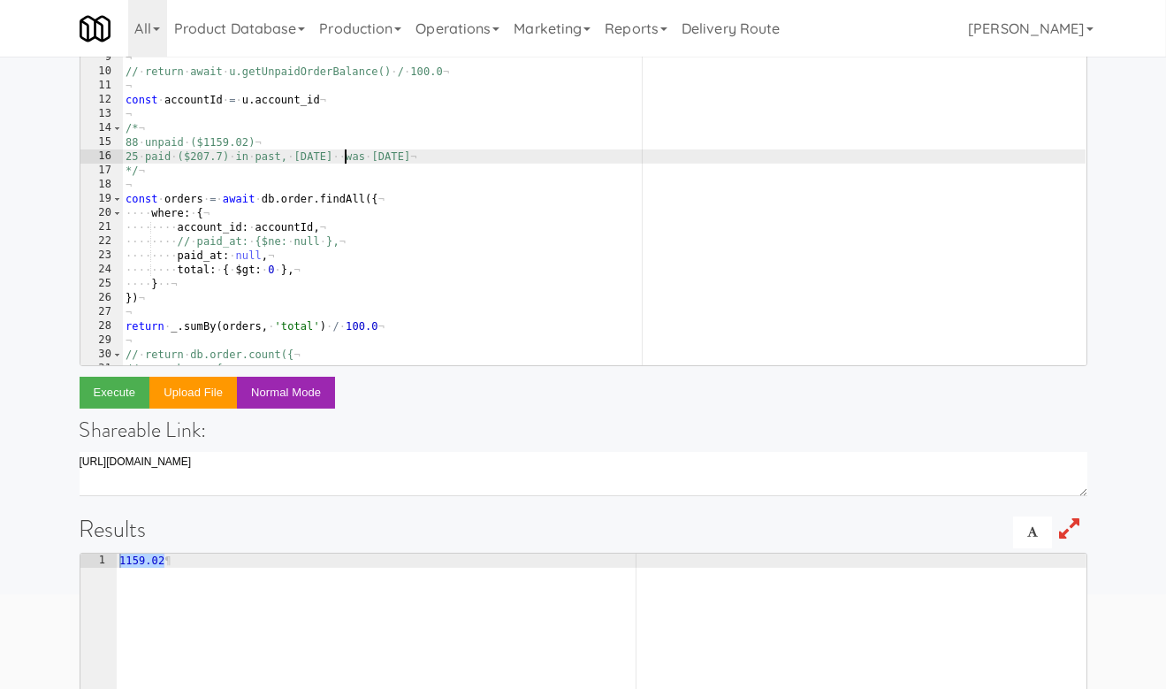
scroll to position [0, 19]
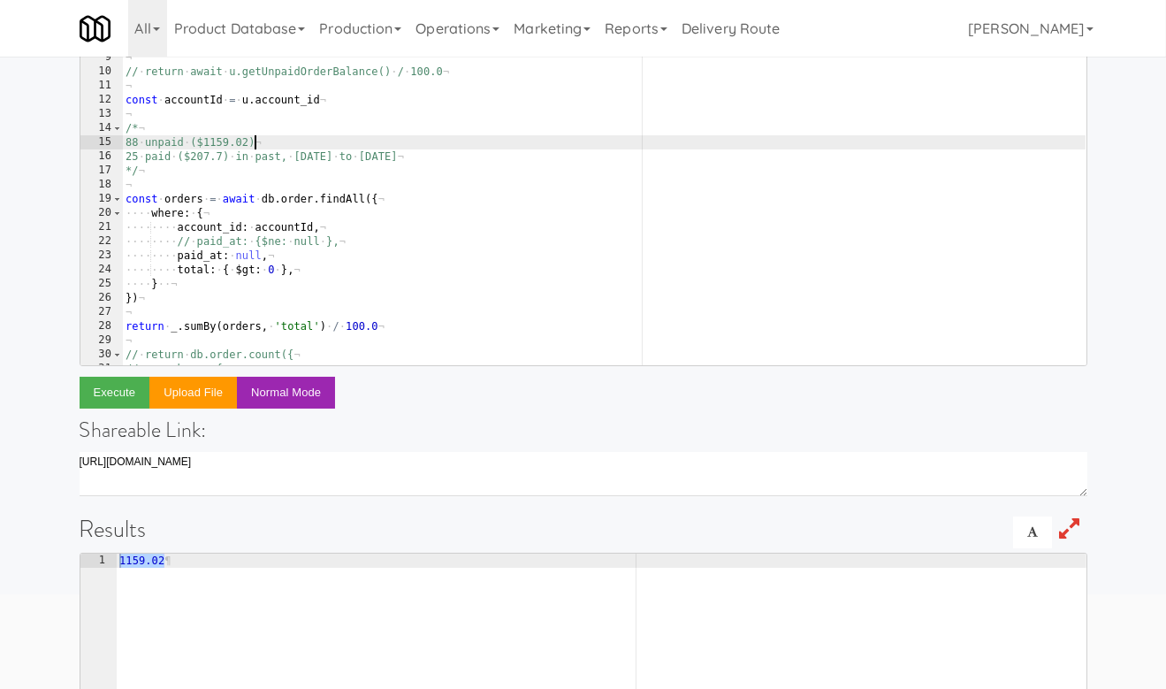
click at [302, 138] on div "···· ···· include : · [ db . order ] ¬ ···· }] ¬ }) ¬ ¬ // · return · await · u…" at bounding box center [604, 198] width 964 height 380
paste textarea "4/25/25"
paste textarea "9/4/25"
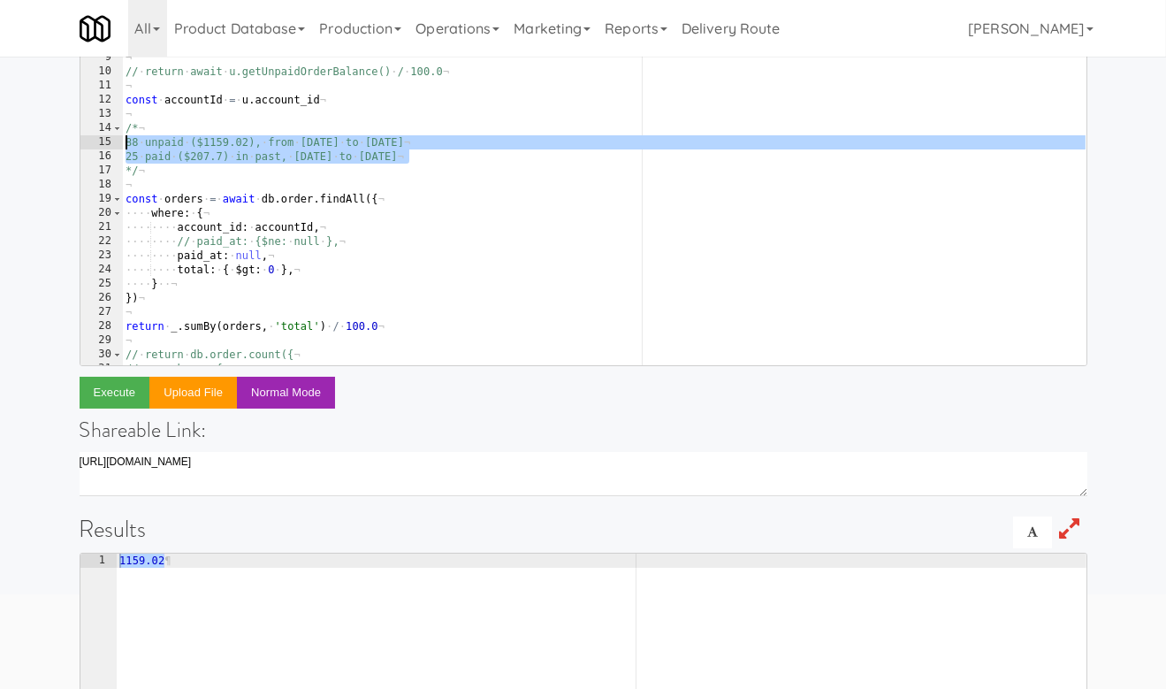
drag, startPoint x: 398, startPoint y: 154, endPoint x: 113, endPoint y: 142, distance: 284.9
click at [113, 142] on pre "88 unpaid ($1159.02), from 4/25/25 to 9/4/25 6 7 8 9 10 11 12 13 14 15 16 17 18…" at bounding box center [584, 189] width 1008 height 354
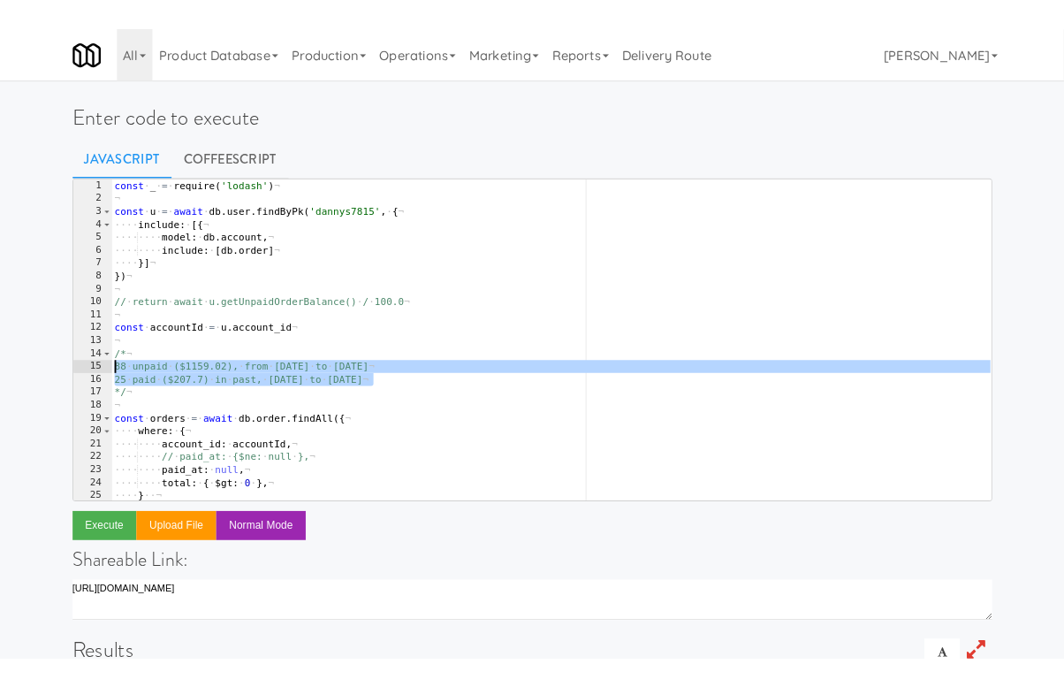
scroll to position [0, 0]
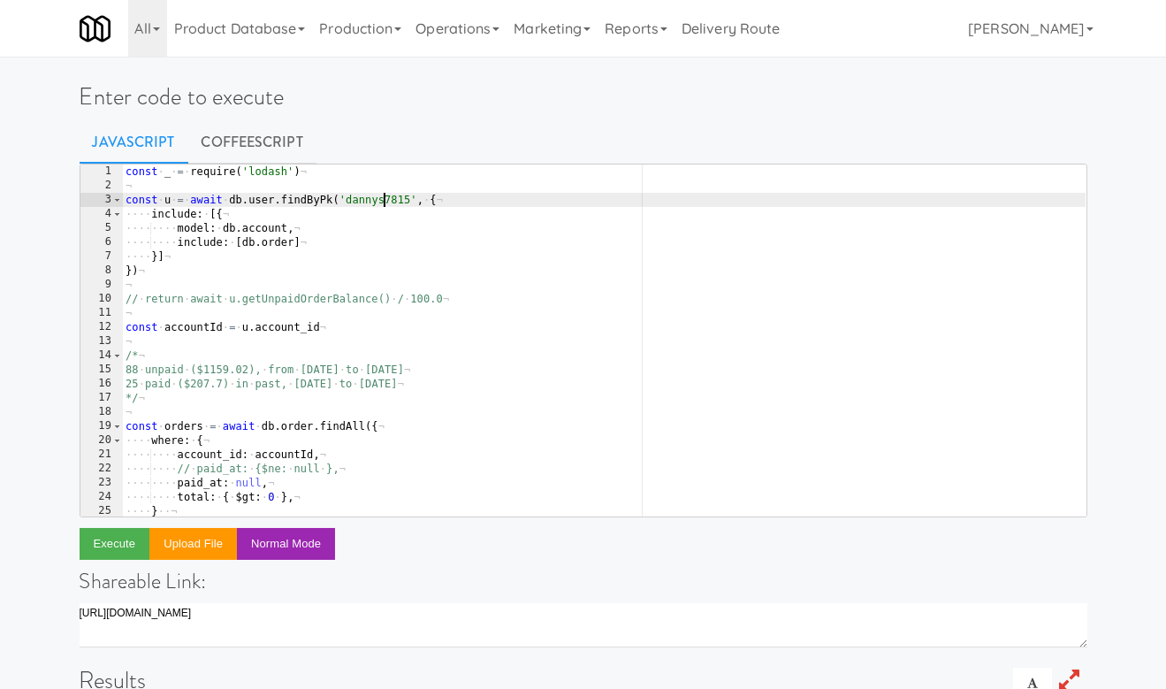
click at [381, 197] on div "const · _ · = · require ( 'lodash' ) ¬ ¬ const · u · = · await · db . user . fi…" at bounding box center [604, 354] width 964 height 380
type textarea "const u = await db.user.findByPk('dannys7815', {"
click at [381, 197] on div "const · _ · = · require ( 'lodash' ) ¬ ¬ const · u · = · await · db . user . fi…" at bounding box center [604, 354] width 964 height 380
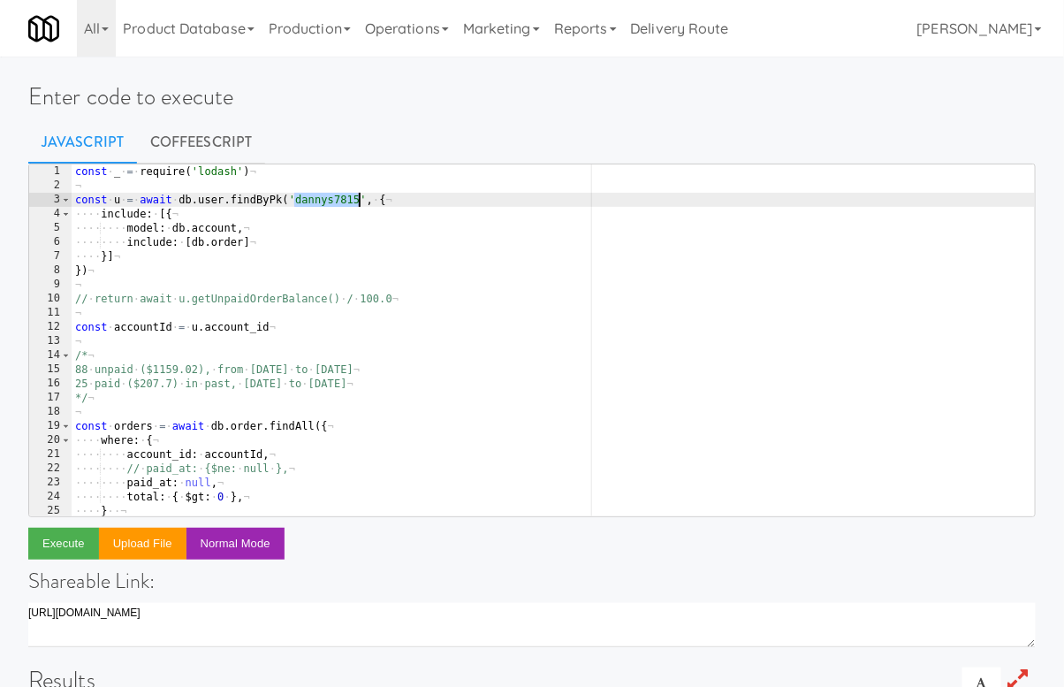
click at [352, 202] on div "const · _ · = · require ( 'lodash' ) ¬ ¬ const · u · = · await · db . user . fi…" at bounding box center [554, 354] width 964 height 380
click at [441, 14] on link "Operations" at bounding box center [407, 28] width 98 height 57
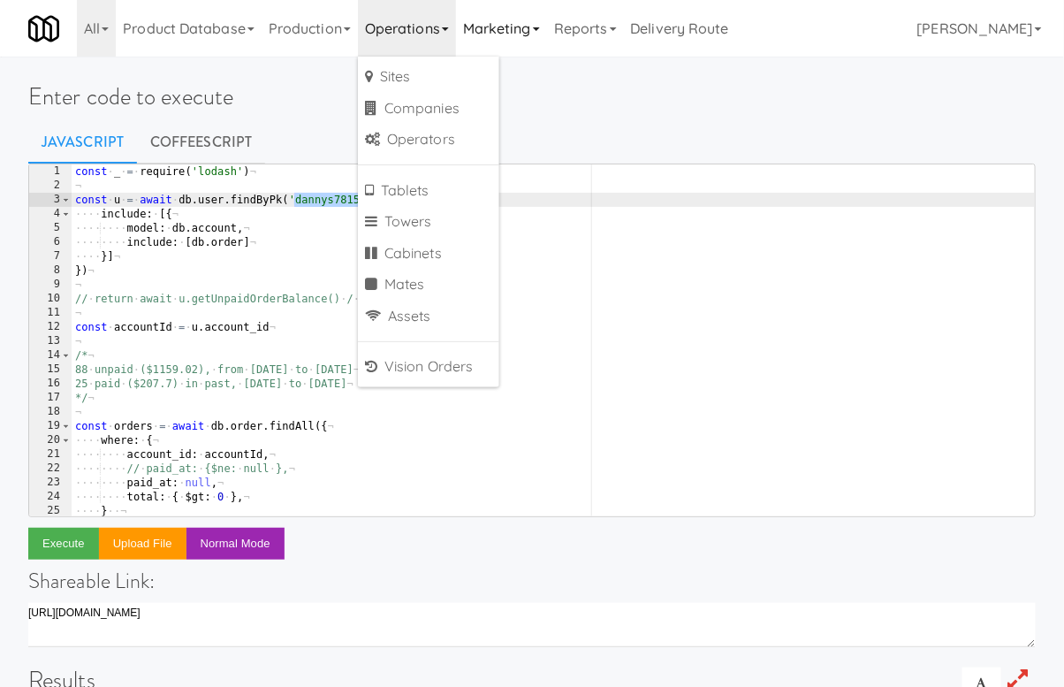
click at [520, 31] on link "Marketing" at bounding box center [501, 28] width 91 height 57
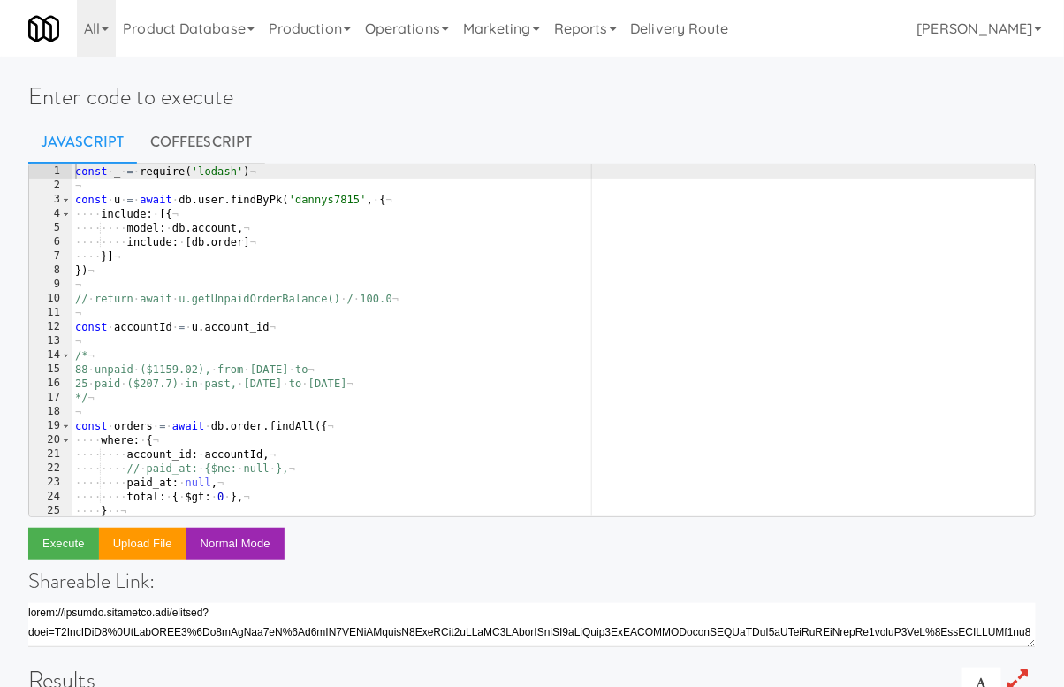
click at [324, 200] on div "const · _ · = · require ( 'lodash' ) ¬ ¬ const · u · = · await · db . user . fi…" at bounding box center [554, 354] width 964 height 380
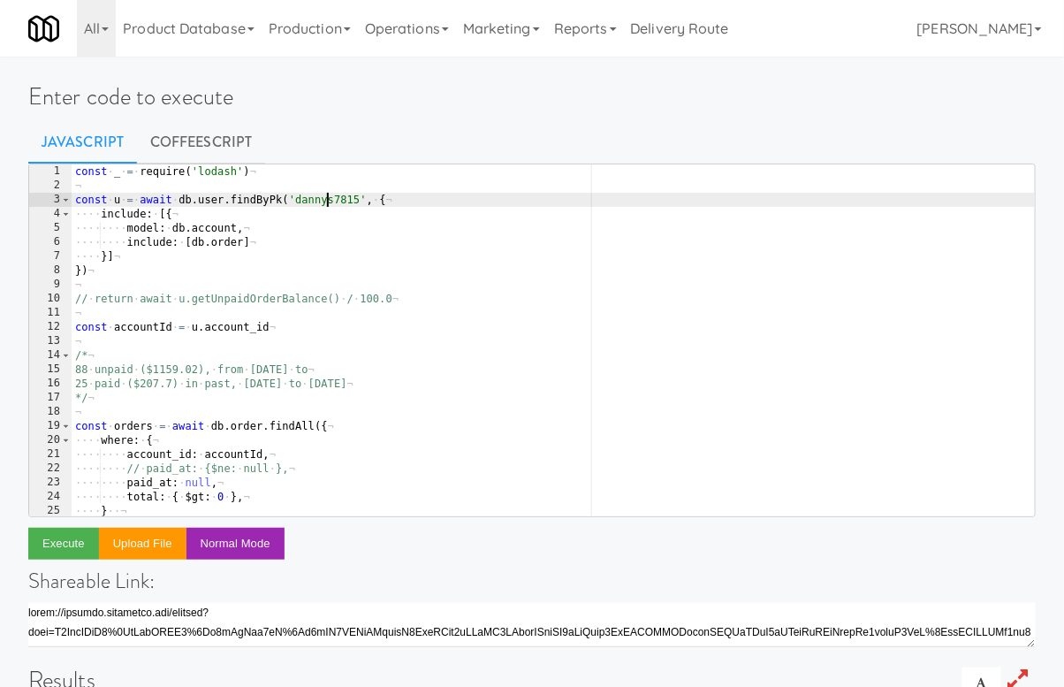
click at [324, 200] on div "const · _ · = · require ( 'lodash' ) ¬ ¬ const · u · = · await · db . user . fi…" at bounding box center [554, 354] width 964 height 380
click at [324, 197] on div "const · _ · = · require ( 'lodash' ) ¬ ¬ const · u · = · await · db . user . fi…" at bounding box center [554, 354] width 964 height 380
paste textarea "oshryfi1891"
click at [63, 537] on button "Execute" at bounding box center [63, 544] width 71 height 32
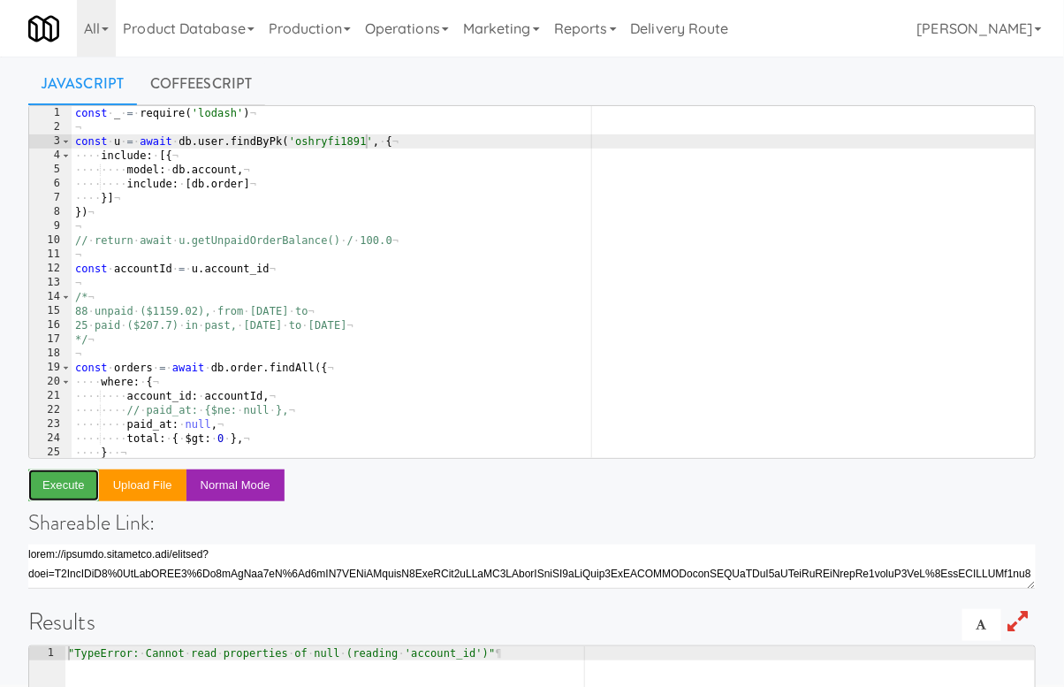
scroll to position [46, 0]
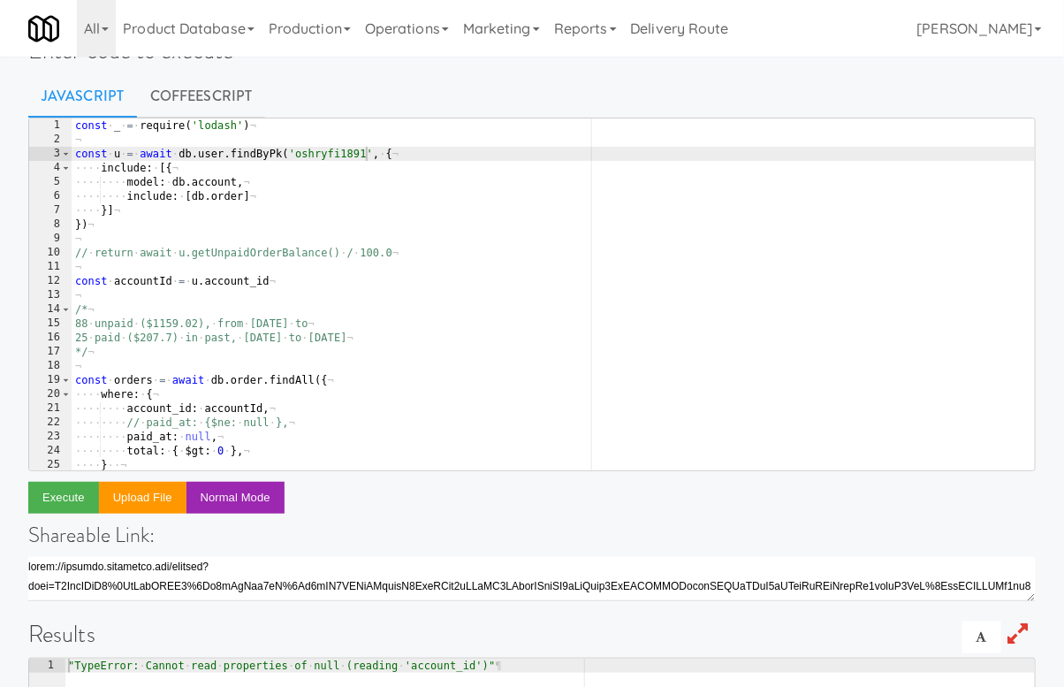
click at [331, 153] on div "const · _ · = · require ( 'lodash' ) ¬ ¬ const · u · = · await · db . user . fi…" at bounding box center [554, 308] width 964 height 380
paste textarea "t"
type textarea "const u = await db.user.findByPk('oshryfit1891', {"
click at [64, 504] on button "Execute" at bounding box center [63, 498] width 71 height 32
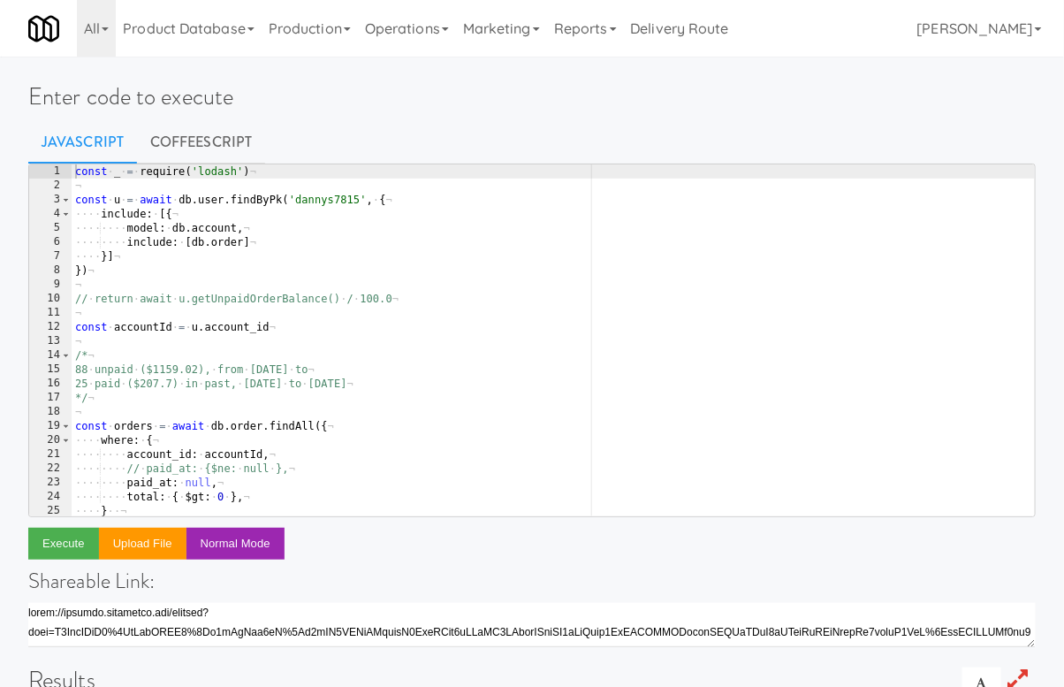
click at [324, 200] on div "const · _ · = · require ( 'lodash' ) ¬ ¬ const · u · = · await · db . user . fi…" at bounding box center [554, 354] width 964 height 380
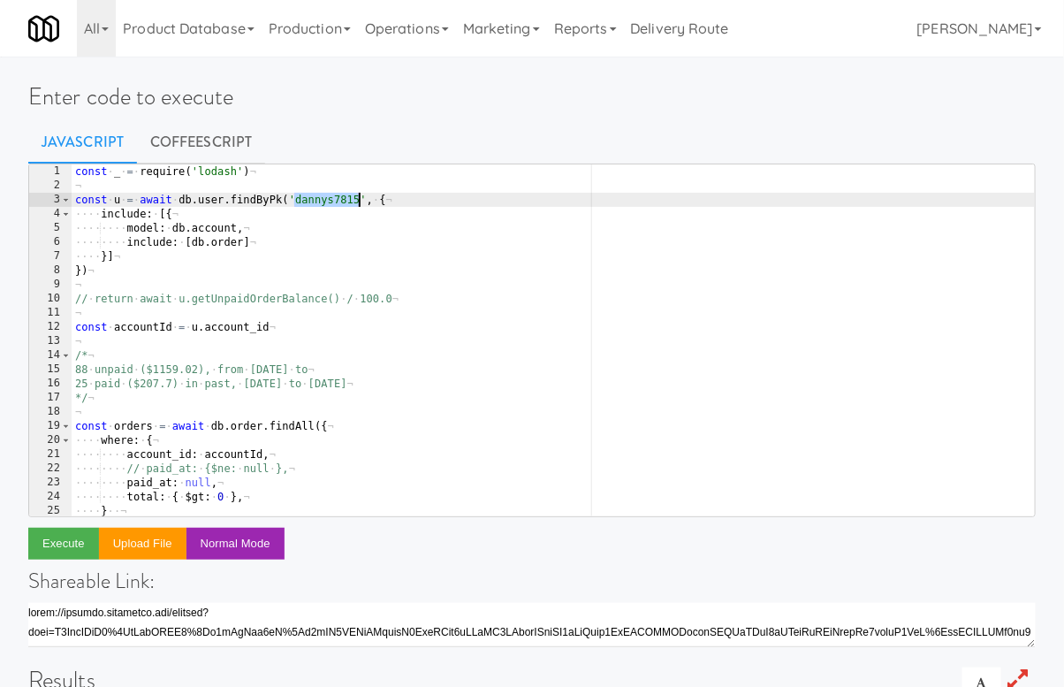
click at [324, 200] on div "const · _ · = · require ( 'lodash' ) ¬ ¬ const · u · = · await · db . user . fi…" at bounding box center [554, 354] width 964 height 380
paste textarea "alexandr1661"
click at [255, 299] on div "const · _ · = · require ( 'lodash' ) ¬ ¬ const · u · = · await · db . user . fi…" at bounding box center [554, 354] width 964 height 380
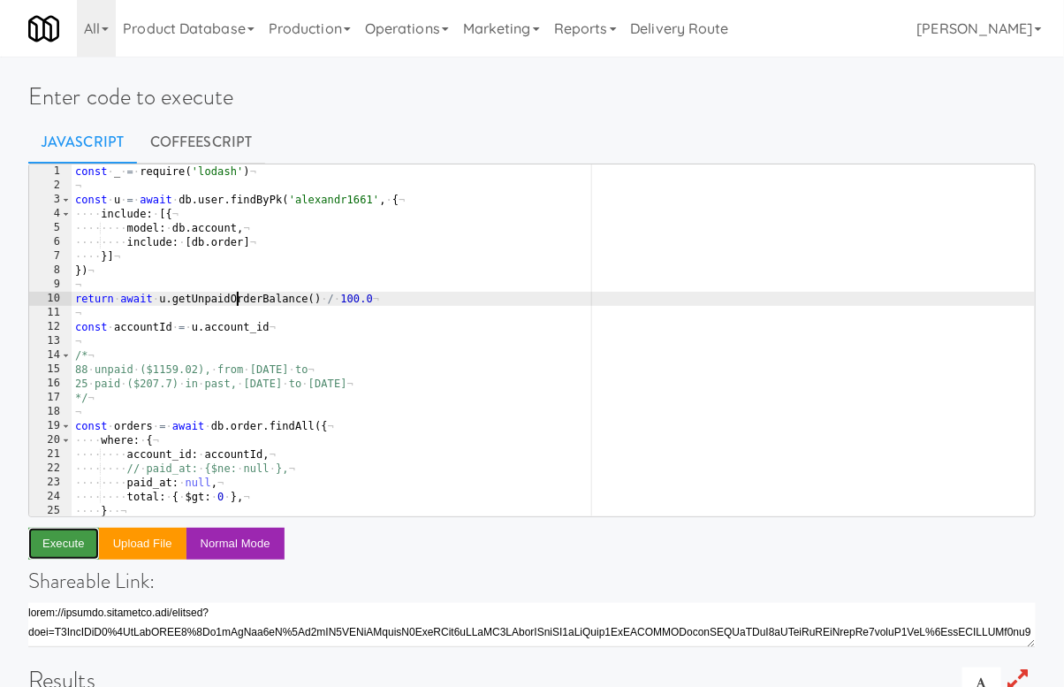
click at [73, 535] on button "Execute" at bounding box center [63, 544] width 71 height 32
click at [331, 202] on div "const · _ · = · require ( 'lodash' ) ¬ ¬ const · u · = · await · db . user . fi…" at bounding box center [554, 354] width 964 height 380
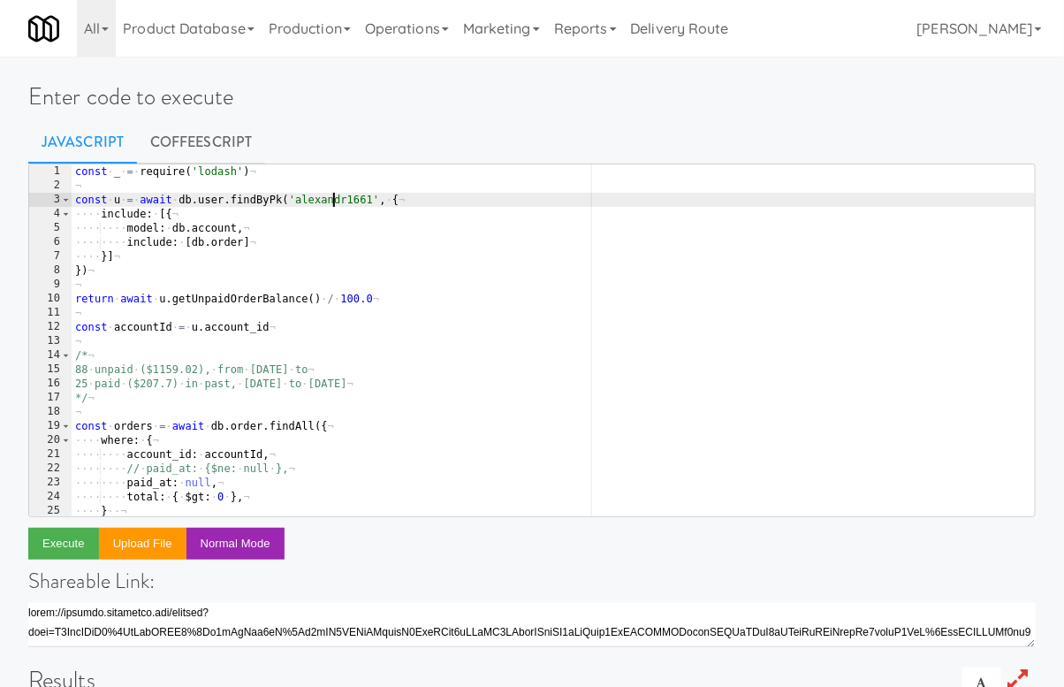
click at [331, 202] on div "const · _ · = · require ( 'lodash' ) ¬ ¬ const · u · = · await · db . user . fi…" at bounding box center [554, 354] width 964 height 380
paste textarea "lucianoc5816"
type textarea "const u = await db.user.findByPk('lucianoc5816', {"
click at [76, 537] on button "Execute" at bounding box center [63, 544] width 71 height 32
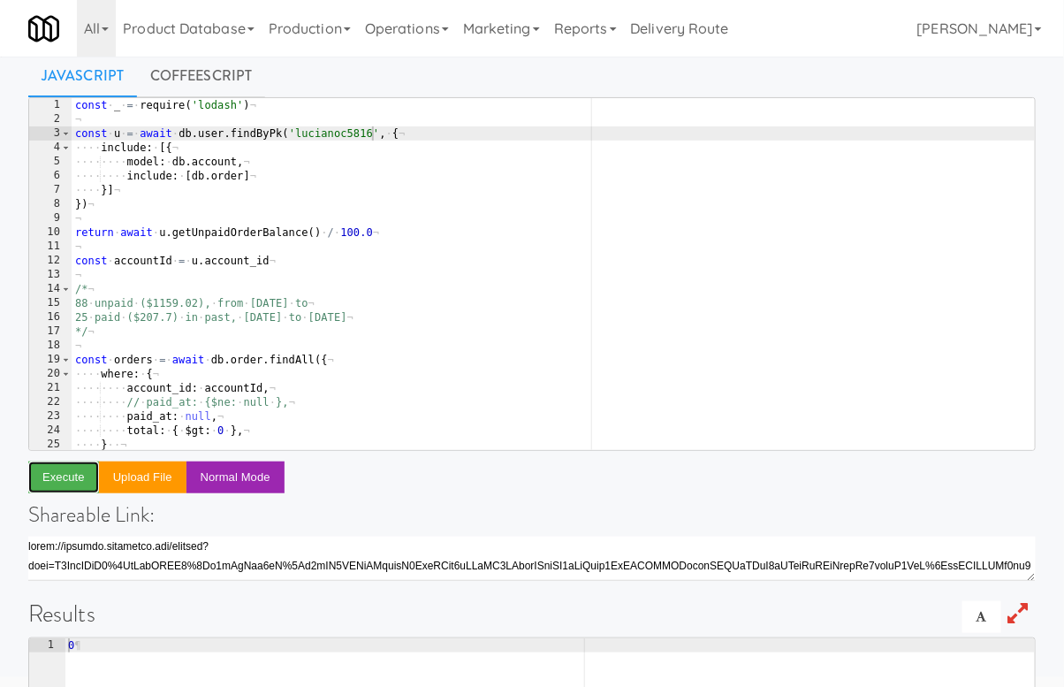
scroll to position [57, 0]
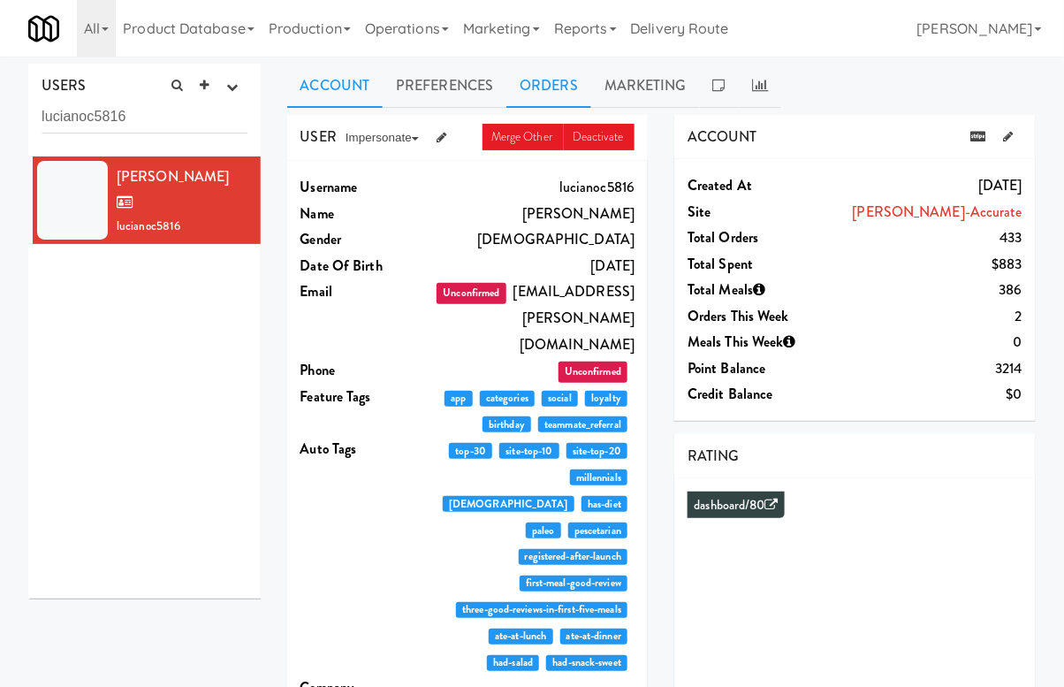
click at [532, 87] on link "Orders" at bounding box center [549, 86] width 85 height 44
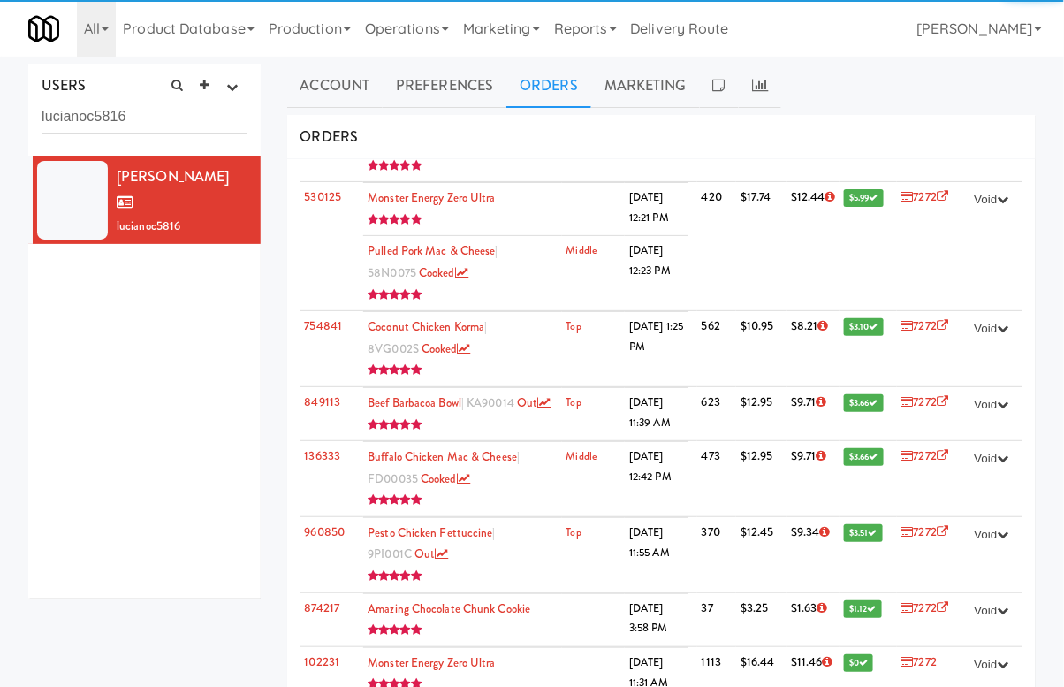
scroll to position [11178, 0]
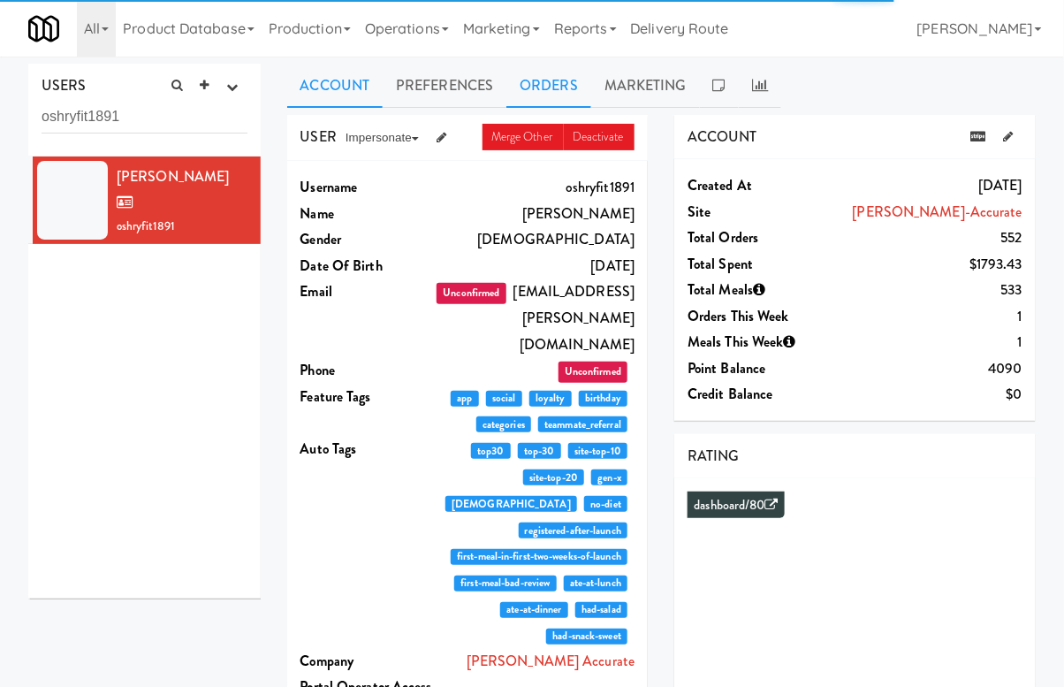
click at [560, 96] on link "Orders" at bounding box center [549, 86] width 85 height 44
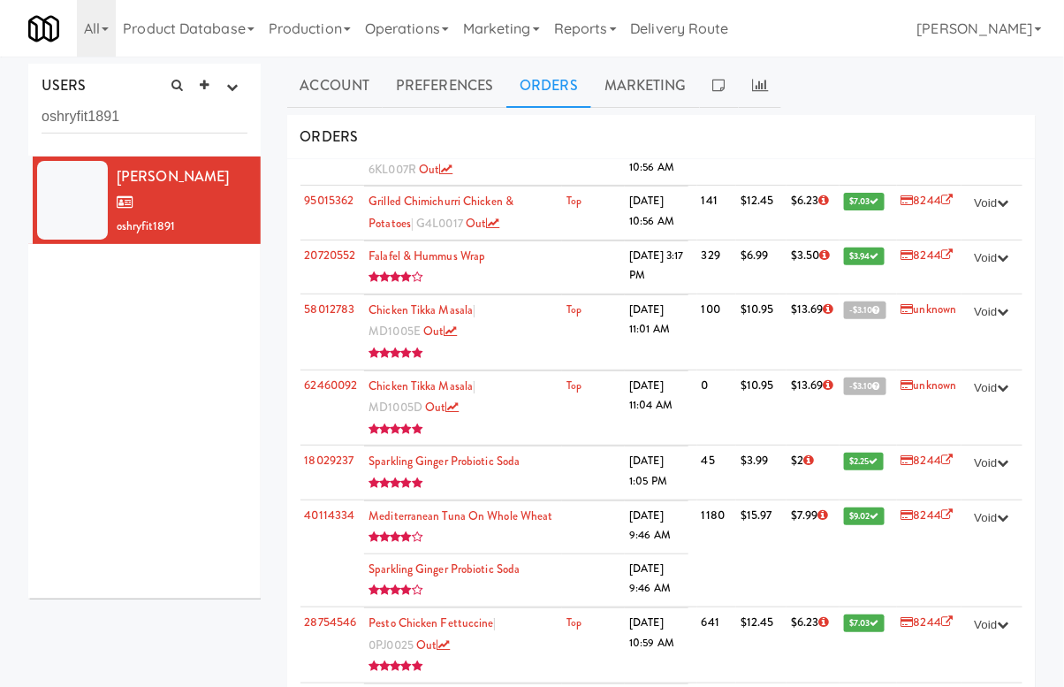
scroll to position [3637, 0]
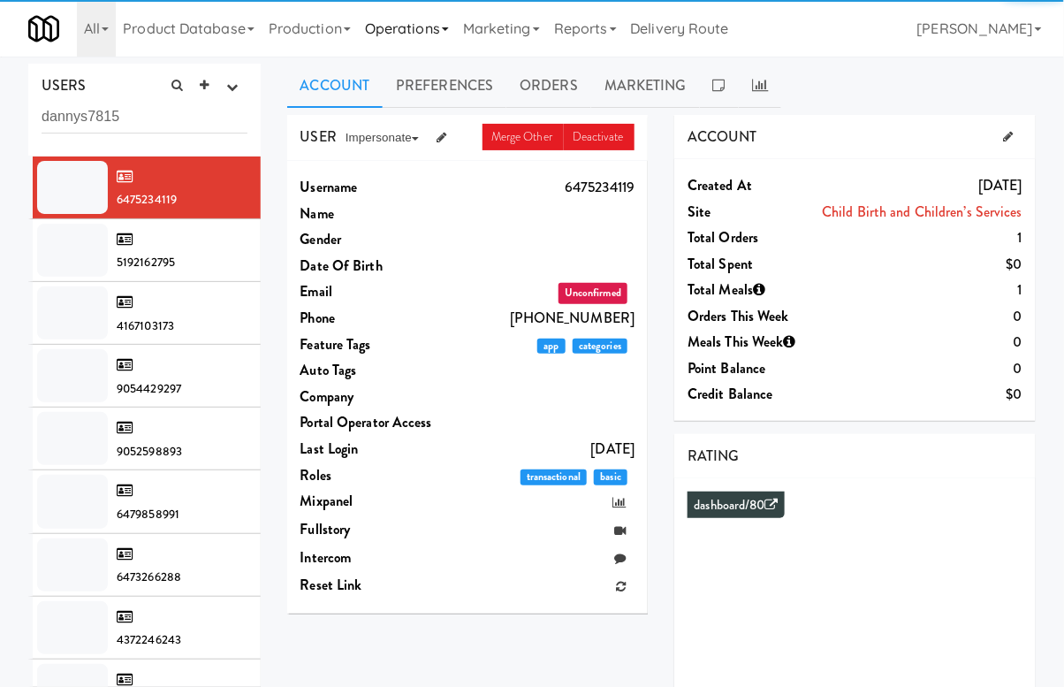
type input "dannys7815"
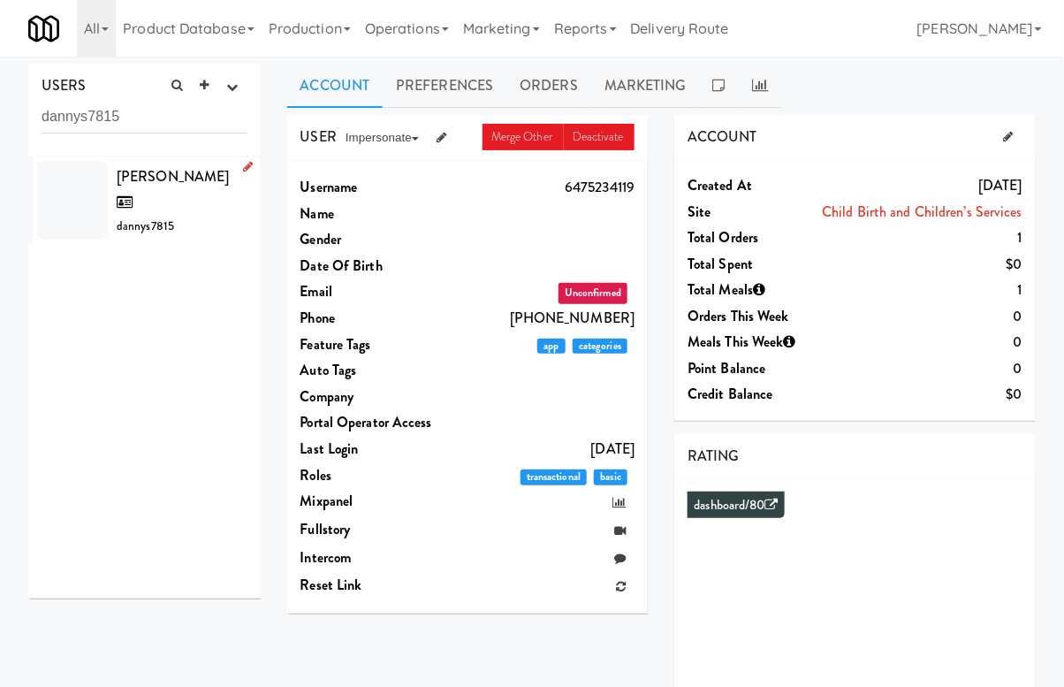
click at [198, 171] on div "[PERSON_NAME] S dannys7815" at bounding box center [182, 201] width 131 height 74
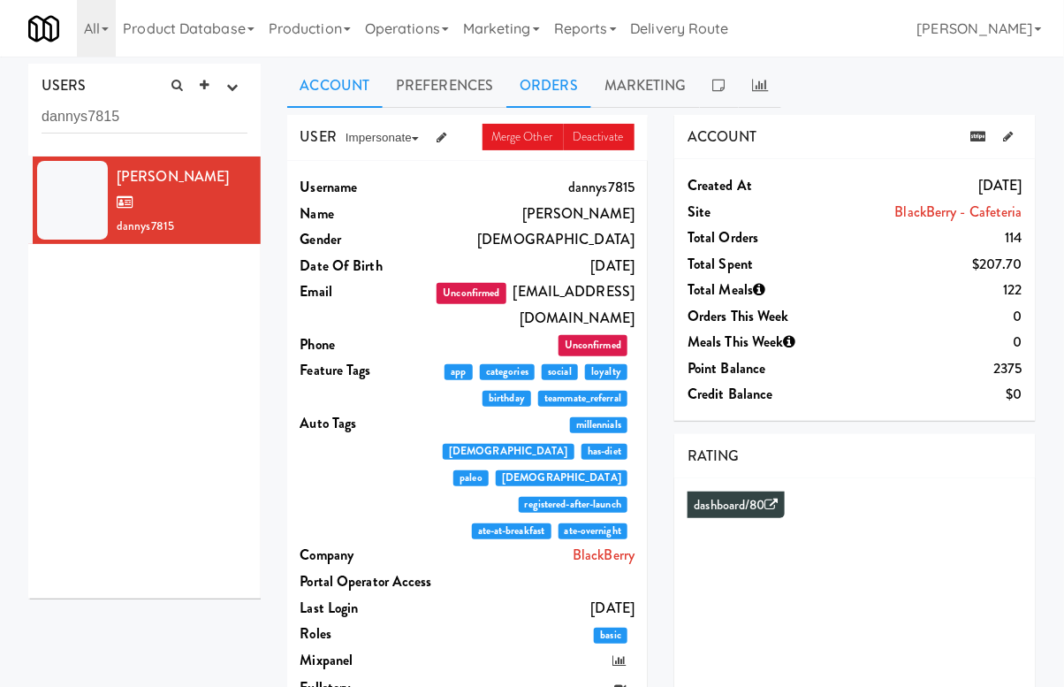
click at [563, 89] on link "Orders" at bounding box center [549, 86] width 85 height 44
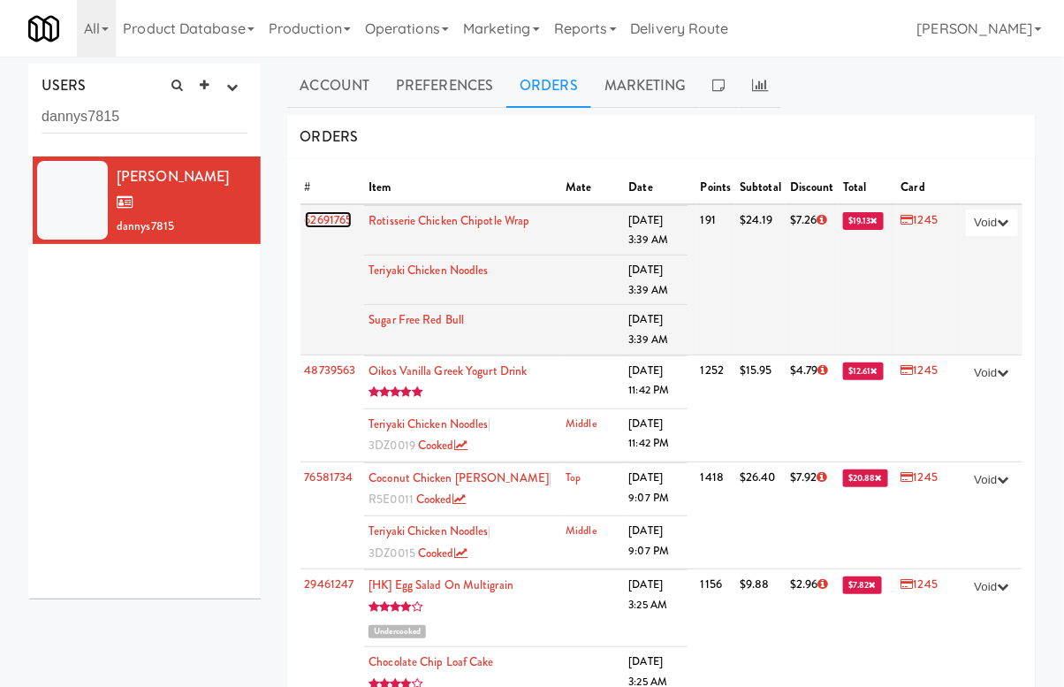
click at [343, 216] on link "62691765" at bounding box center [329, 219] width 48 height 17
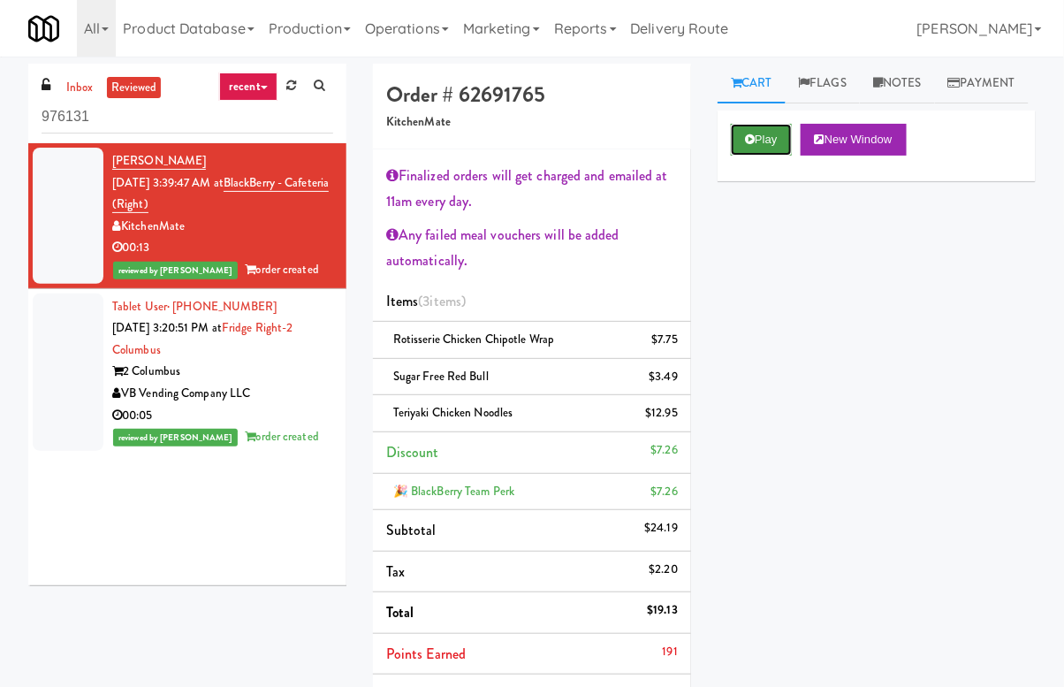
click at [760, 156] on button "Play" at bounding box center [761, 140] width 61 height 32
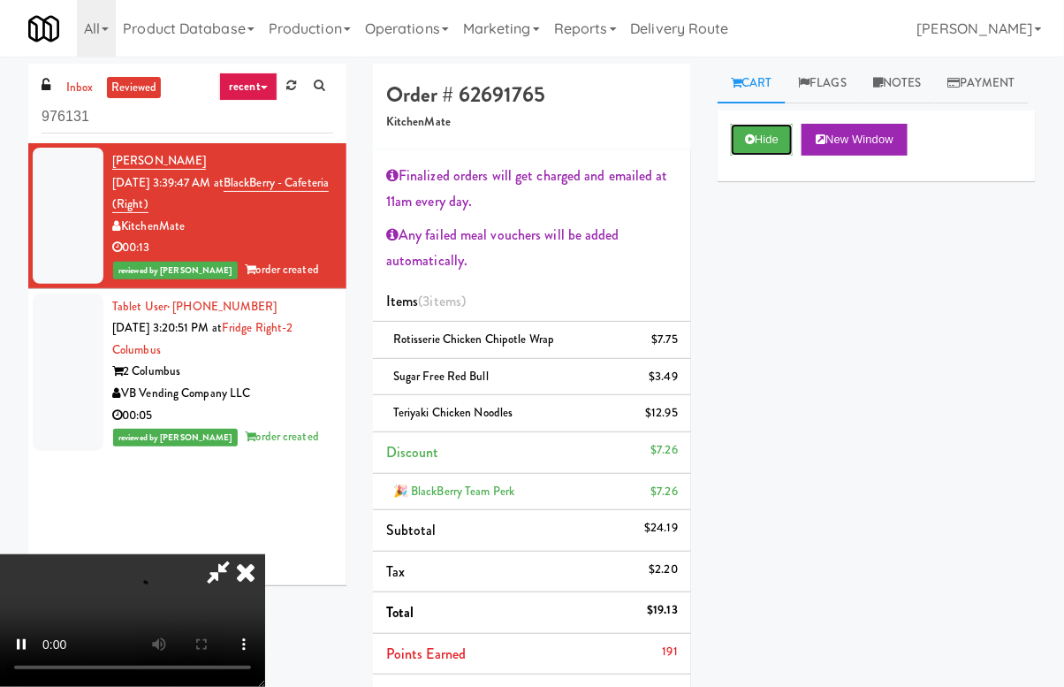
scroll to position [88, 0]
click at [265, 554] on video at bounding box center [132, 620] width 265 height 133
click at [265, 554] on icon at bounding box center [245, 571] width 39 height 35
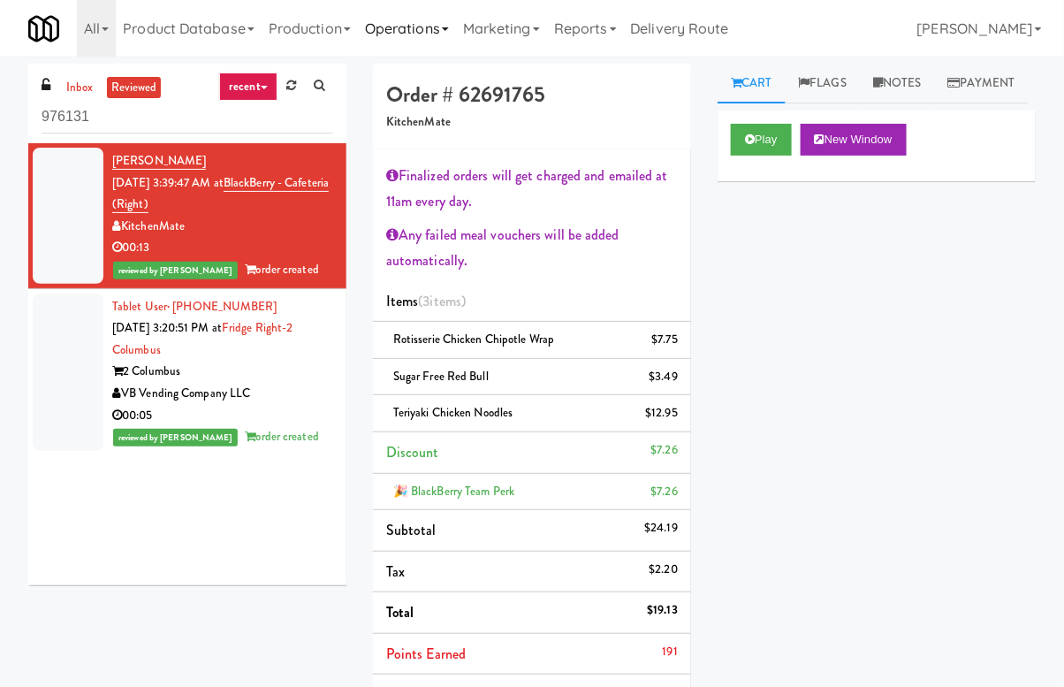
click at [448, 28] on link "Operations" at bounding box center [407, 28] width 98 height 57
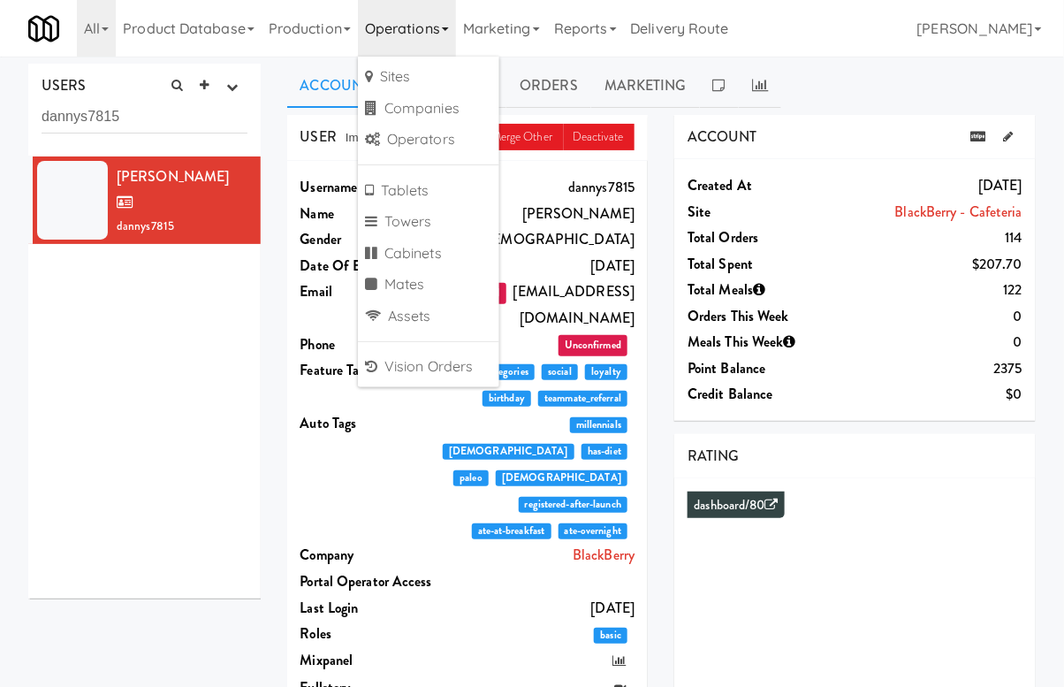
click at [619, 186] on dd "dannys7815" at bounding box center [534, 187] width 201 height 27
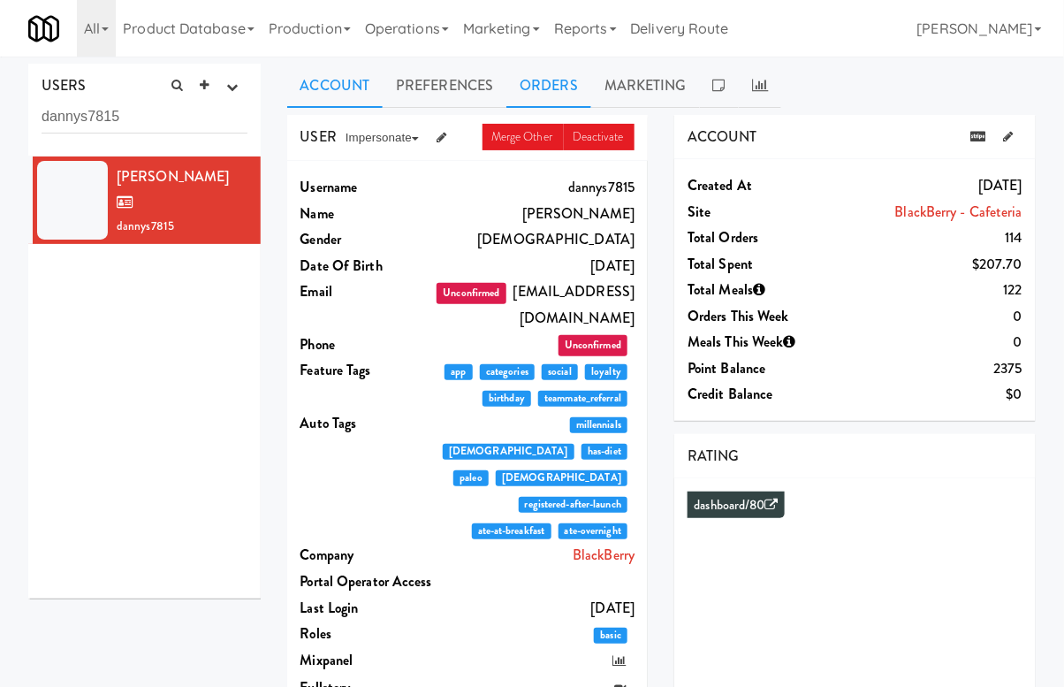
click at [568, 80] on link "Orders" at bounding box center [549, 86] width 85 height 44
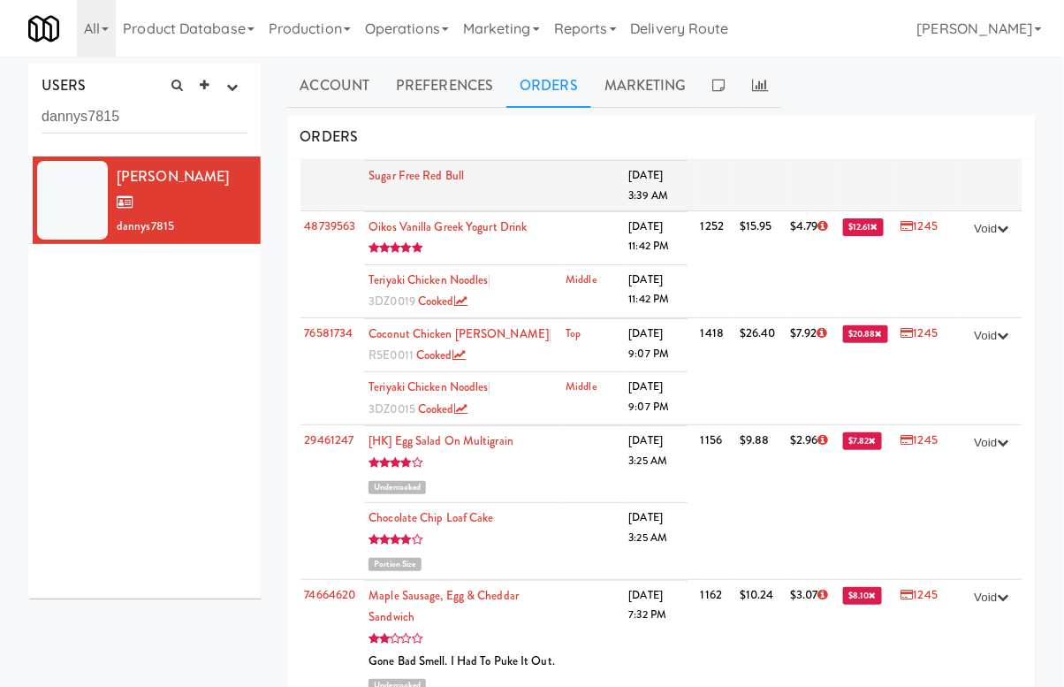
scroll to position [146, 0]
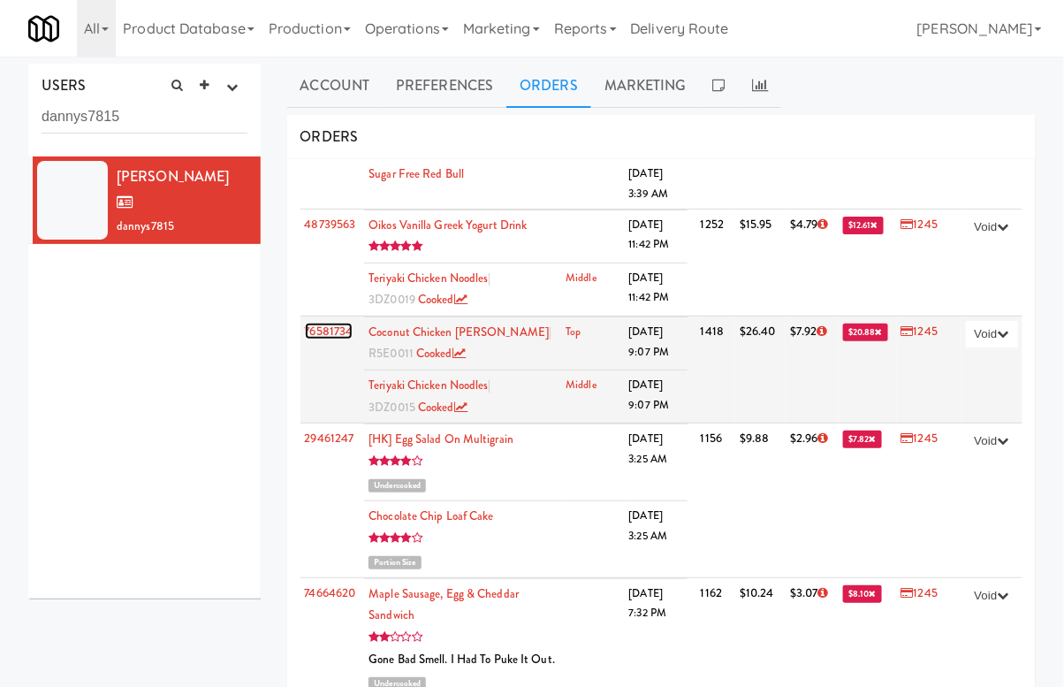
click at [341, 328] on link "76581734" at bounding box center [329, 331] width 49 height 17
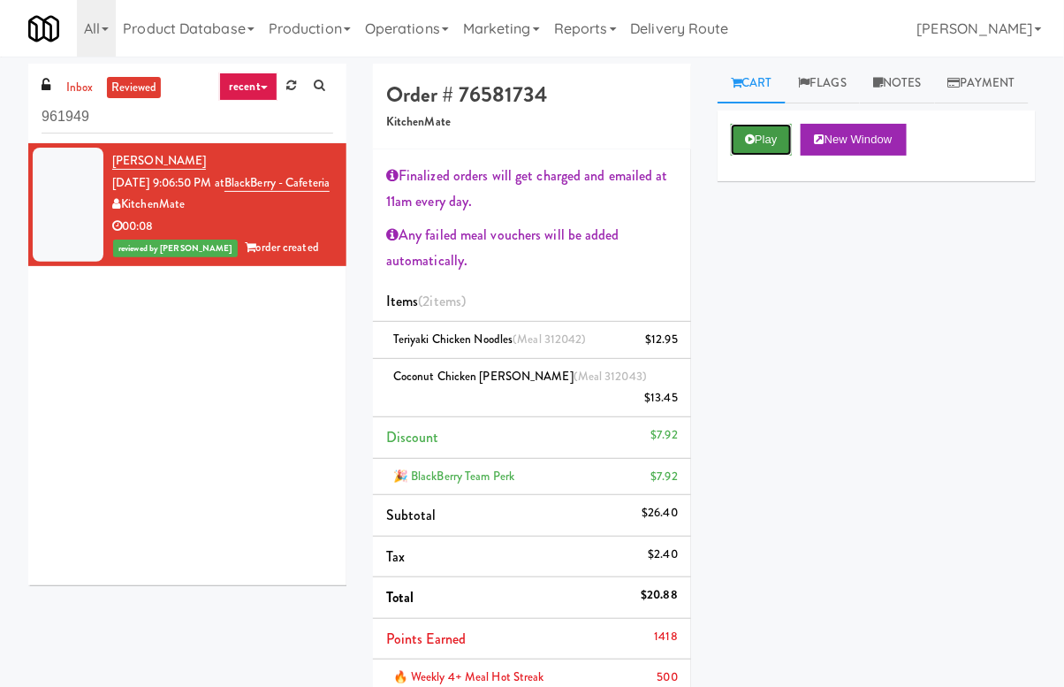
click at [773, 156] on button "Play" at bounding box center [761, 140] width 61 height 32
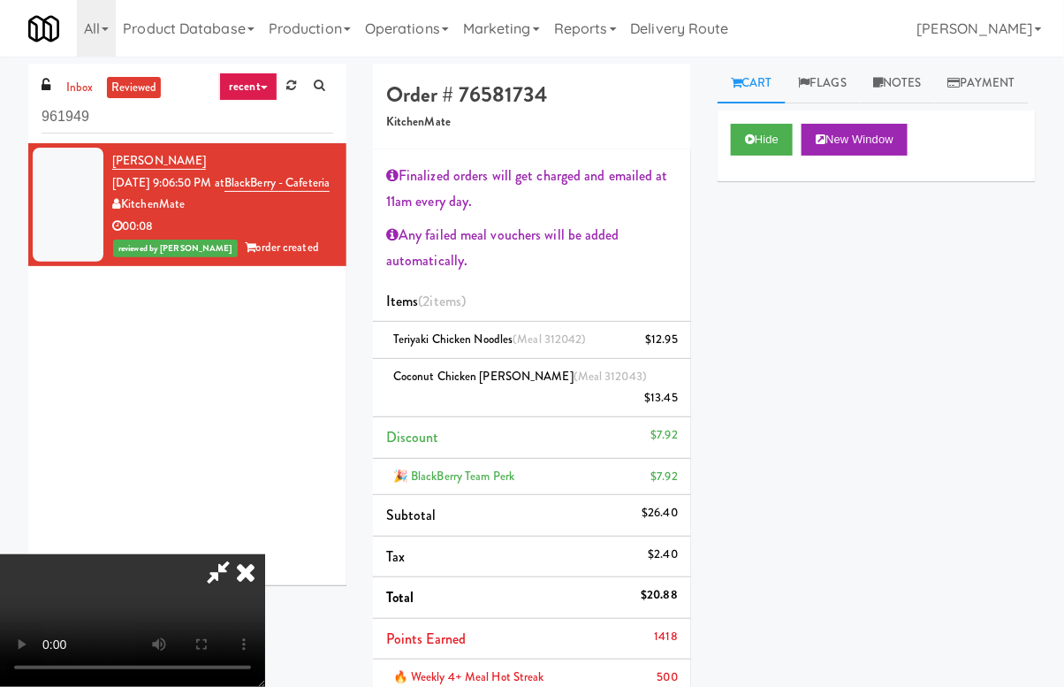
click at [265, 554] on icon at bounding box center [245, 571] width 39 height 35
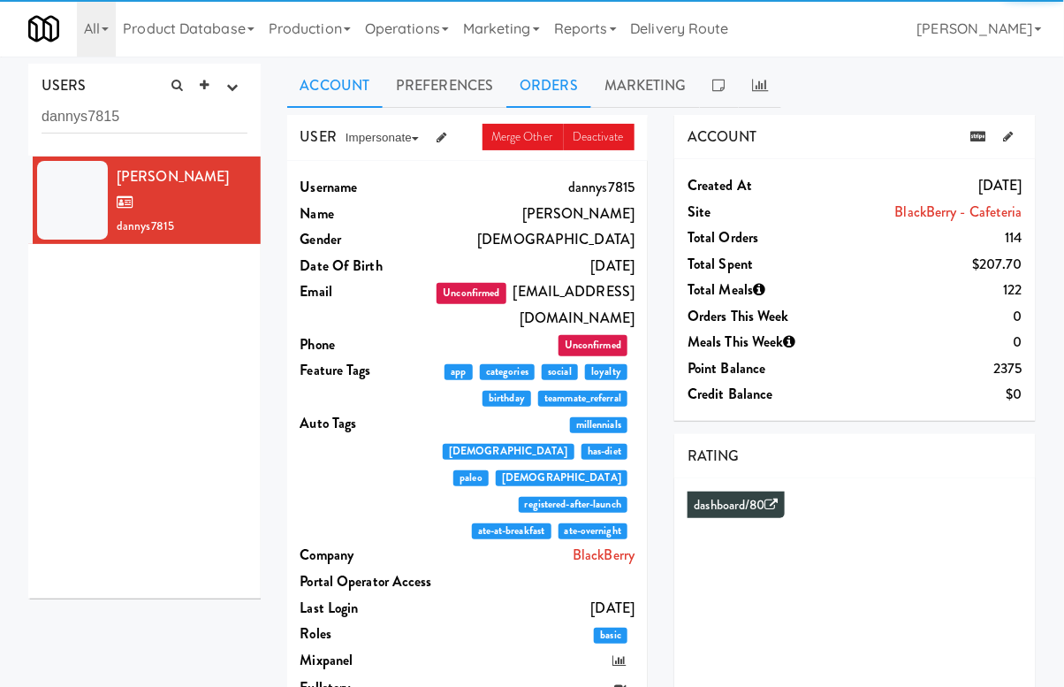
click at [554, 103] on link "Orders" at bounding box center [549, 86] width 85 height 44
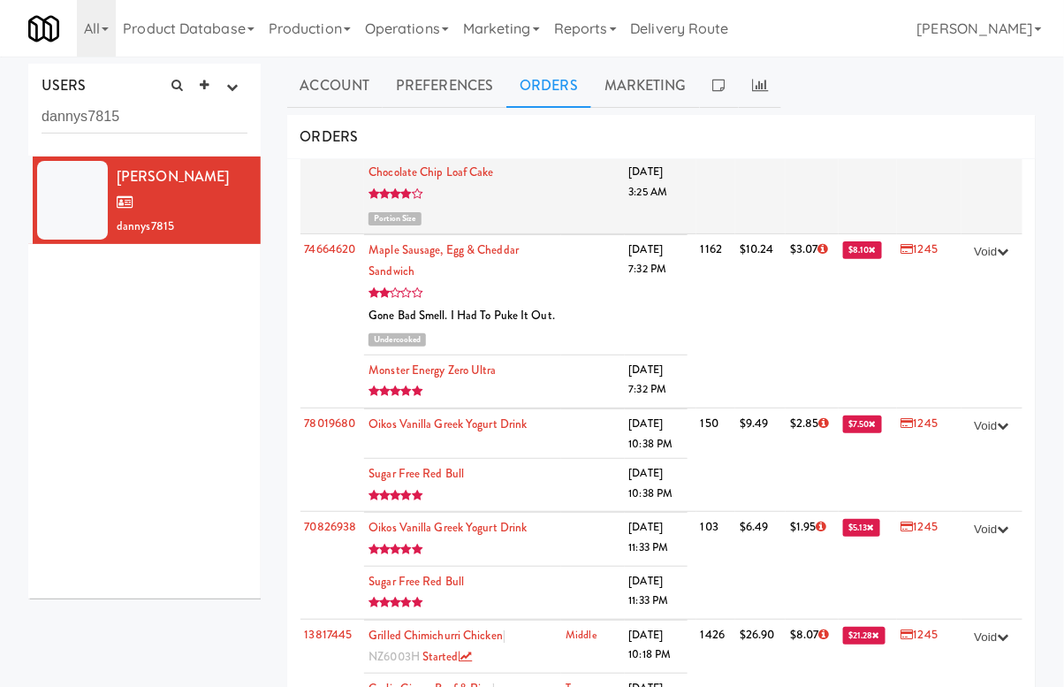
scroll to position [491, 0]
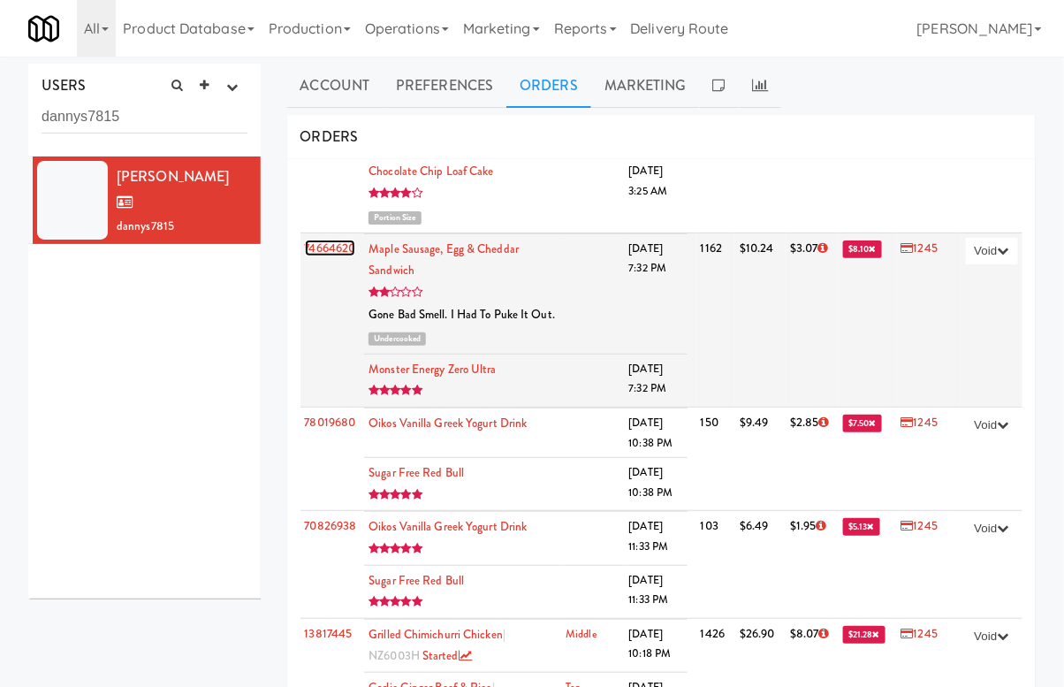
click at [339, 240] on link "74664620" at bounding box center [330, 248] width 51 height 17
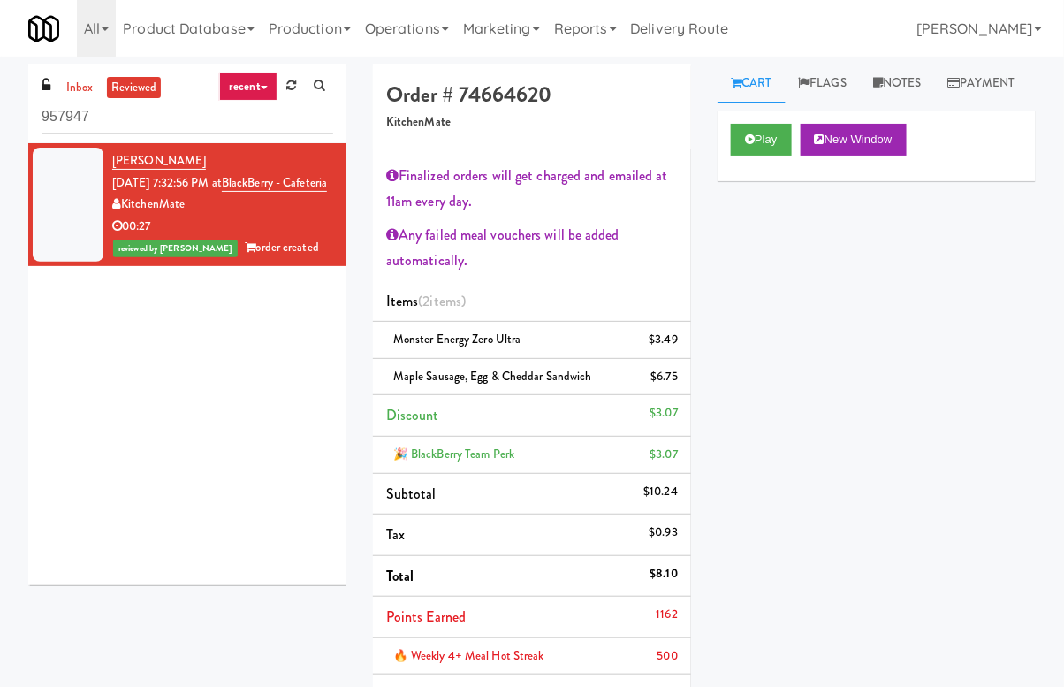
click at [749, 181] on div "Play New Window" at bounding box center [877, 145] width 318 height 71
click at [758, 156] on button "Play" at bounding box center [761, 140] width 61 height 32
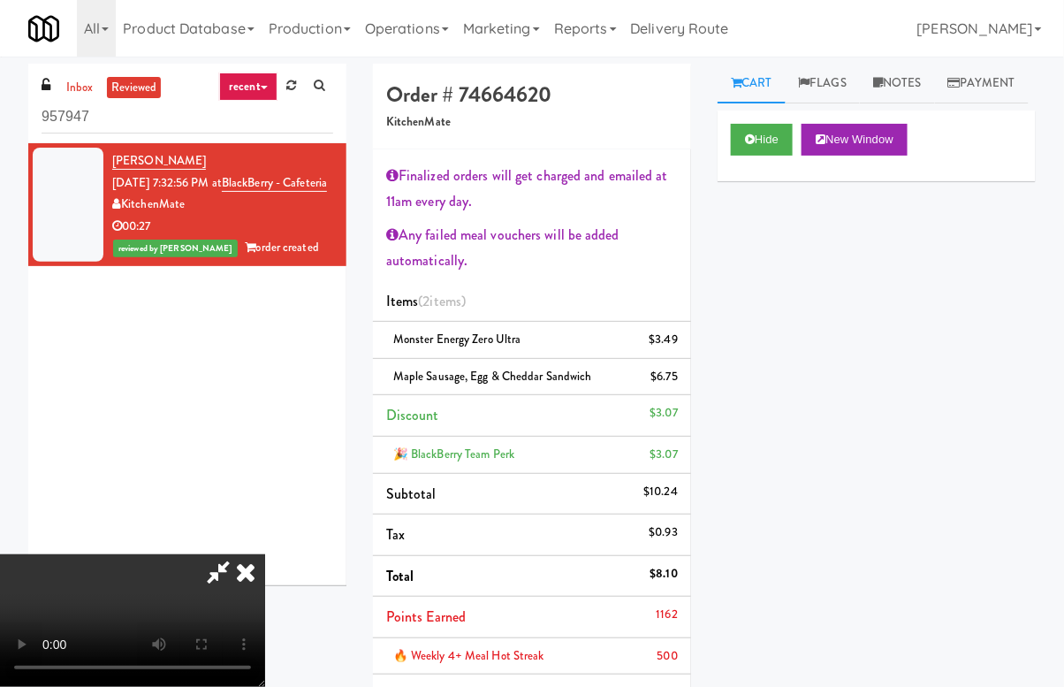
click at [265, 554] on icon at bounding box center [245, 571] width 39 height 35
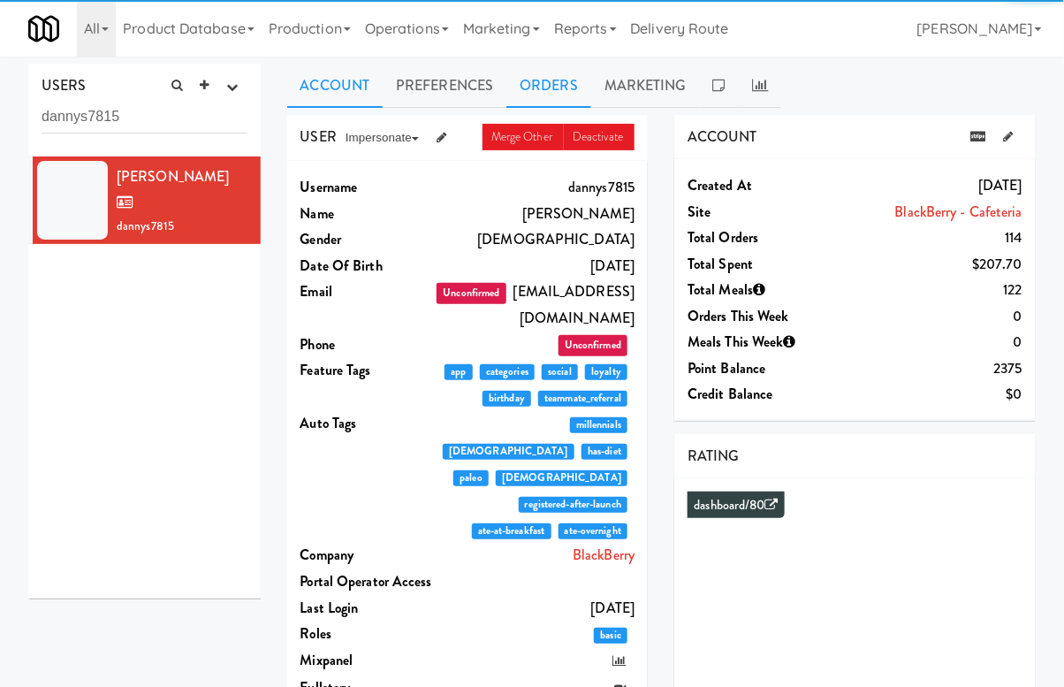
click at [552, 86] on link "Orders" at bounding box center [549, 86] width 85 height 44
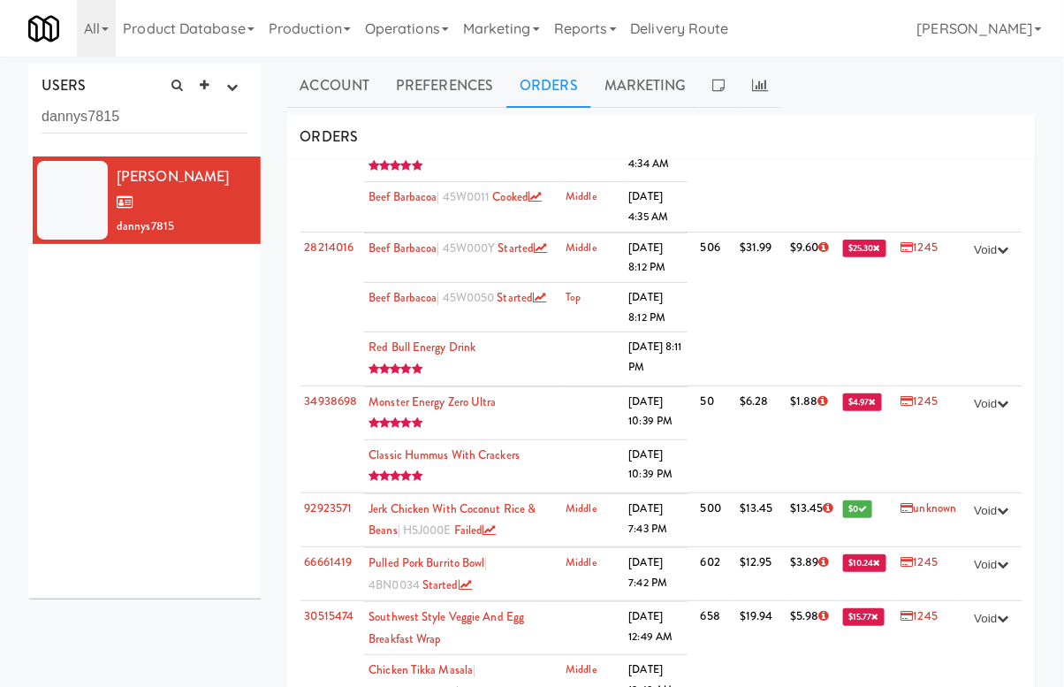
scroll to position [5108, 0]
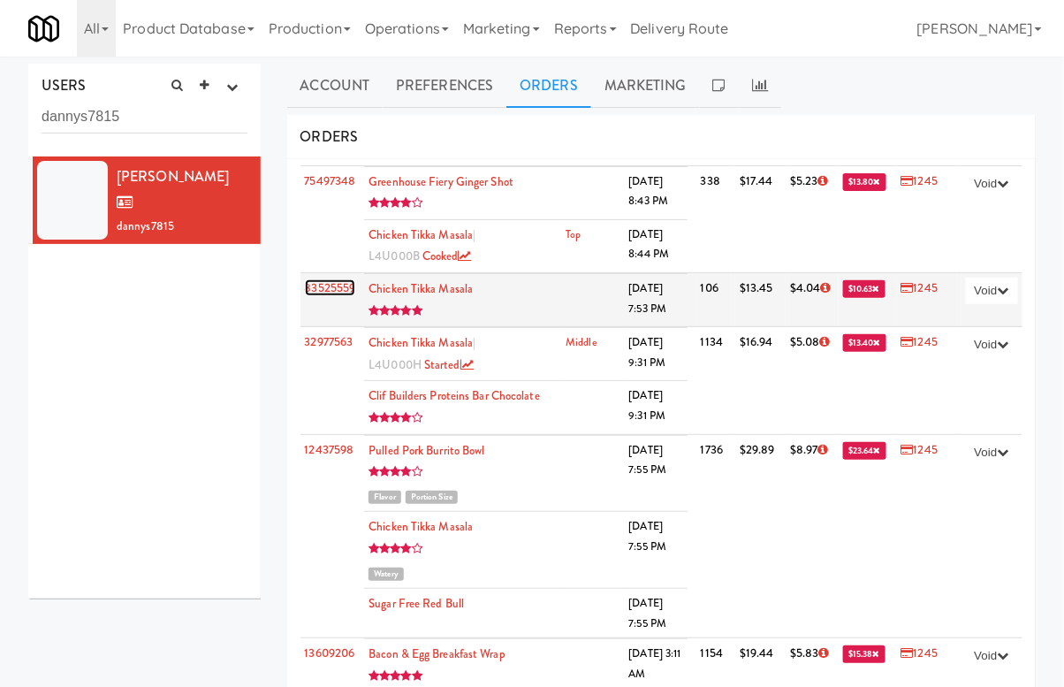
click at [339, 296] on link "83525559" at bounding box center [330, 287] width 51 height 17
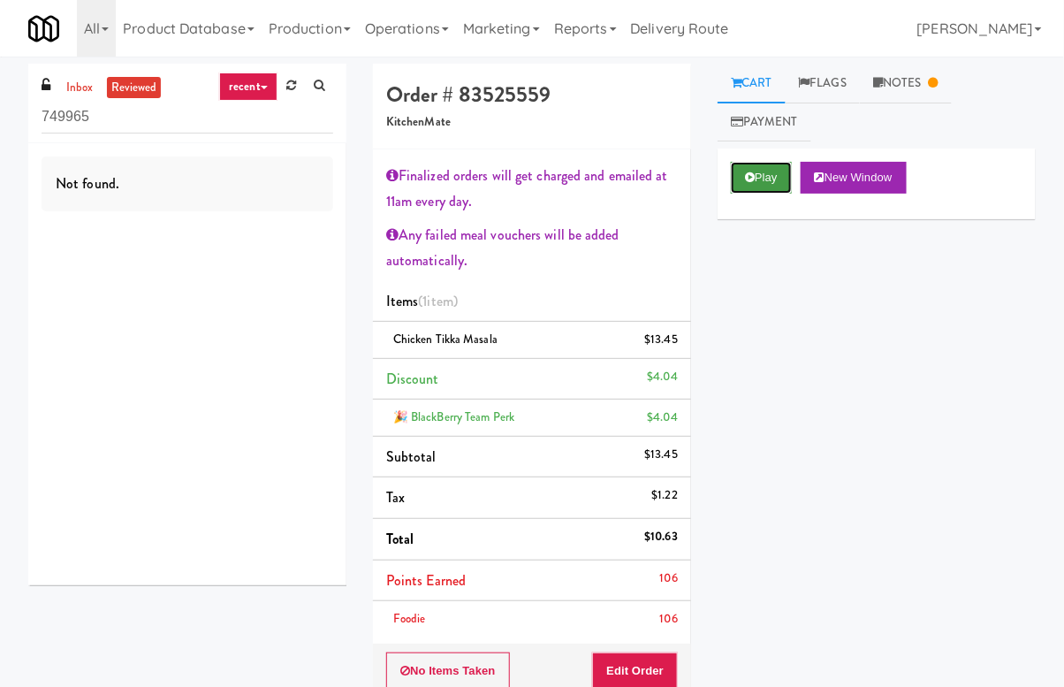
click at [749, 166] on button "Play" at bounding box center [761, 178] width 61 height 32
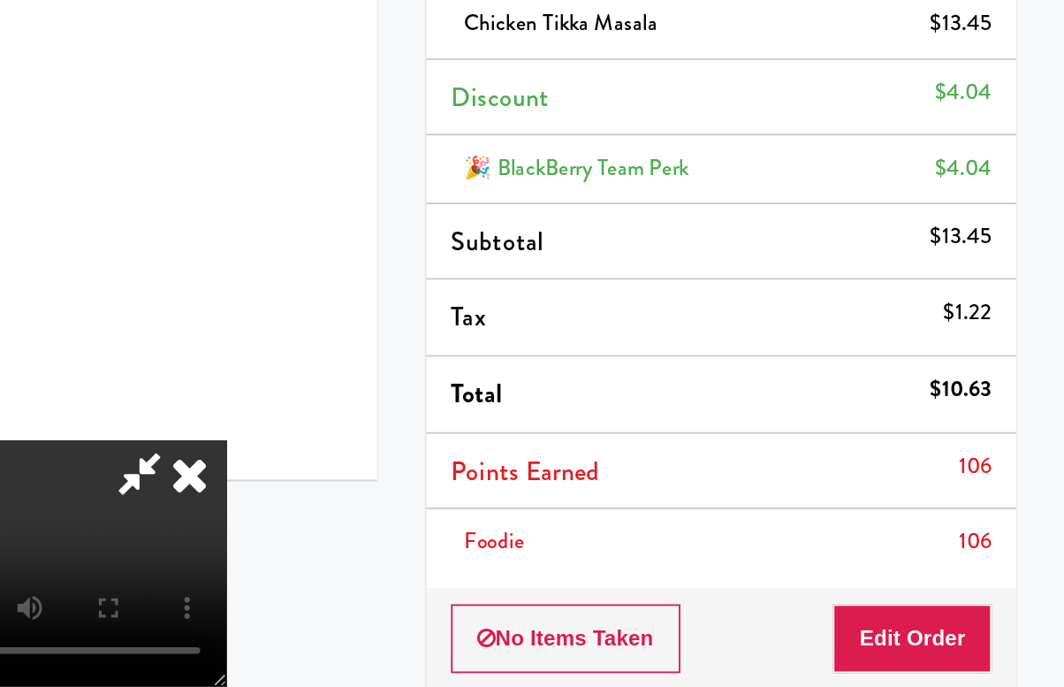
scroll to position [9, 0]
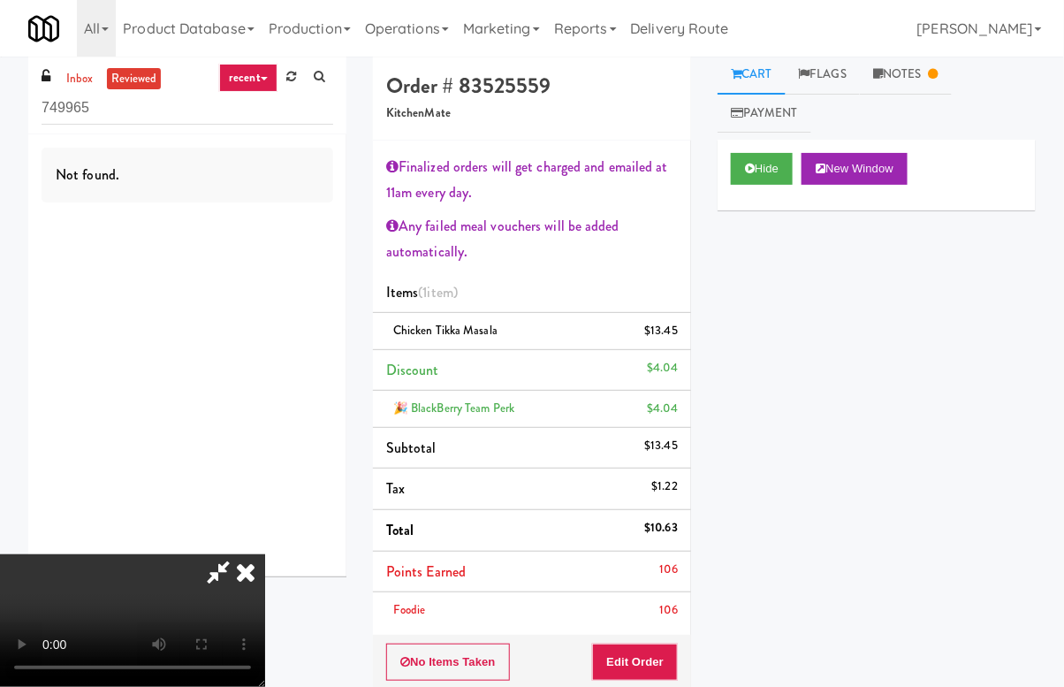
click at [711, 292] on div "Cart Flags Notes Payment Hide New Window Primary Flag Clear Flag if unable to d…" at bounding box center [877, 363] width 345 height 616
click at [265, 554] on icon at bounding box center [245, 571] width 39 height 35
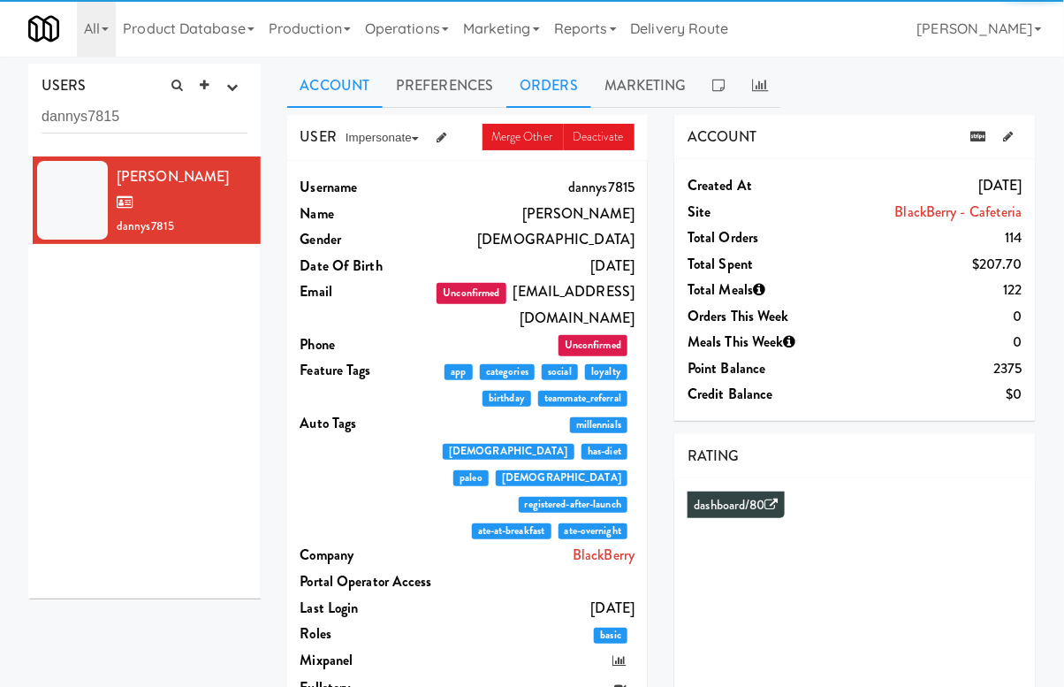
click at [581, 79] on link "Orders" at bounding box center [549, 86] width 85 height 44
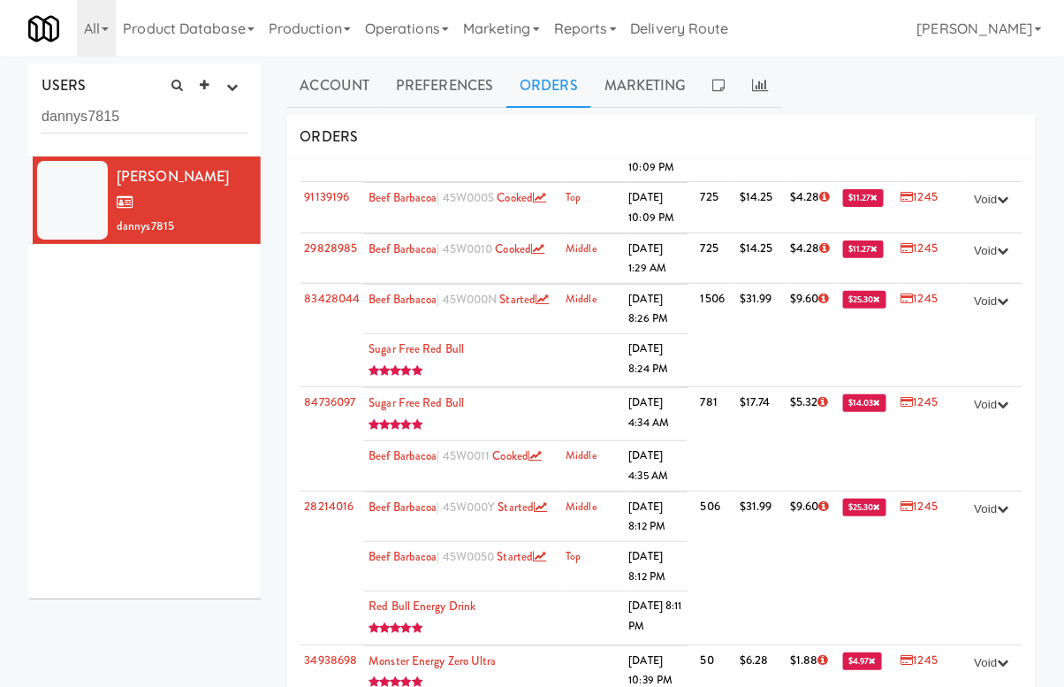
scroll to position [5328, 0]
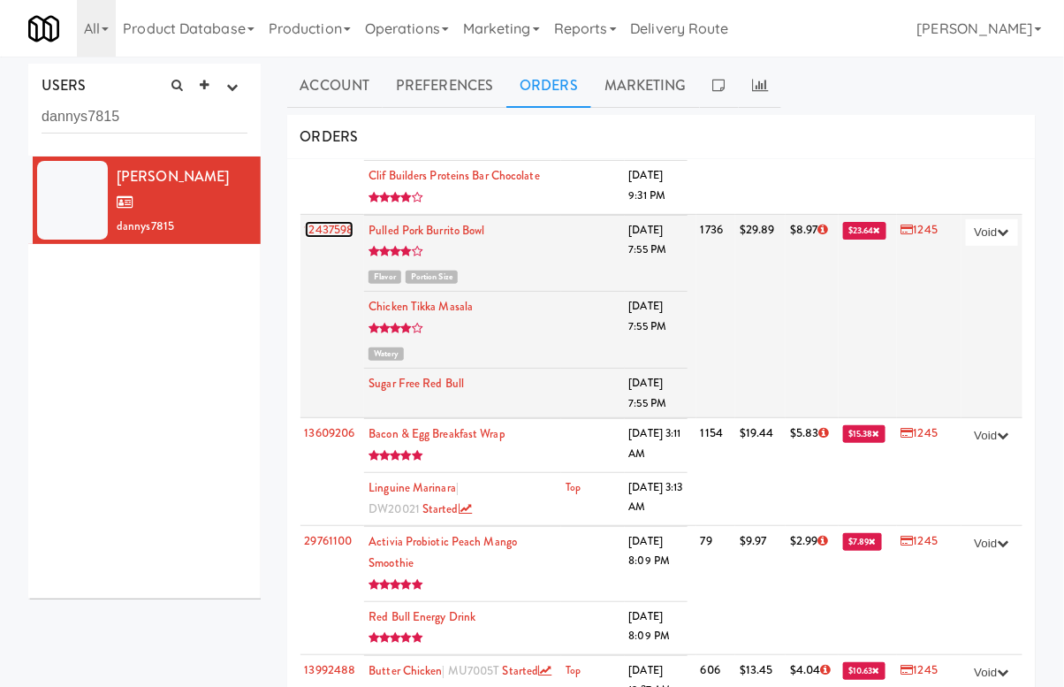
click at [319, 238] on link "12437598" at bounding box center [330, 229] width 50 height 17
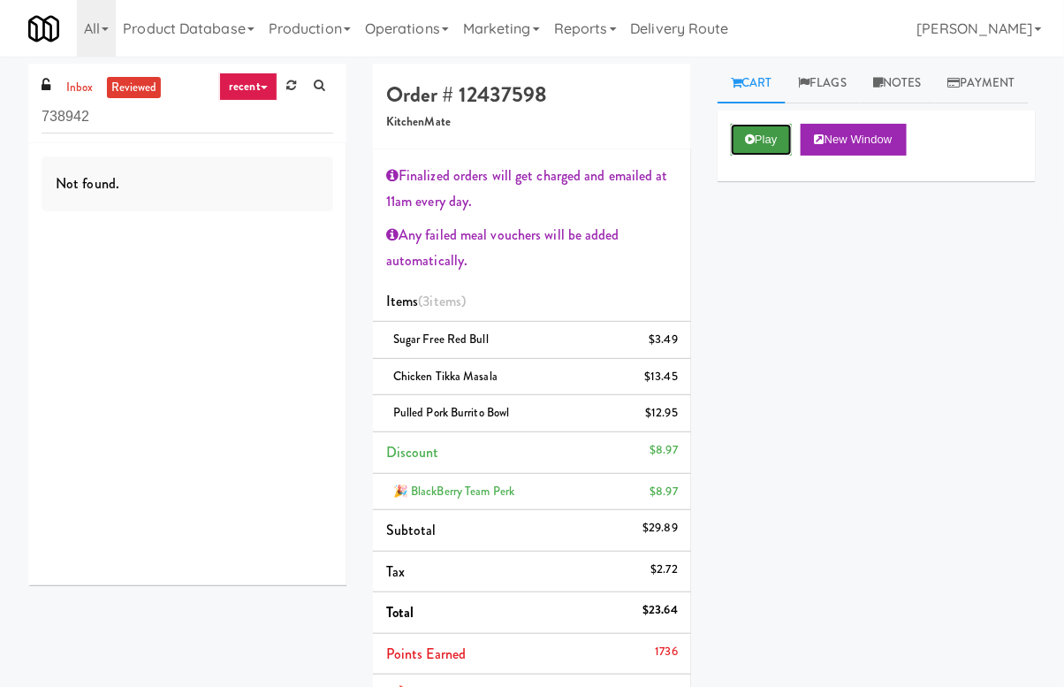
click at [778, 156] on button "Play" at bounding box center [761, 140] width 61 height 32
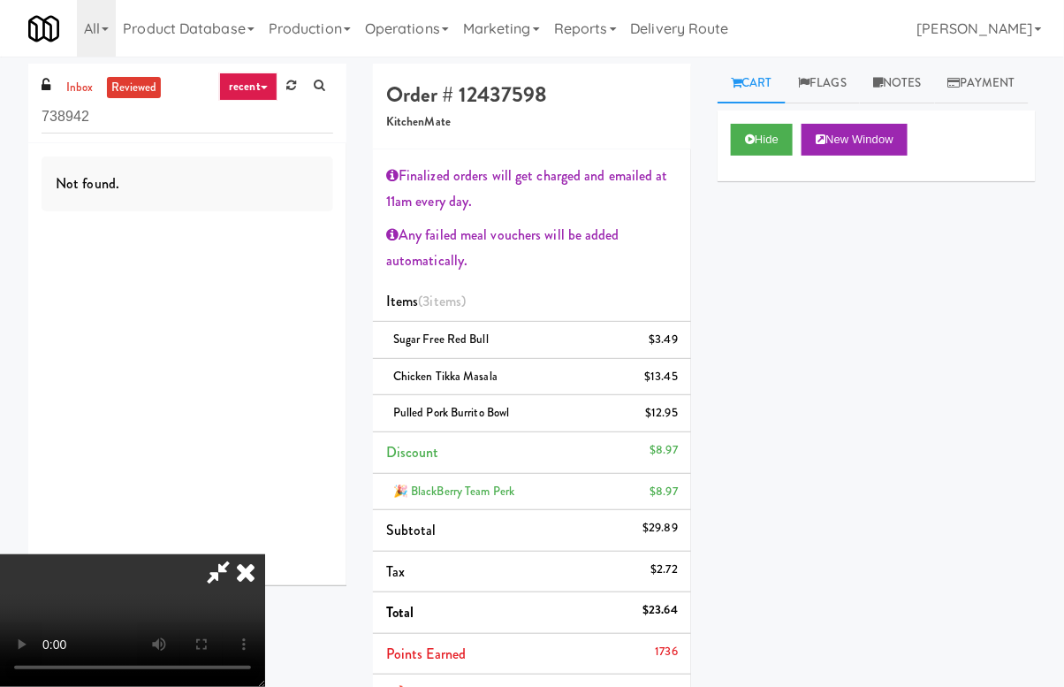
click at [265, 554] on icon at bounding box center [245, 571] width 39 height 35
